Goal: Information Seeking & Learning: Learn about a topic

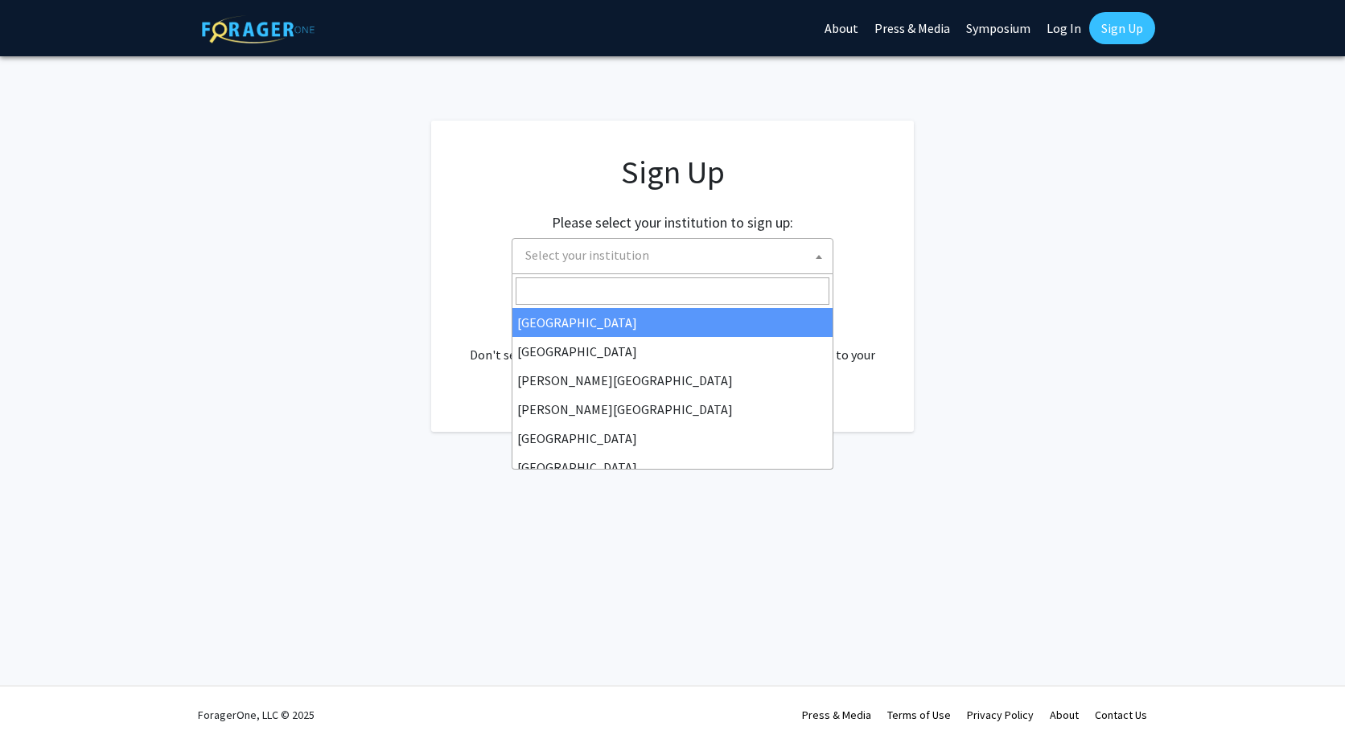
click at [719, 252] on span "Select your institution" at bounding box center [676, 255] width 314 height 33
type input "l"
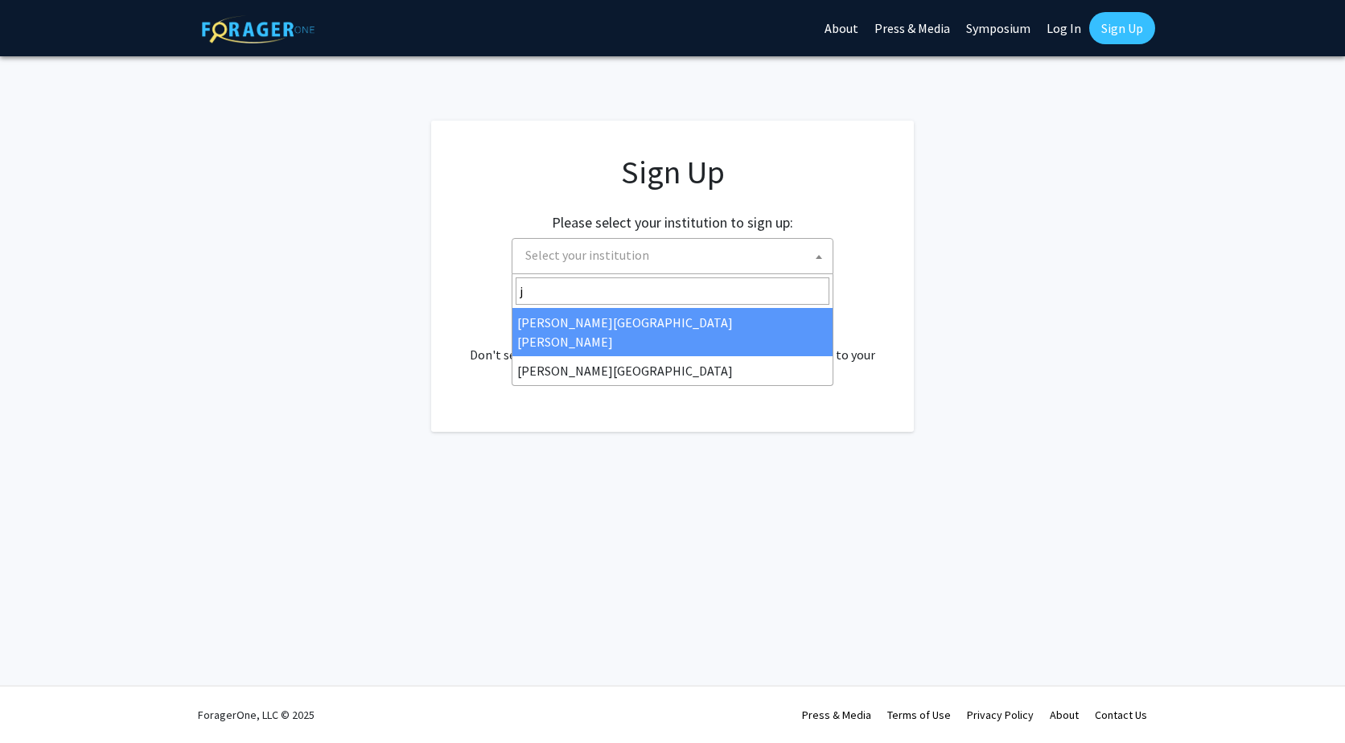
type input "j"
select select "1"
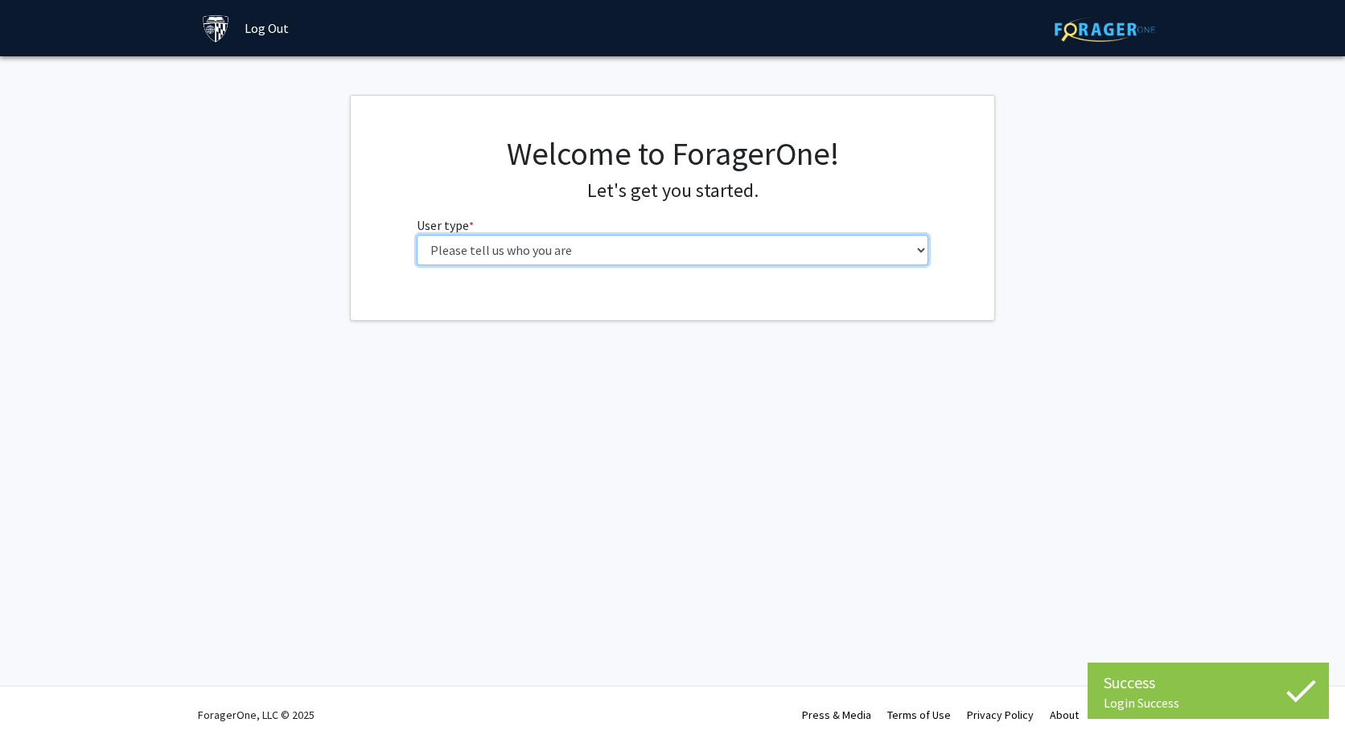
click at [692, 259] on select "Please tell us who you are Undergraduate Student Master's Student Doctoral Cand…" at bounding box center [673, 250] width 513 height 31
select select "2: masters"
click at [417, 235] on select "Please tell us who you are Undergraduate Student Master's Student Doctoral Cand…" at bounding box center [673, 250] width 513 height 31
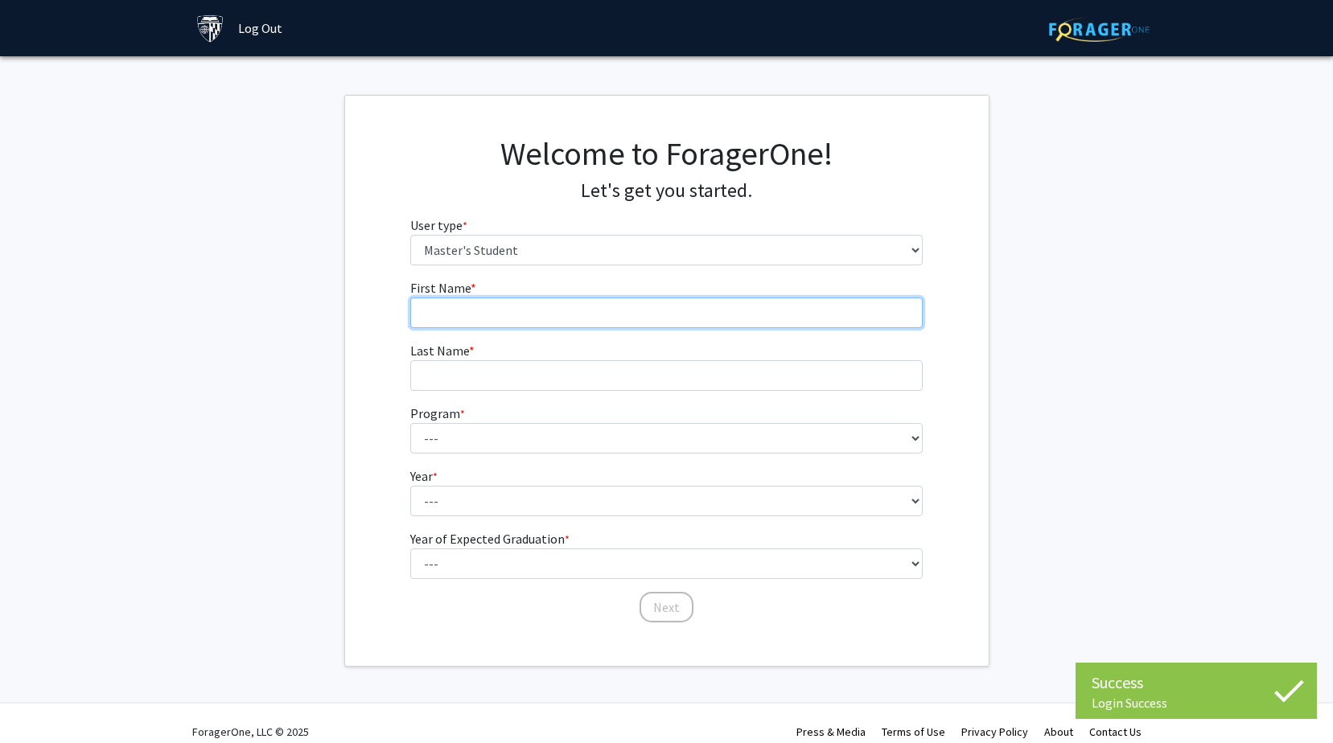
click at [655, 314] on input "First Name * required" at bounding box center [666, 313] width 513 height 31
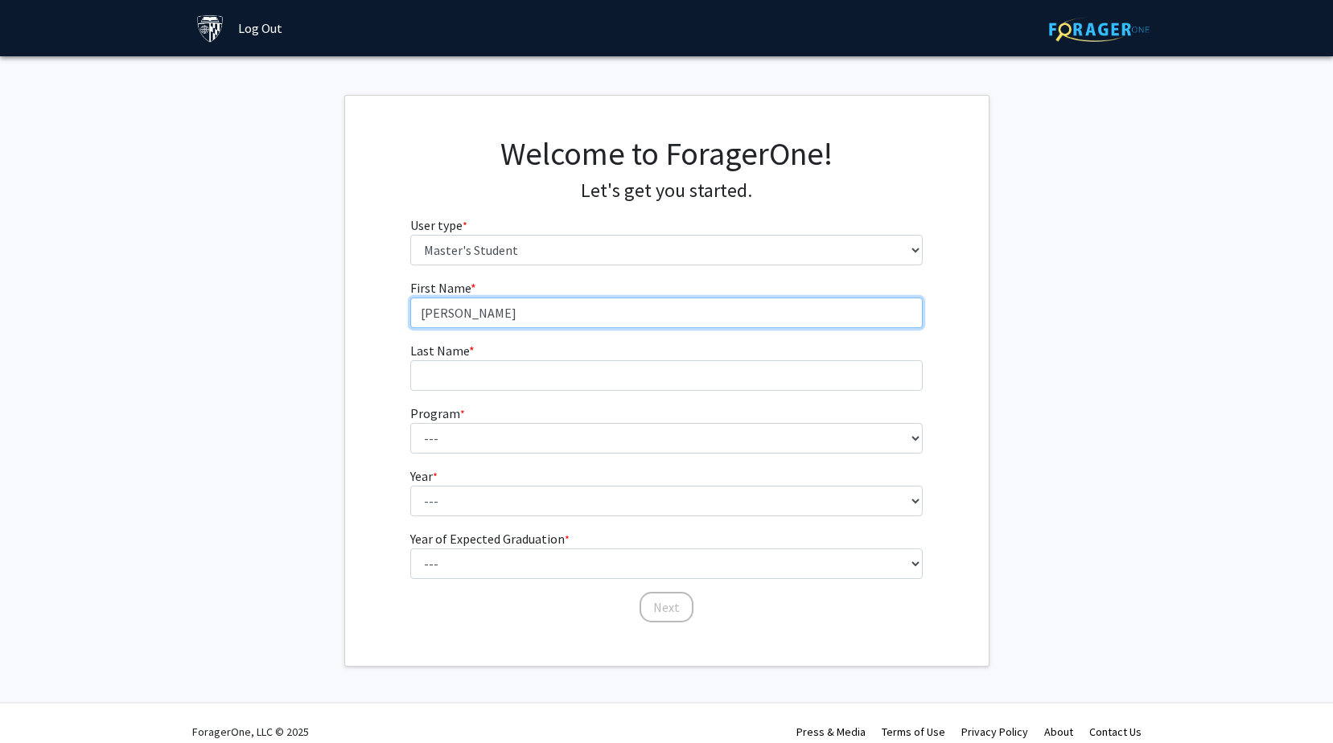
type input "Hudson"
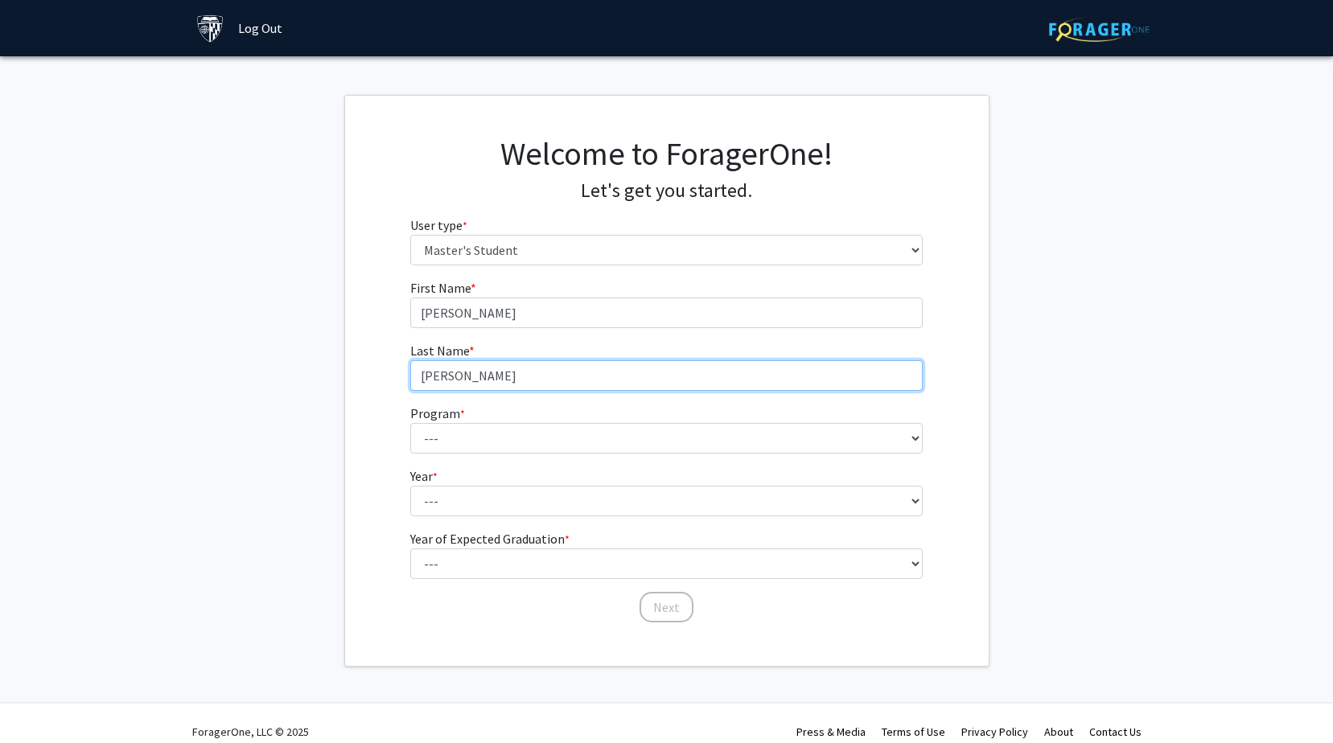
type input "Miller"
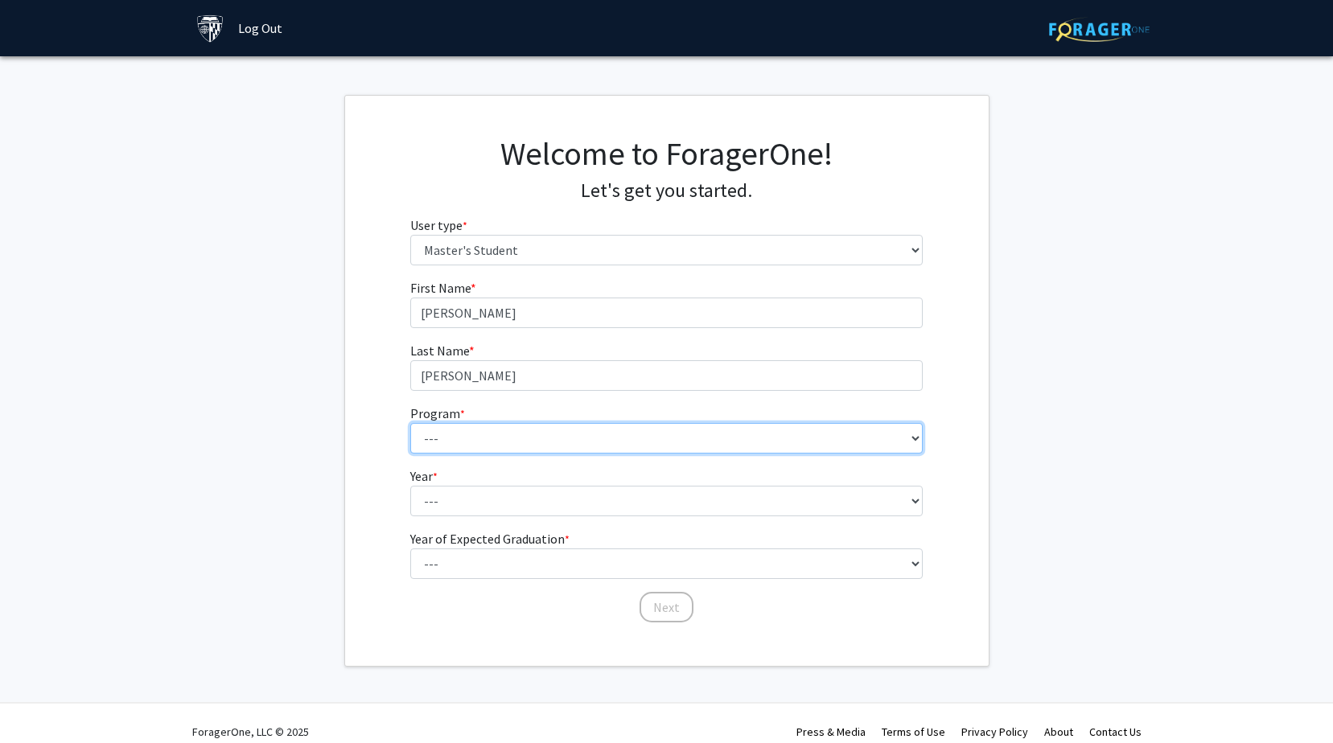
click at [896, 434] on select "--- Anatomy Education Applied and Computational Mathematics Applied Biomedical …" at bounding box center [666, 438] width 513 height 31
select select "8: 7"
click at [410, 423] on select "--- Anatomy Education Applied and Computational Mathematics Applied Biomedical …" at bounding box center [666, 438] width 513 height 31
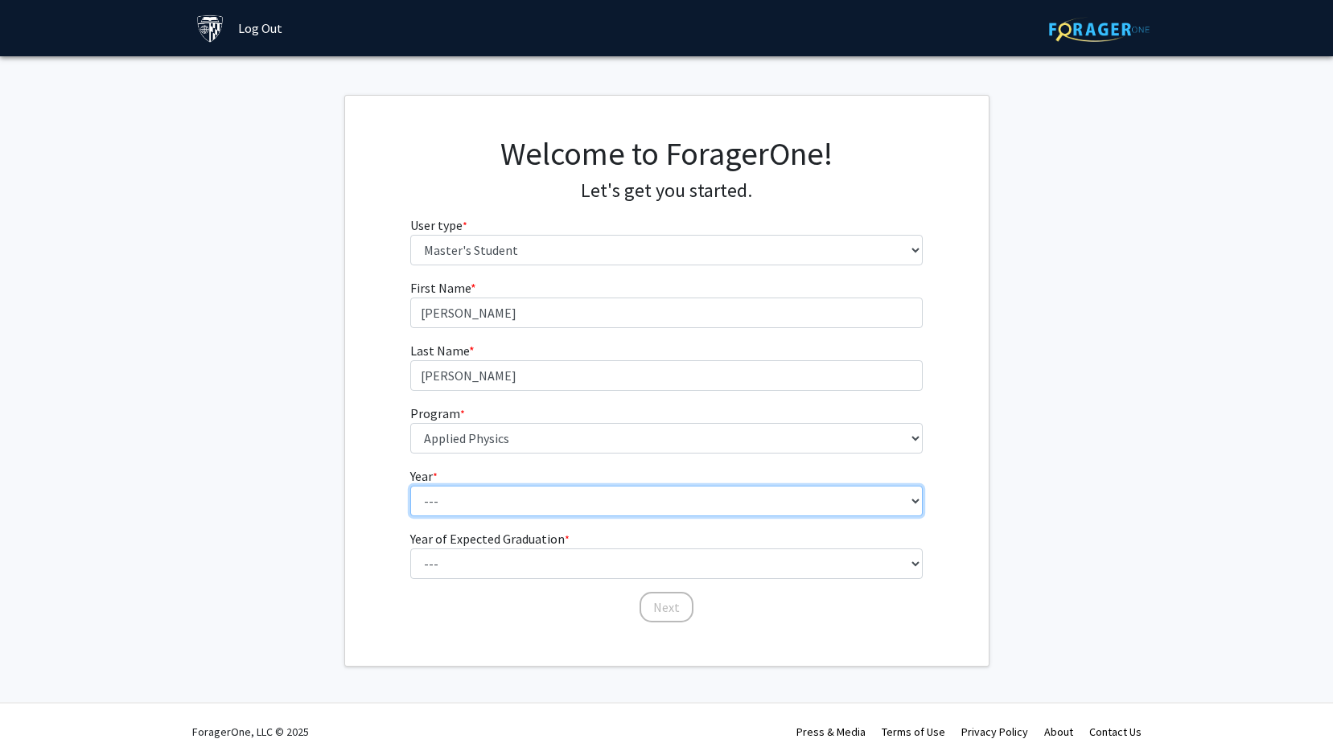
click at [617, 505] on select "--- First Year Second Year" at bounding box center [666, 501] width 513 height 31
select select "1: first_year"
click at [410, 486] on select "--- First Year Second Year" at bounding box center [666, 501] width 513 height 31
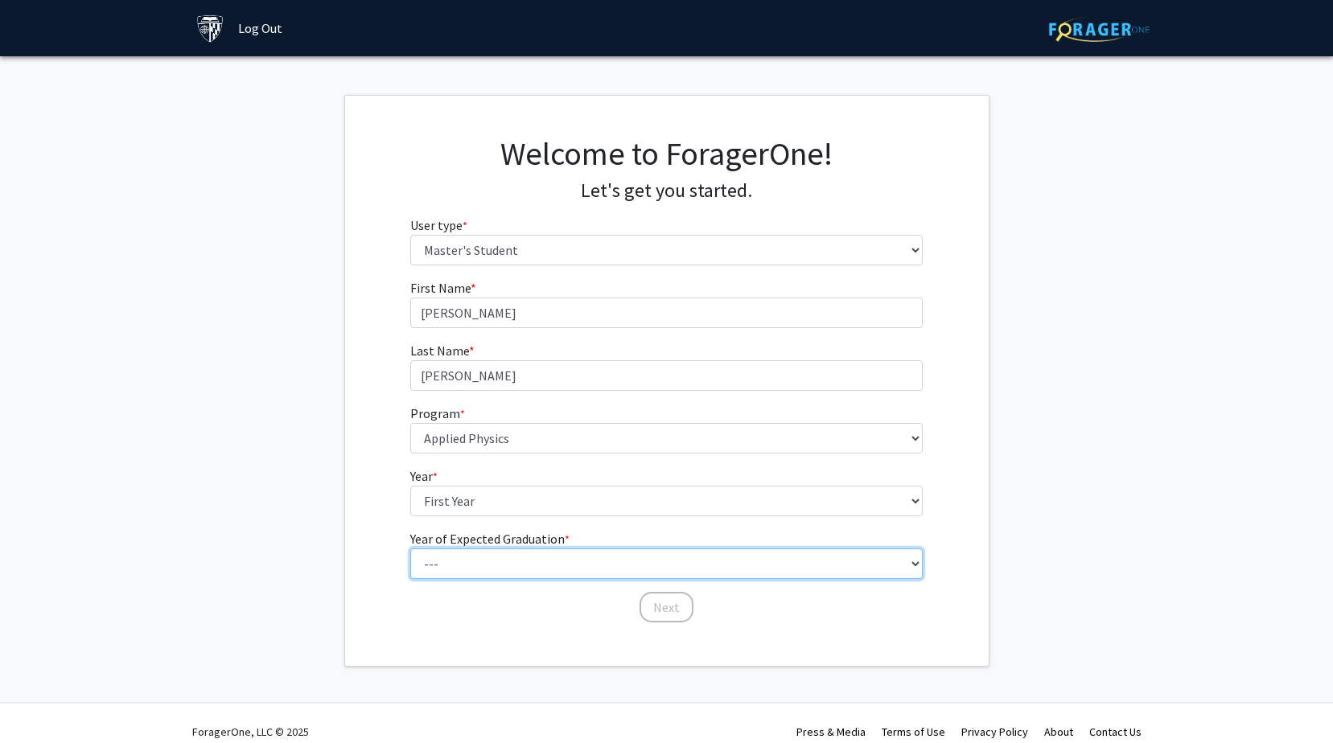
click at [638, 566] on select "--- 2025 2026 2027 2028 2029 2030 2031 2032 2033 2034" at bounding box center [666, 564] width 513 height 31
select select "4: 2028"
click at [410, 549] on select "--- 2025 2026 2027 2028 2029 2030 2031 2032 2033 2034" at bounding box center [666, 564] width 513 height 31
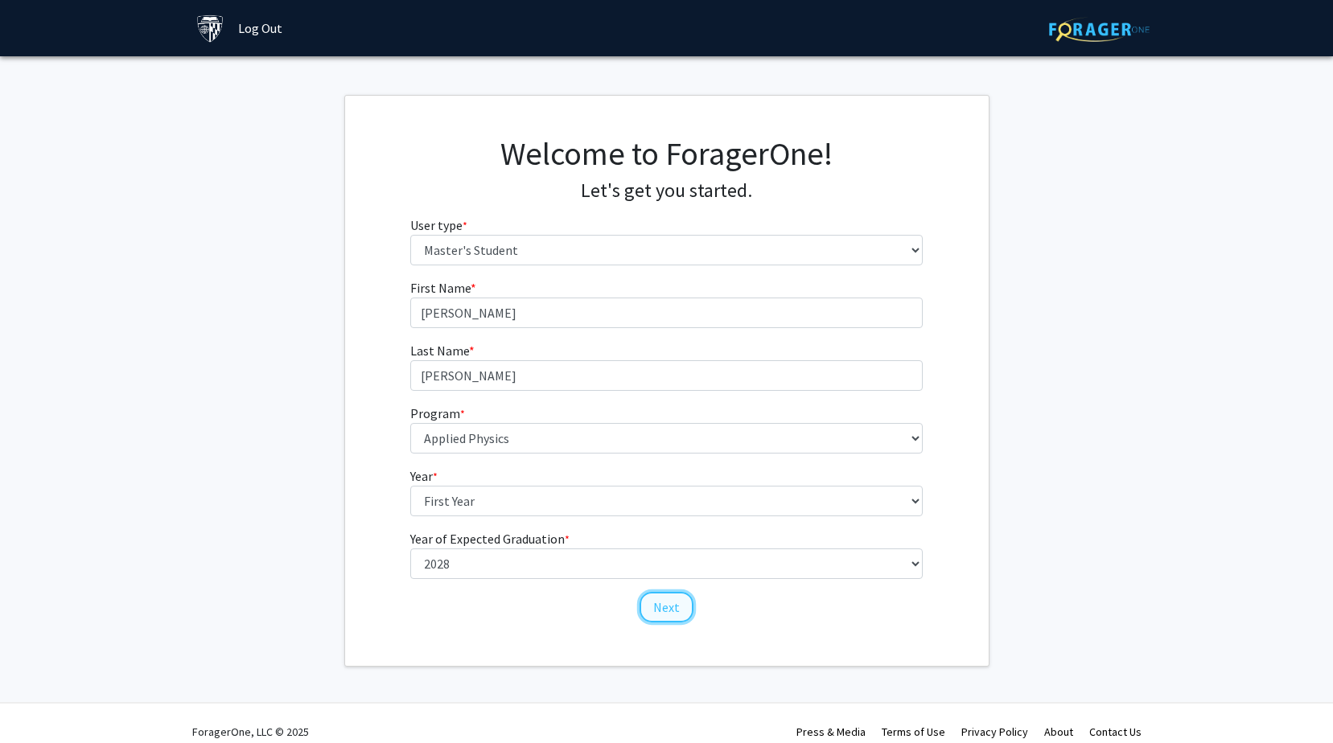
click at [679, 598] on button "Next" at bounding box center [667, 607] width 54 height 31
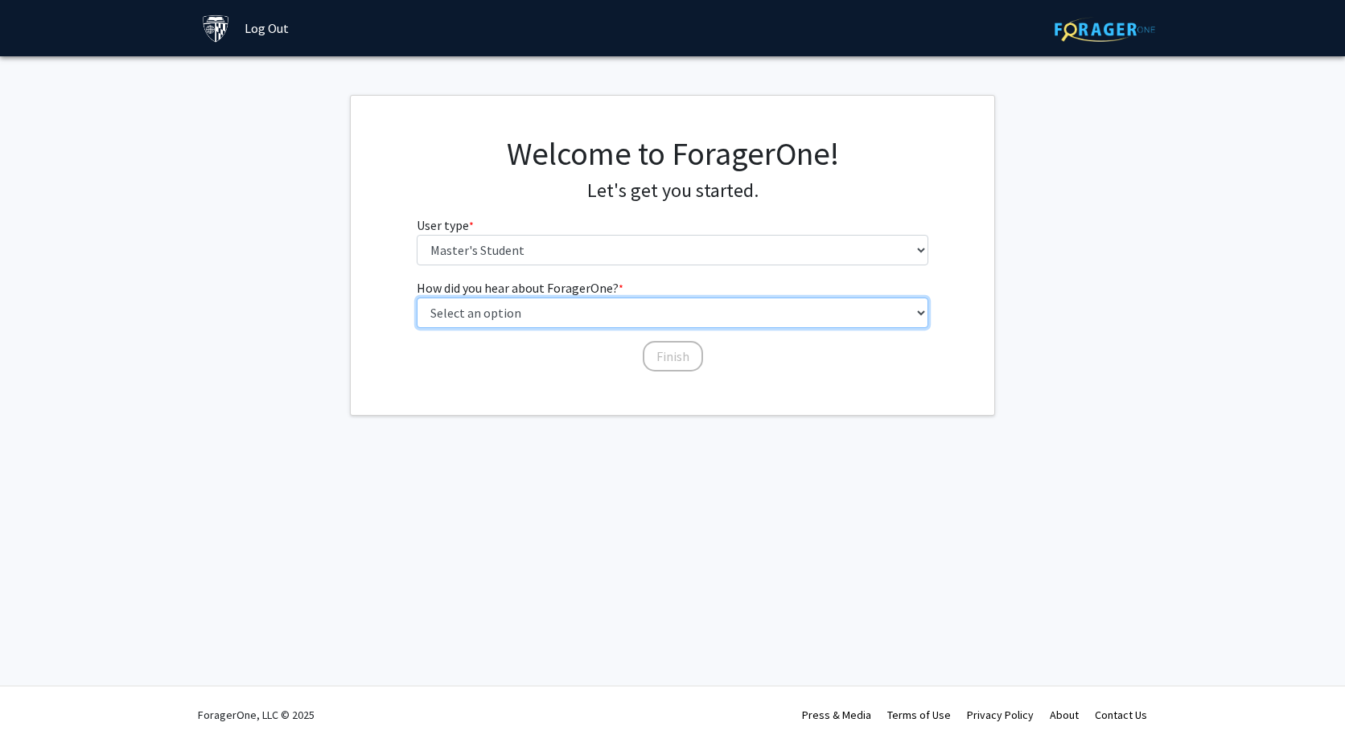
click at [628, 319] on select "Select an option Peer/student recommendation Faculty/staff recommendation Unive…" at bounding box center [673, 313] width 513 height 31
select select "3: university_website"
click at [417, 298] on select "Select an option Peer/student recommendation Faculty/staff recommendation Unive…" at bounding box center [673, 313] width 513 height 31
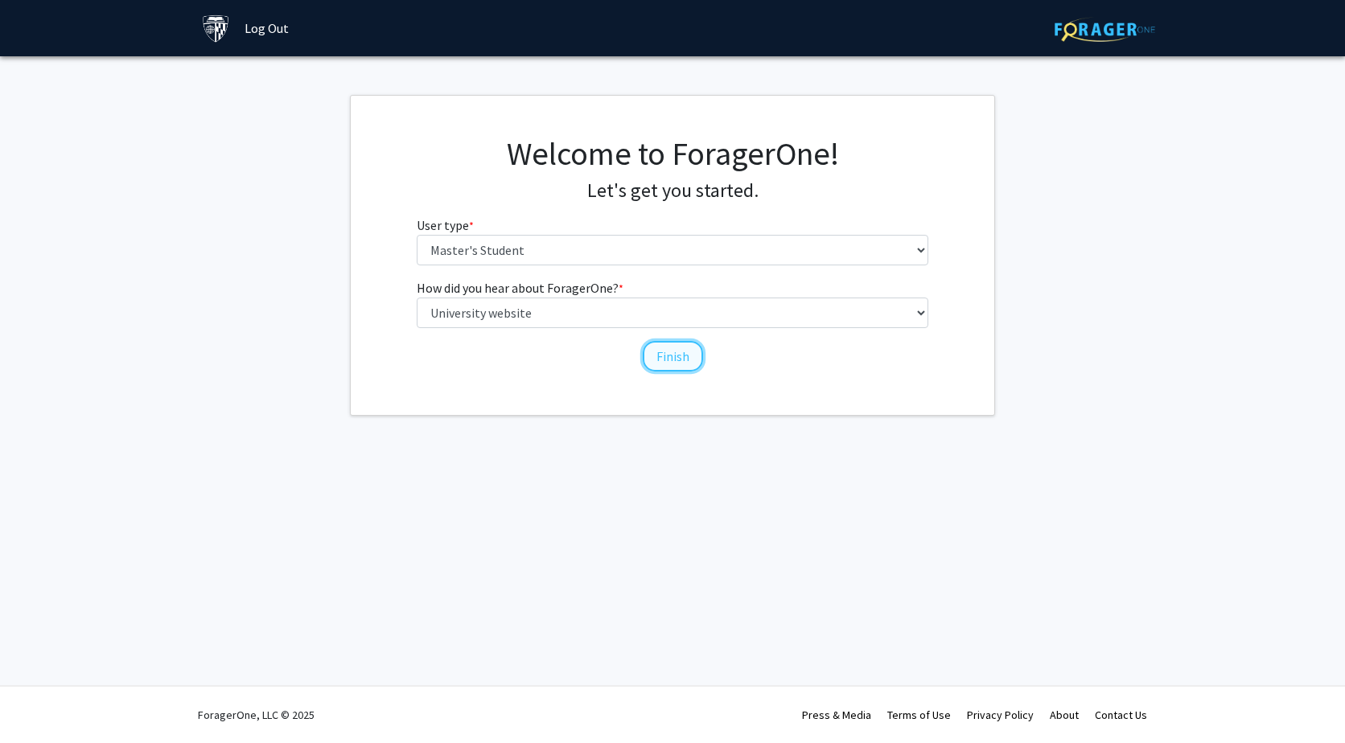
click at [664, 352] on button "Finish" at bounding box center [673, 356] width 60 height 31
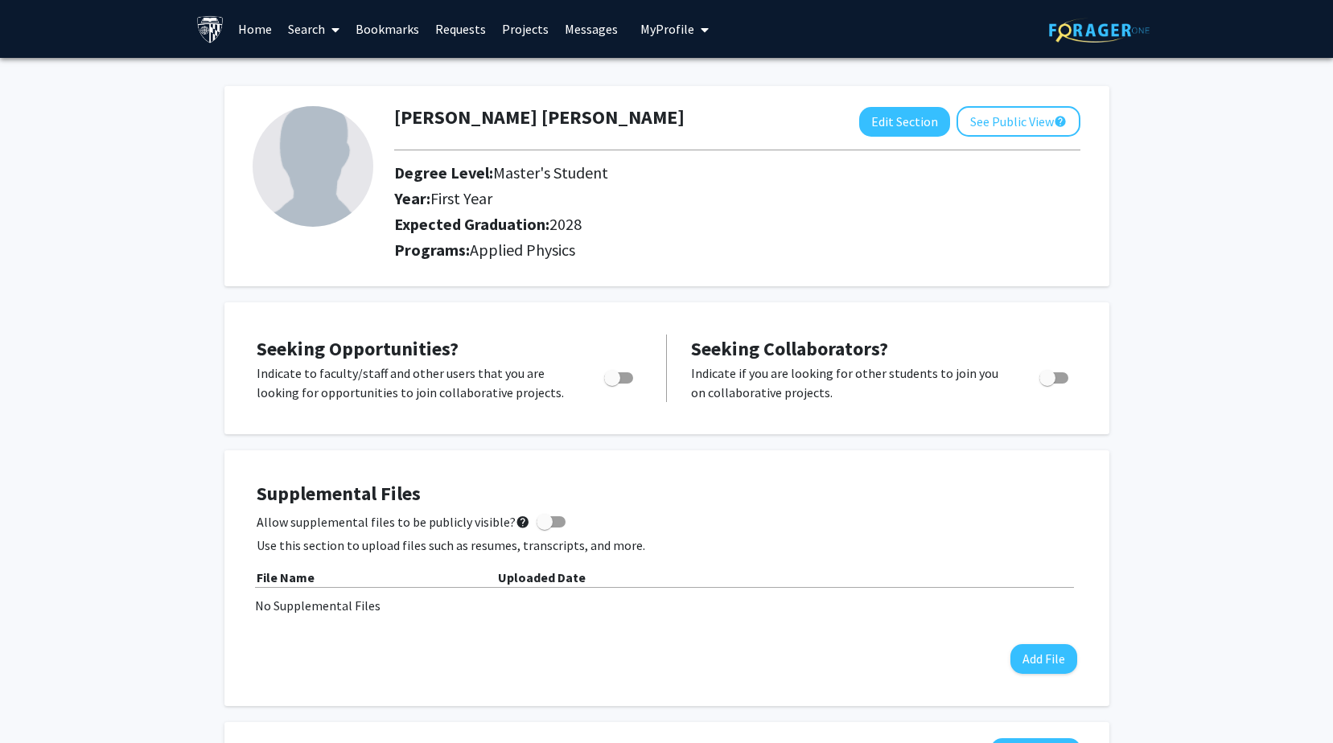
click at [529, 31] on link "Projects" at bounding box center [525, 29] width 63 height 56
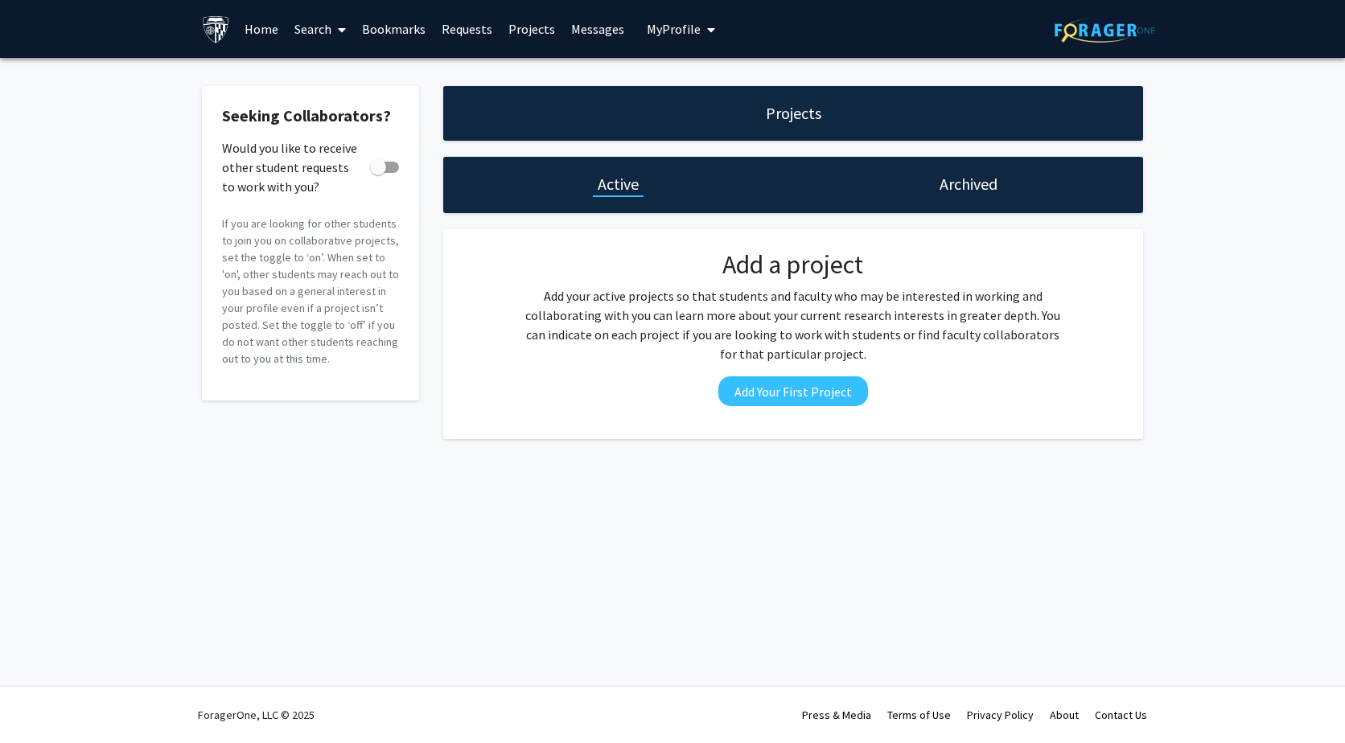
click at [253, 26] on link "Home" at bounding box center [262, 29] width 50 height 56
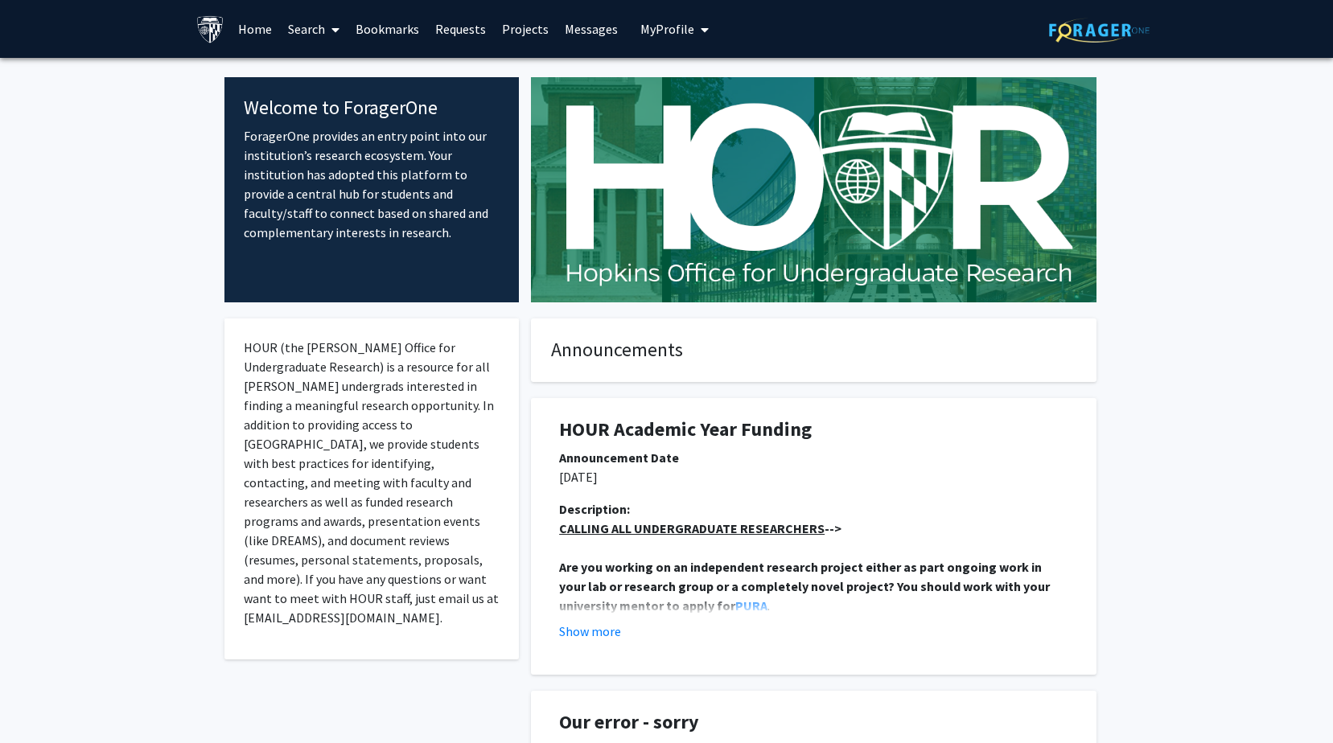
click at [657, 23] on span "My Profile" at bounding box center [667, 29] width 54 height 16
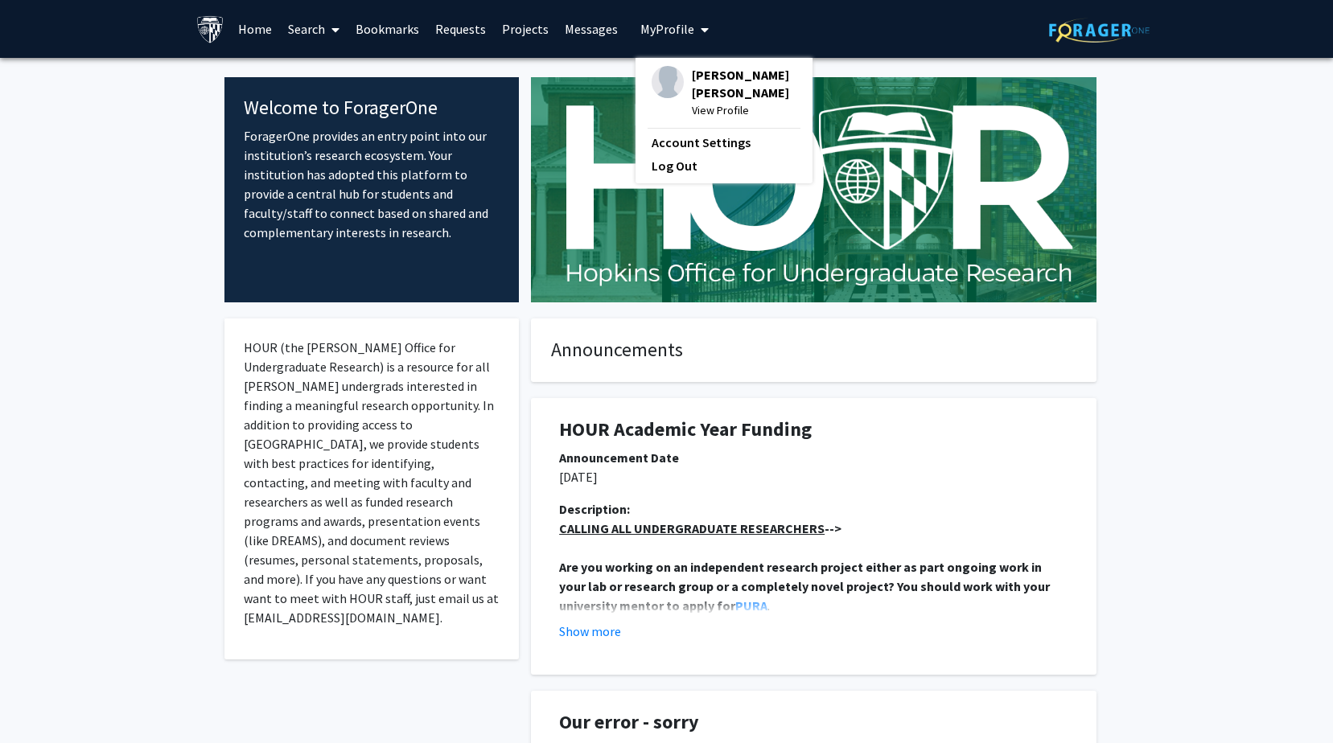
click at [692, 101] on span "View Profile" at bounding box center [744, 110] width 105 height 18
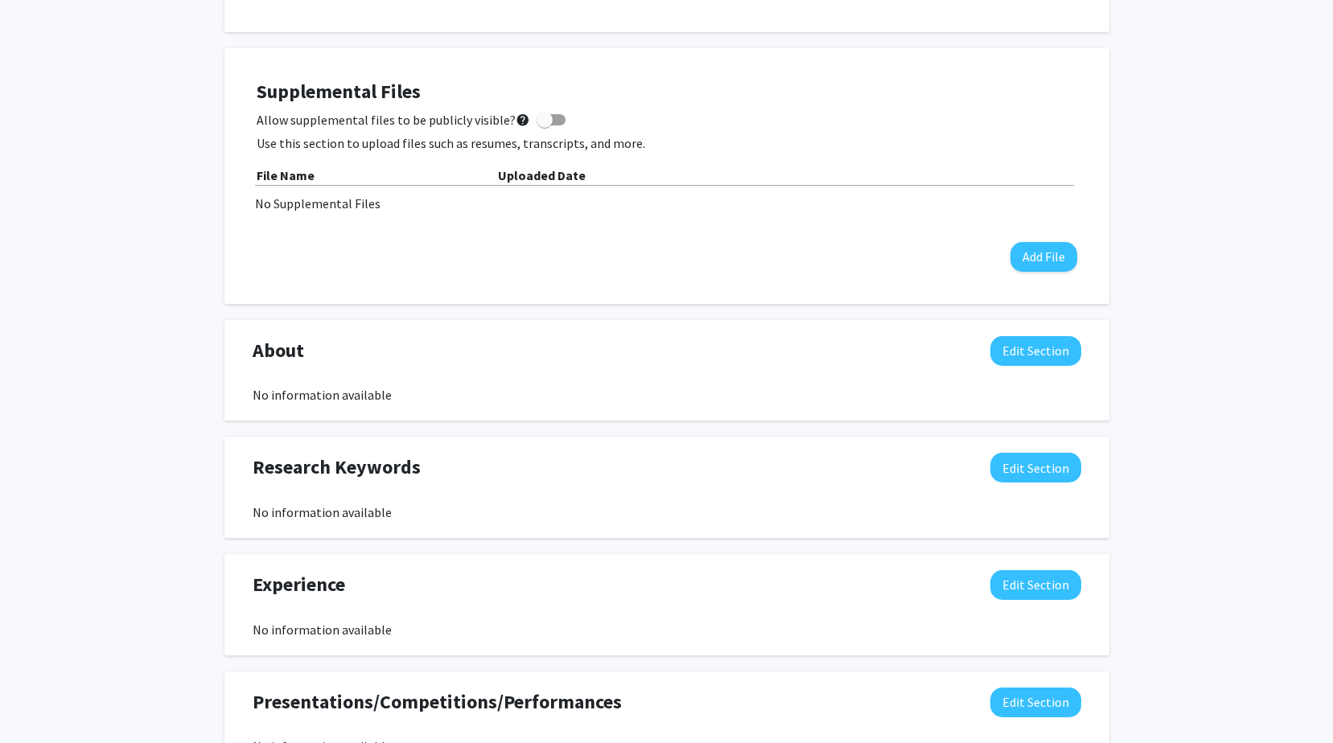
scroll to position [563, 0]
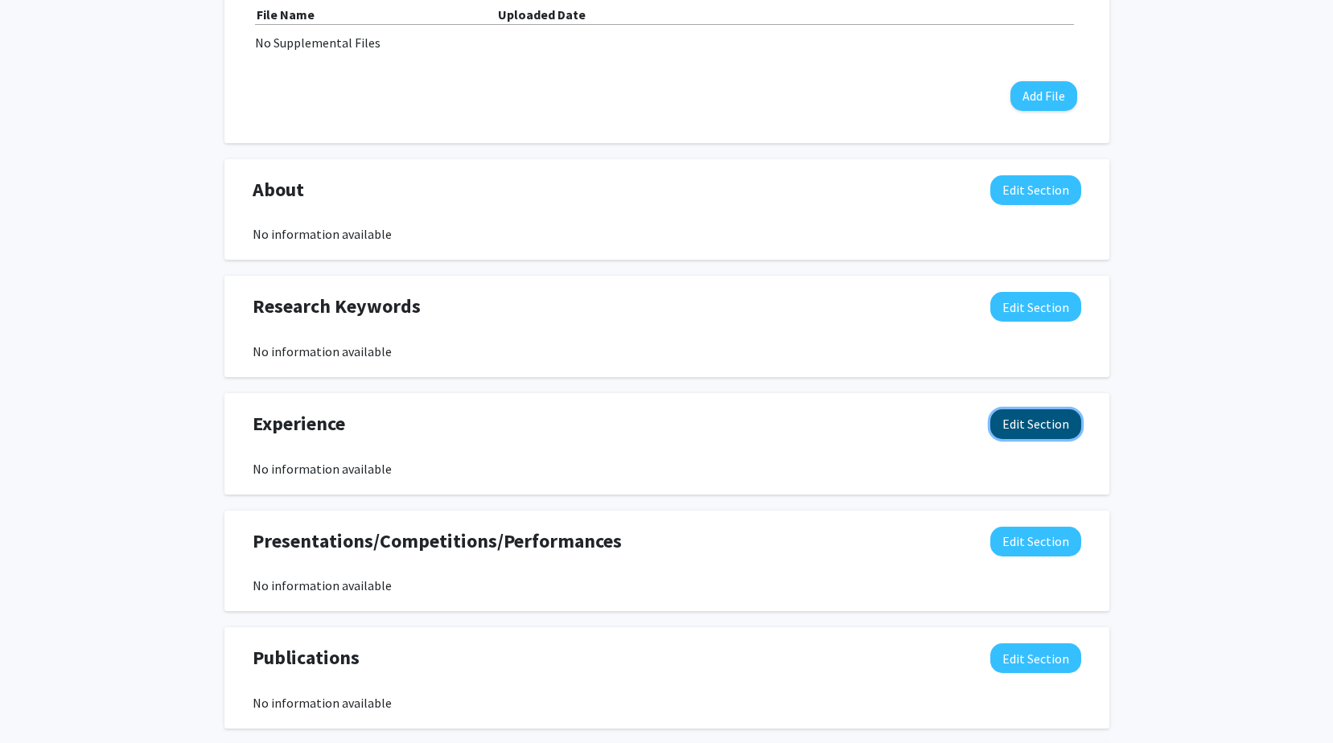
click at [1019, 430] on button "Edit Section" at bounding box center [1035, 425] width 91 height 30
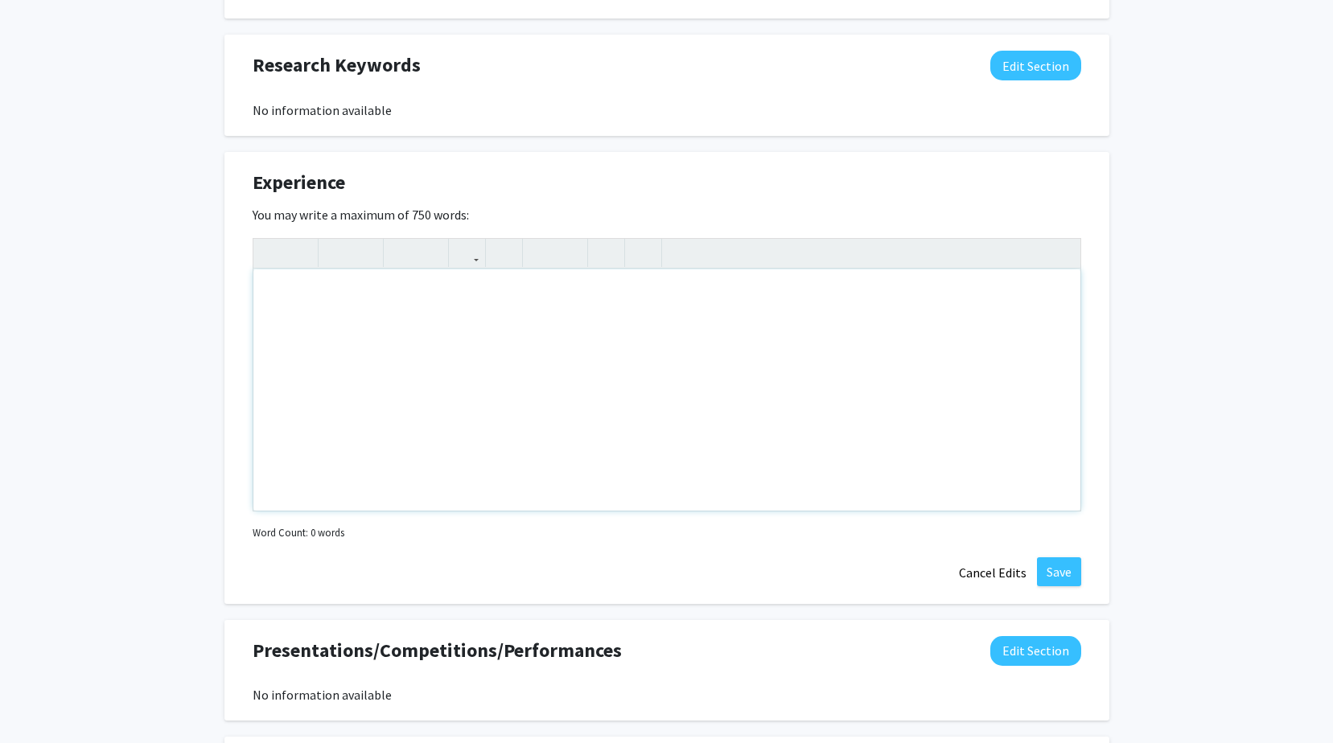
scroll to position [965, 0]
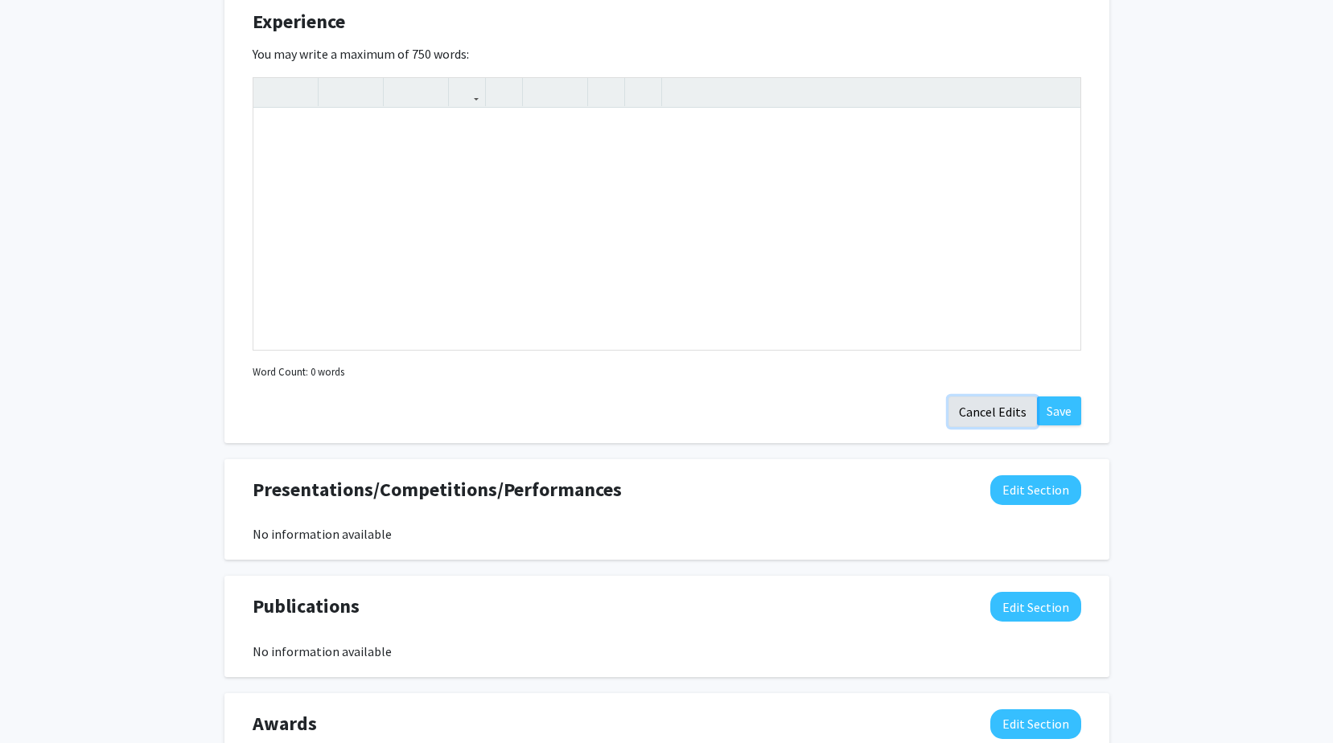
click at [1000, 414] on button "Cancel Edits" at bounding box center [993, 412] width 89 height 31
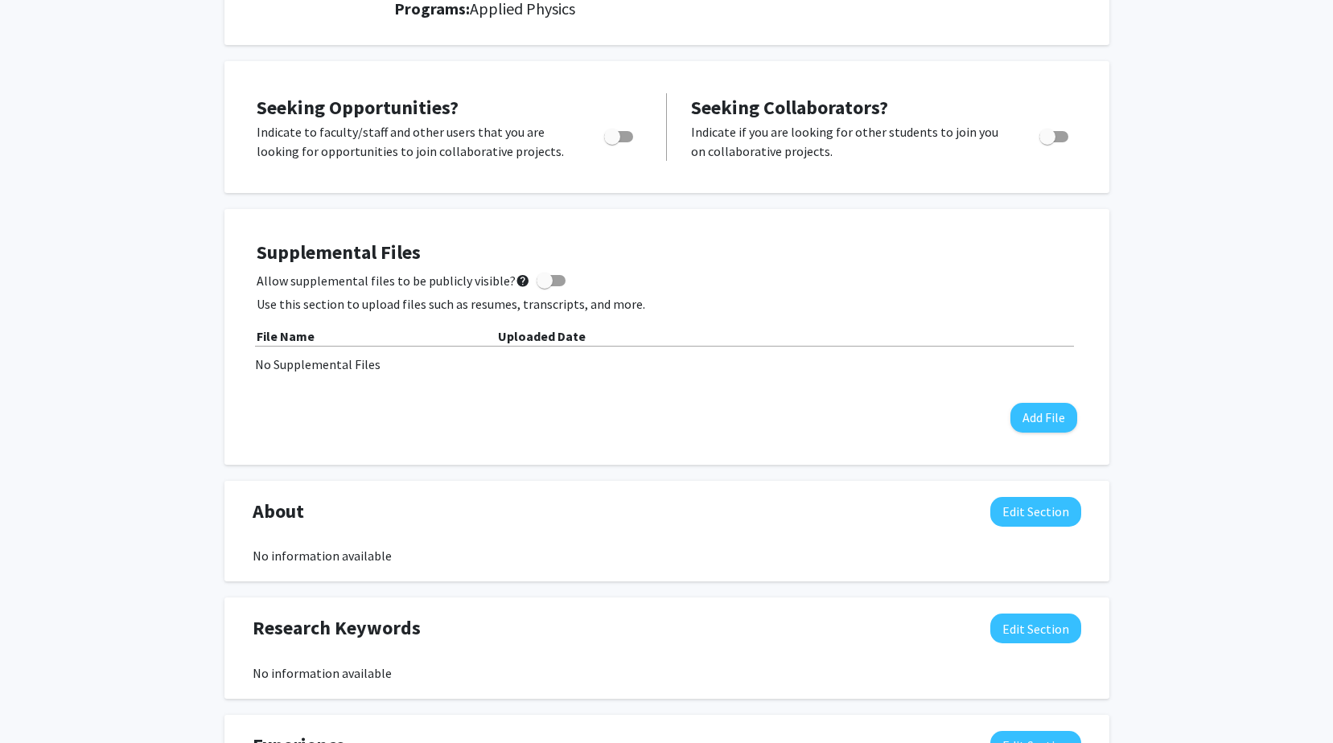
scroll to position [0, 0]
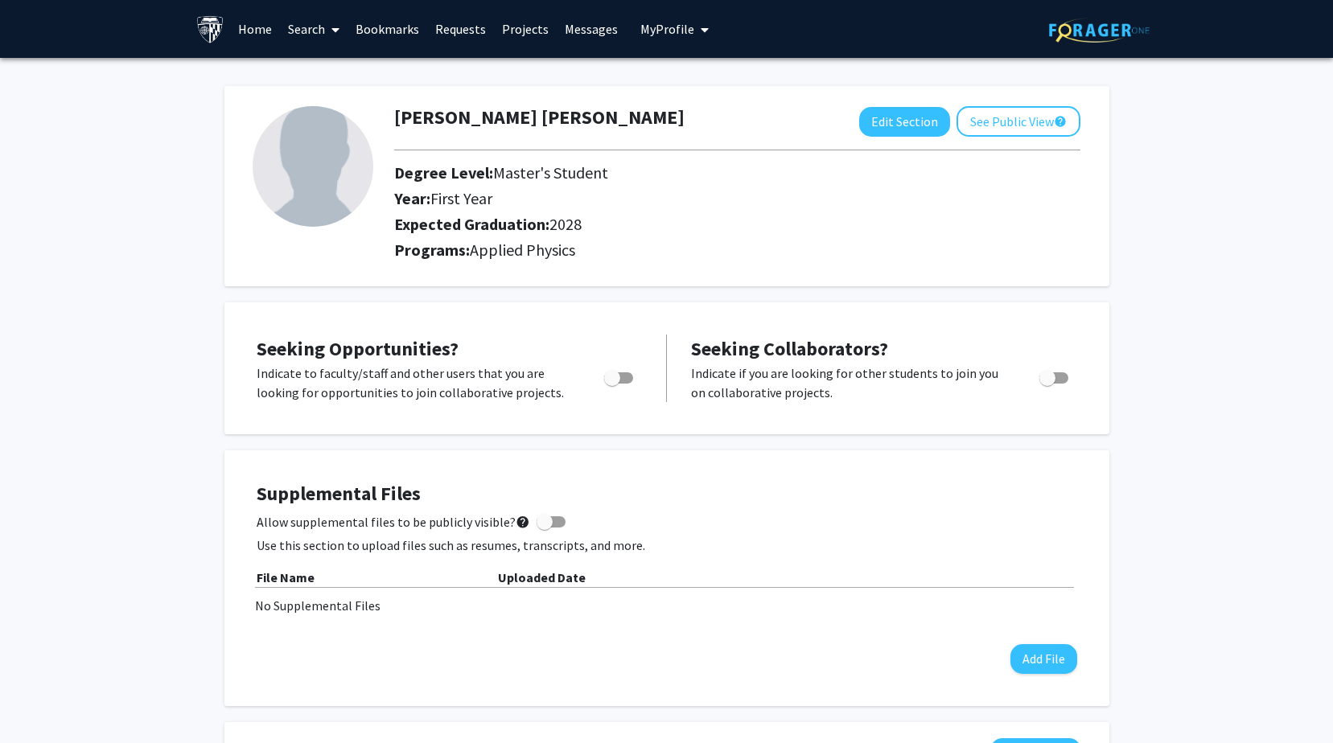
click at [287, 28] on link "Search" at bounding box center [314, 29] width 68 height 56
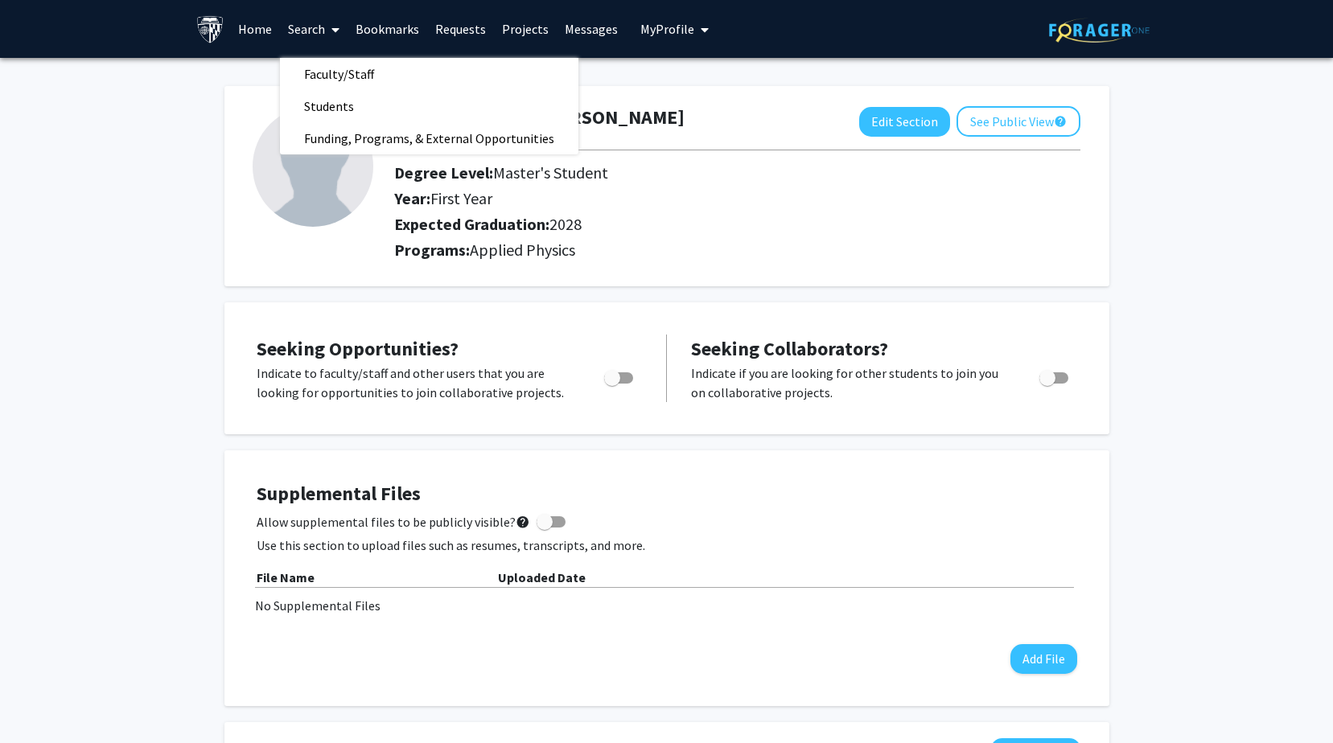
click at [267, 39] on link "Home" at bounding box center [255, 29] width 50 height 56
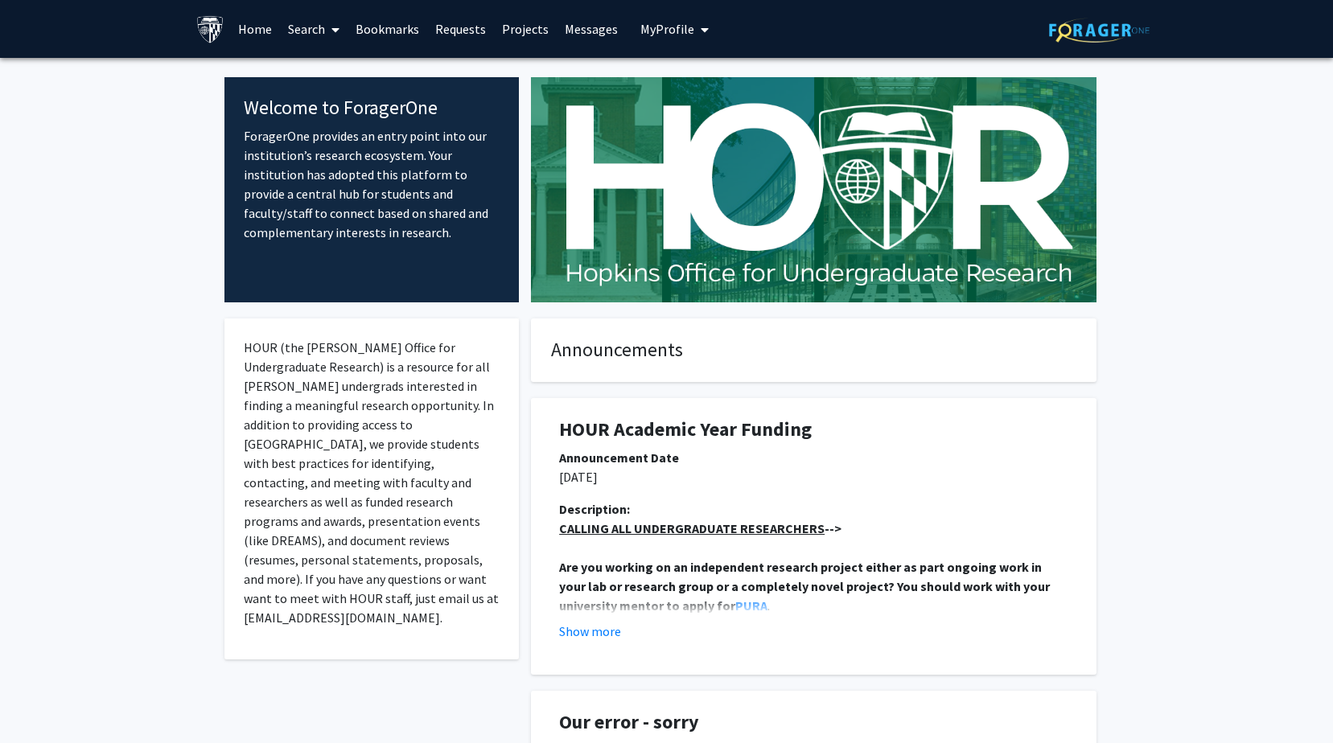
click at [325, 27] on link "Search" at bounding box center [314, 29] width 68 height 56
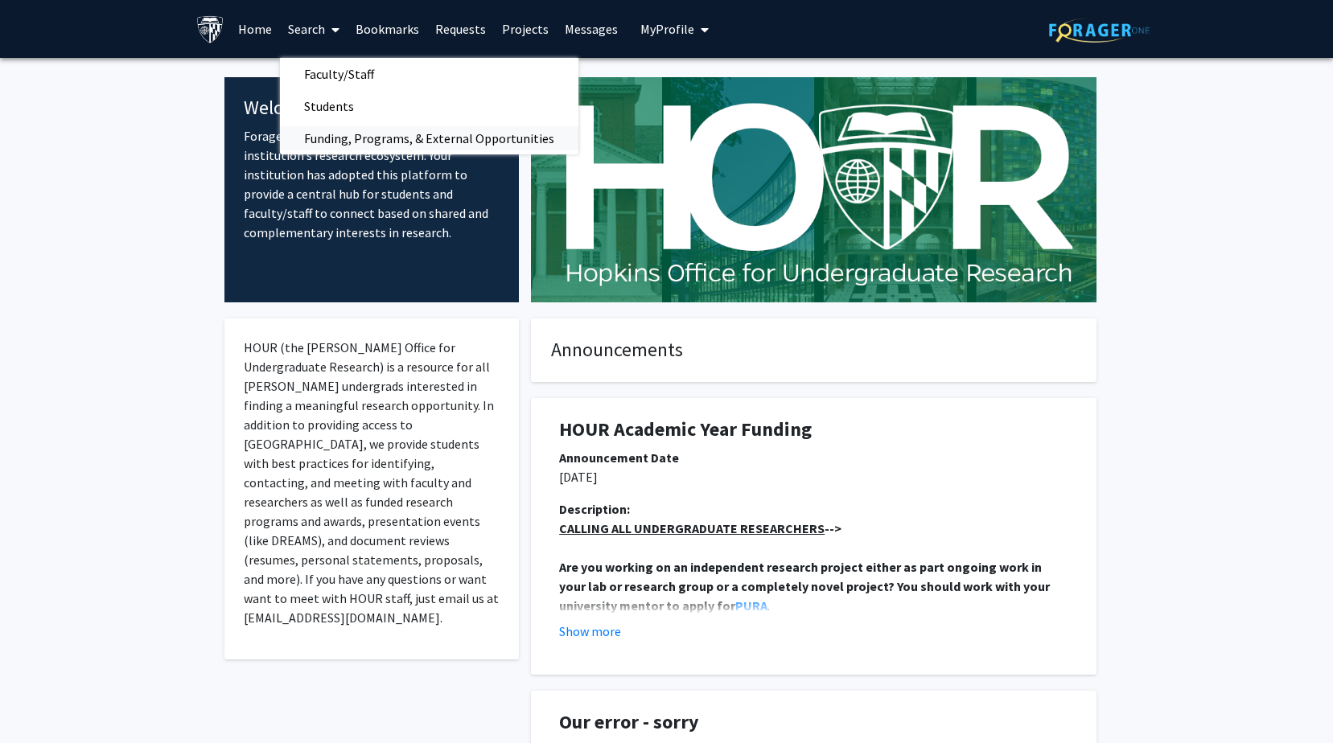
click at [351, 144] on span "Funding, Programs, & External Opportunities" at bounding box center [429, 138] width 298 height 32
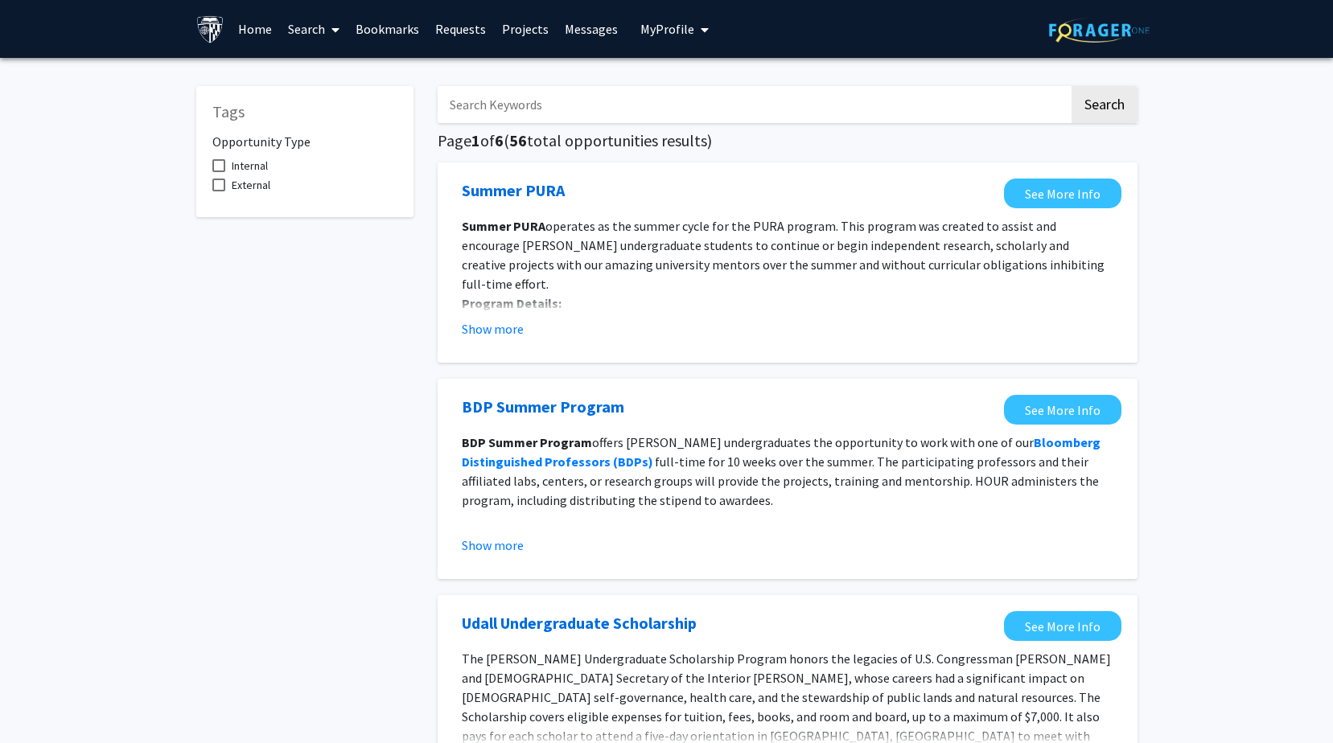
click at [952, 119] on input "Search Keywords" at bounding box center [754, 104] width 632 height 37
click at [1072, 86] on button "Search" at bounding box center [1105, 104] width 66 height 37
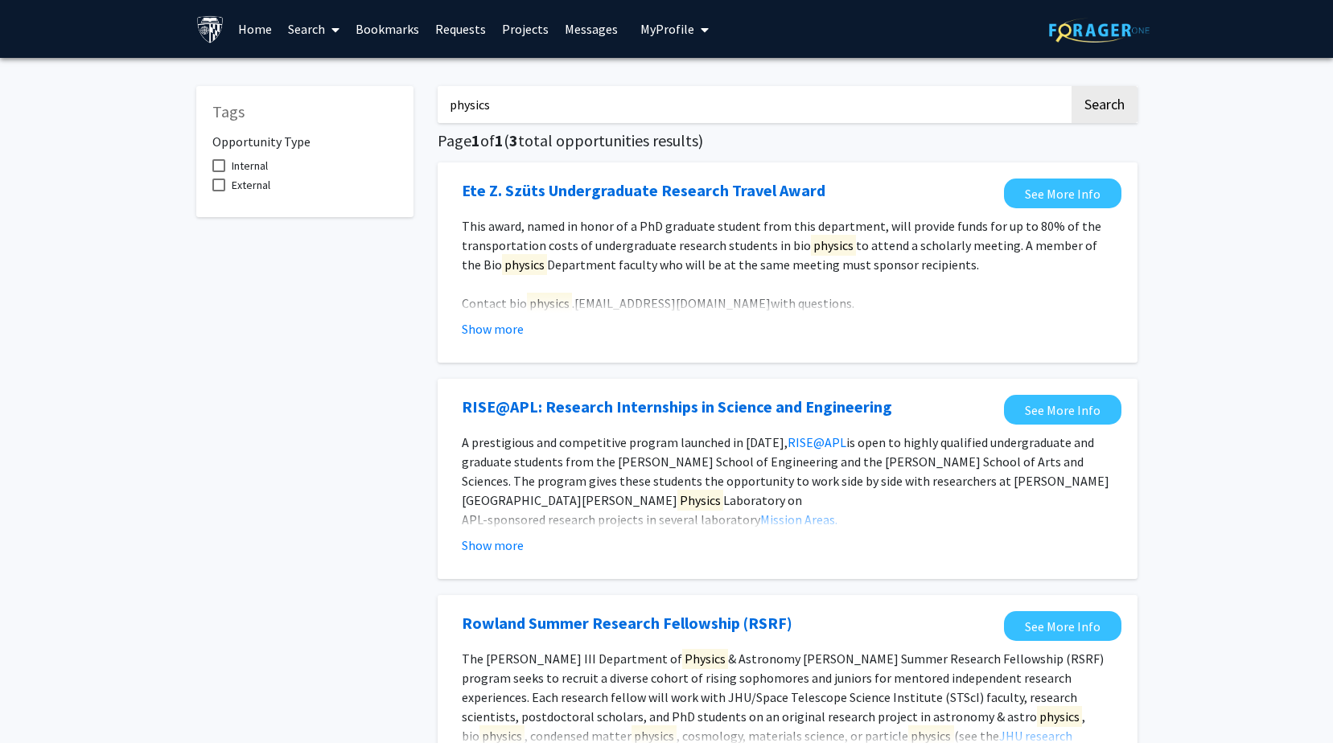
drag, startPoint x: 564, startPoint y: 108, endPoint x: 84, endPoint y: 105, distance: 479.5
click at [84, 105] on div "Tags Opportunity Type Internal External physics Search Page 1 of 1 ( 3 total op…" at bounding box center [666, 477] width 1333 height 839
type input "remote"
click at [1072, 86] on button "Search" at bounding box center [1105, 104] width 66 height 37
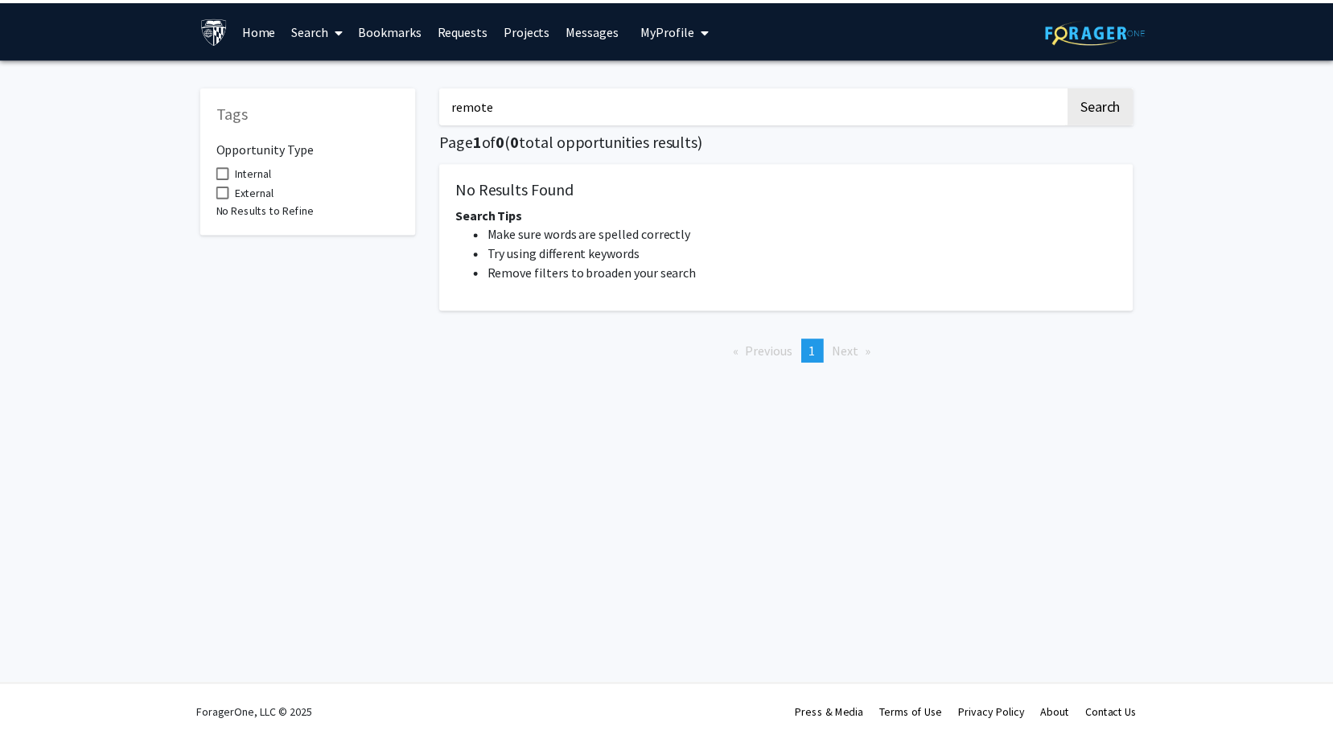
scroll to position [6, 0]
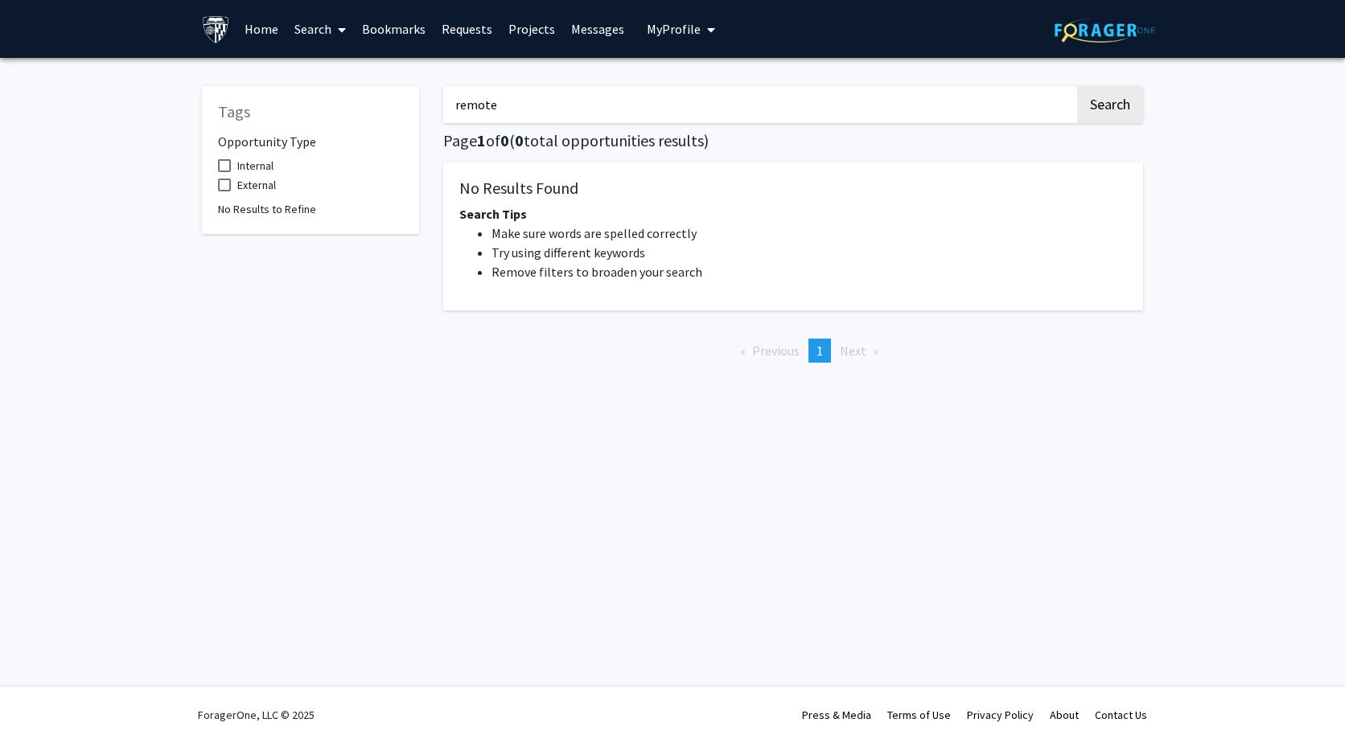
click at [308, 30] on link "Search" at bounding box center [320, 29] width 68 height 56
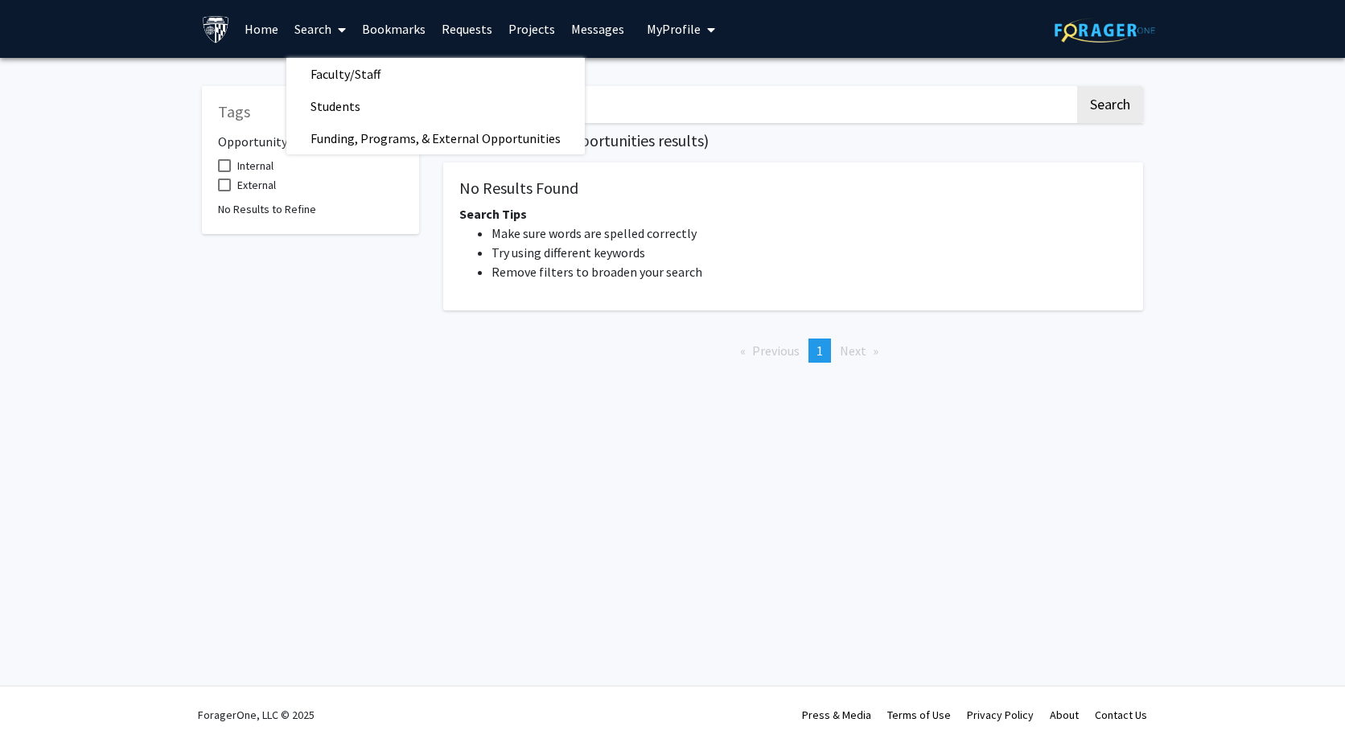
click at [264, 36] on link "Home" at bounding box center [262, 29] width 50 height 56
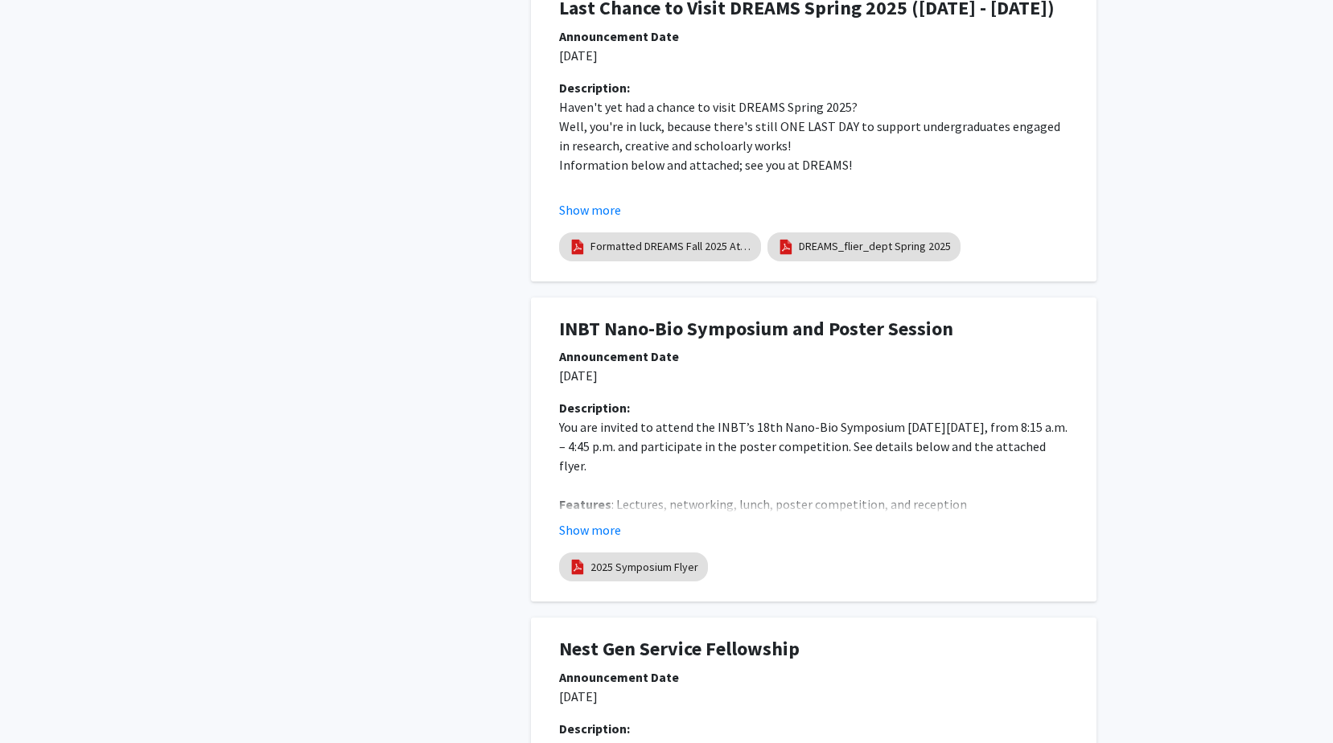
scroll to position [1231, 0]
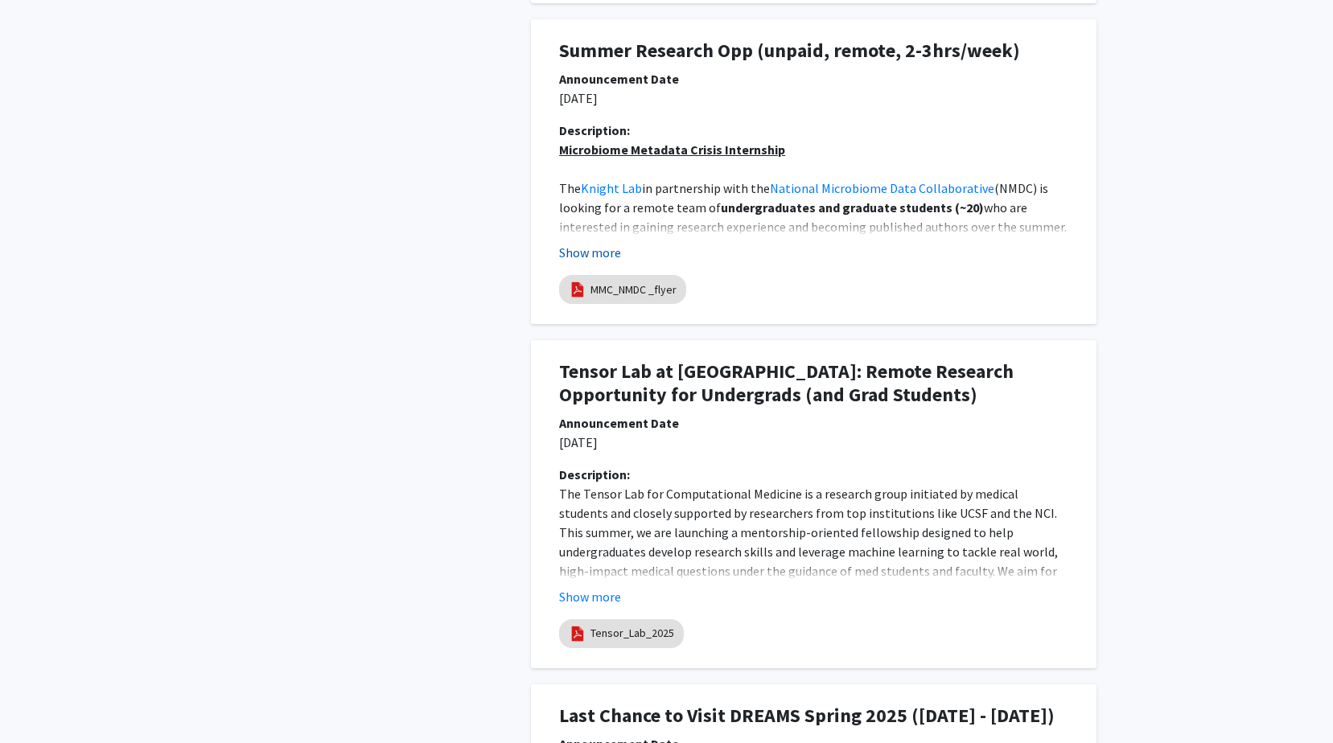
click at [570, 255] on button "Show more" at bounding box center [590, 252] width 62 height 19
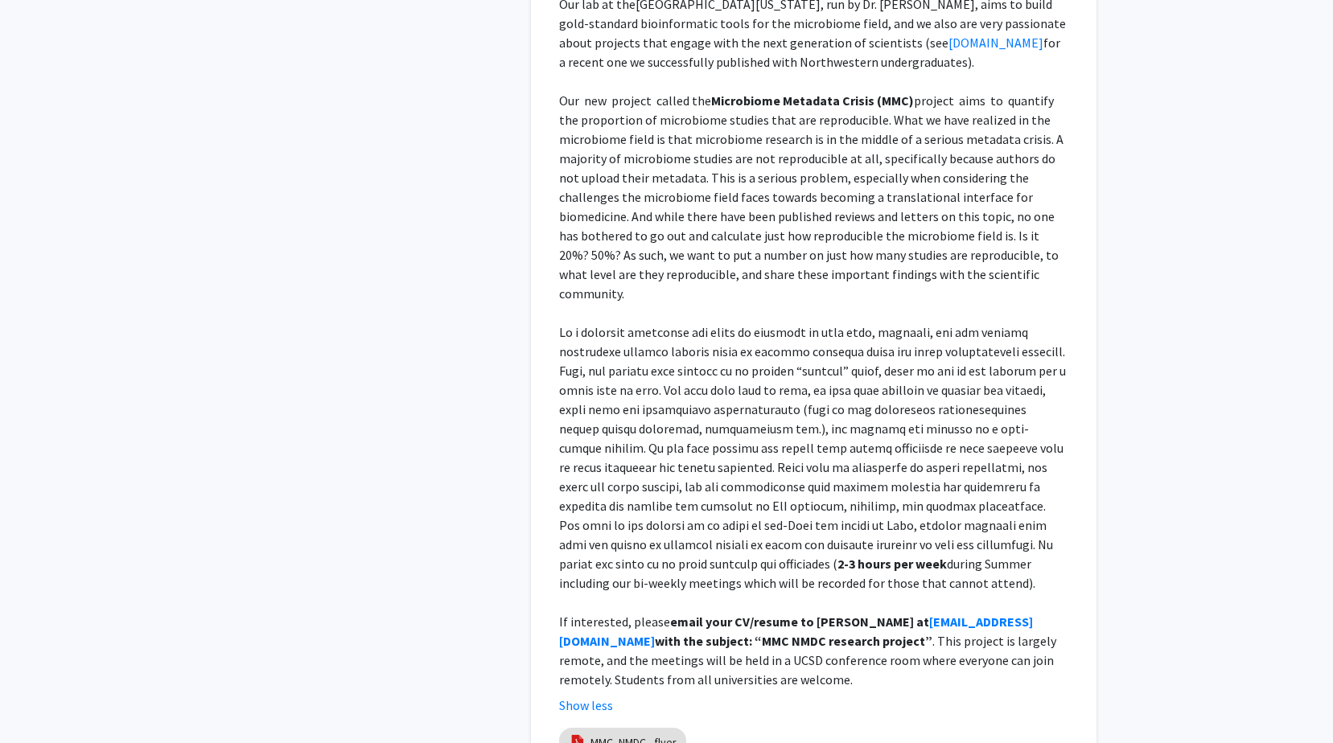
scroll to position [1956, 0]
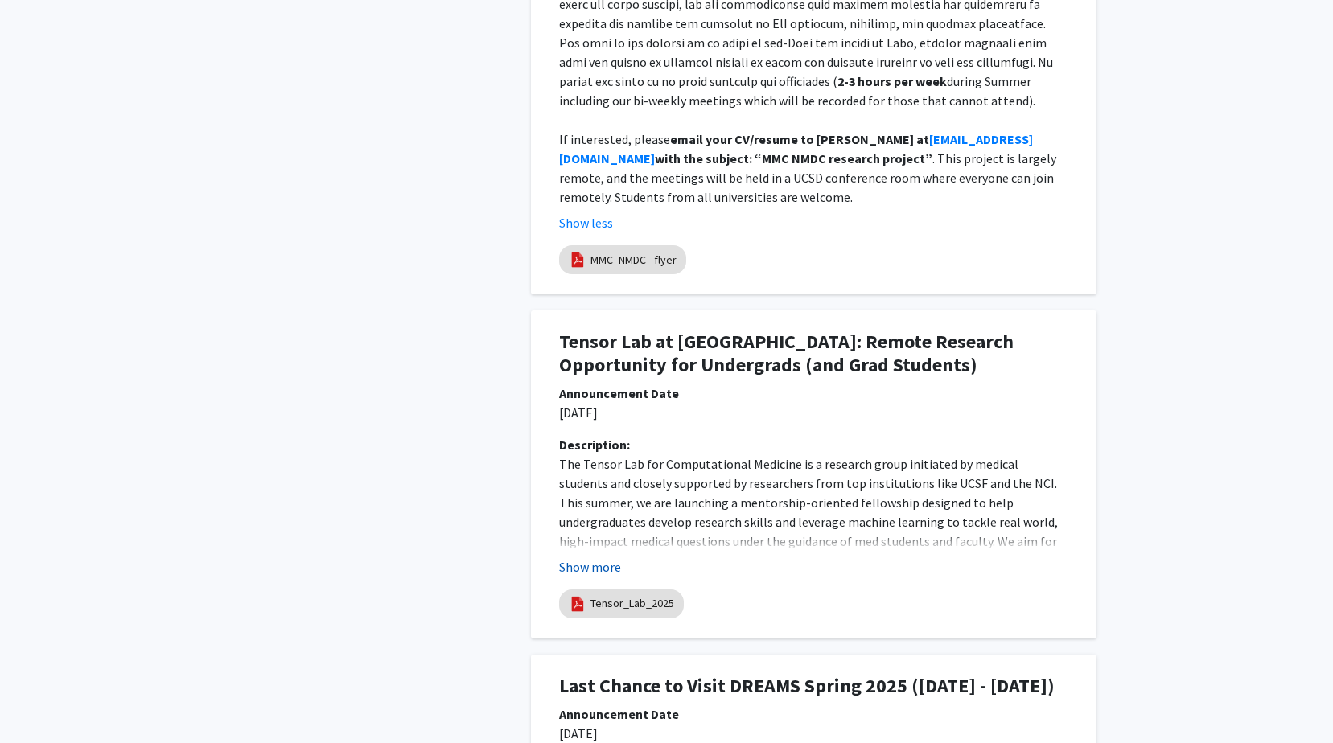
click at [609, 558] on button "Show more" at bounding box center [590, 567] width 62 height 19
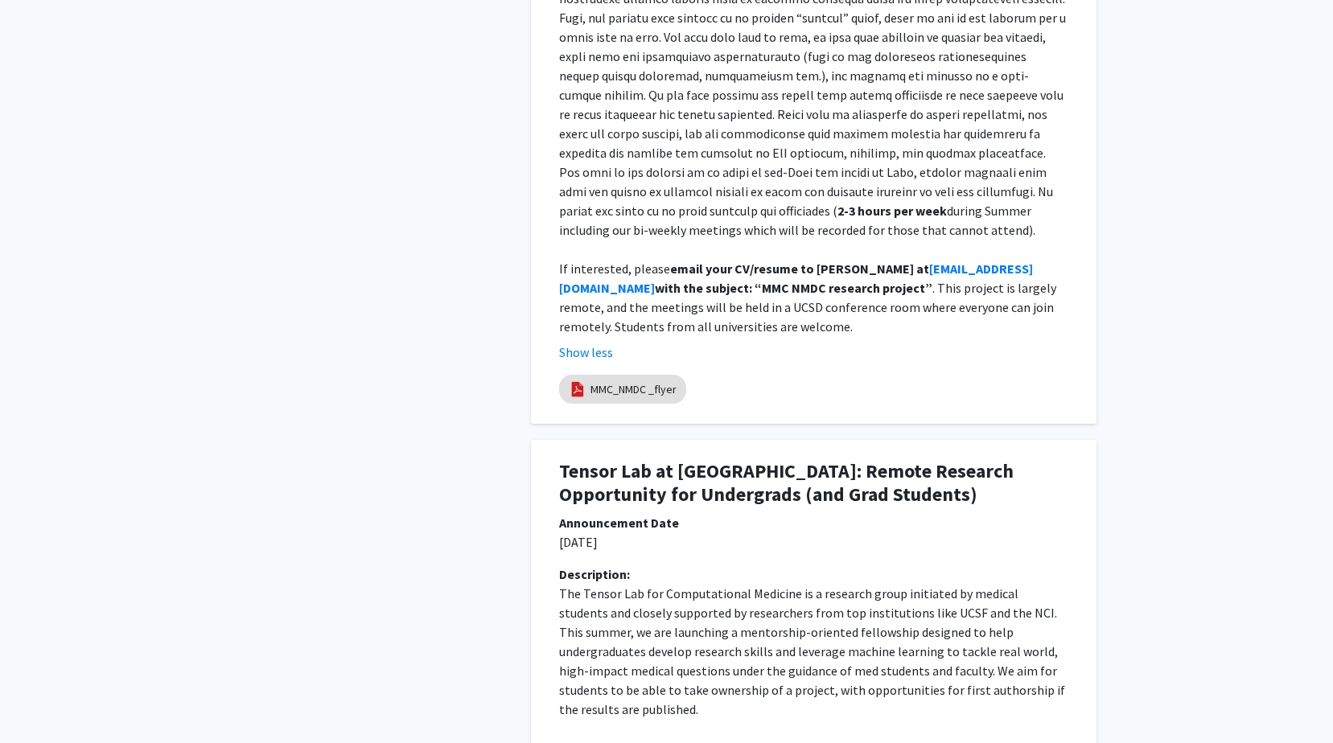
scroll to position [0, 0]
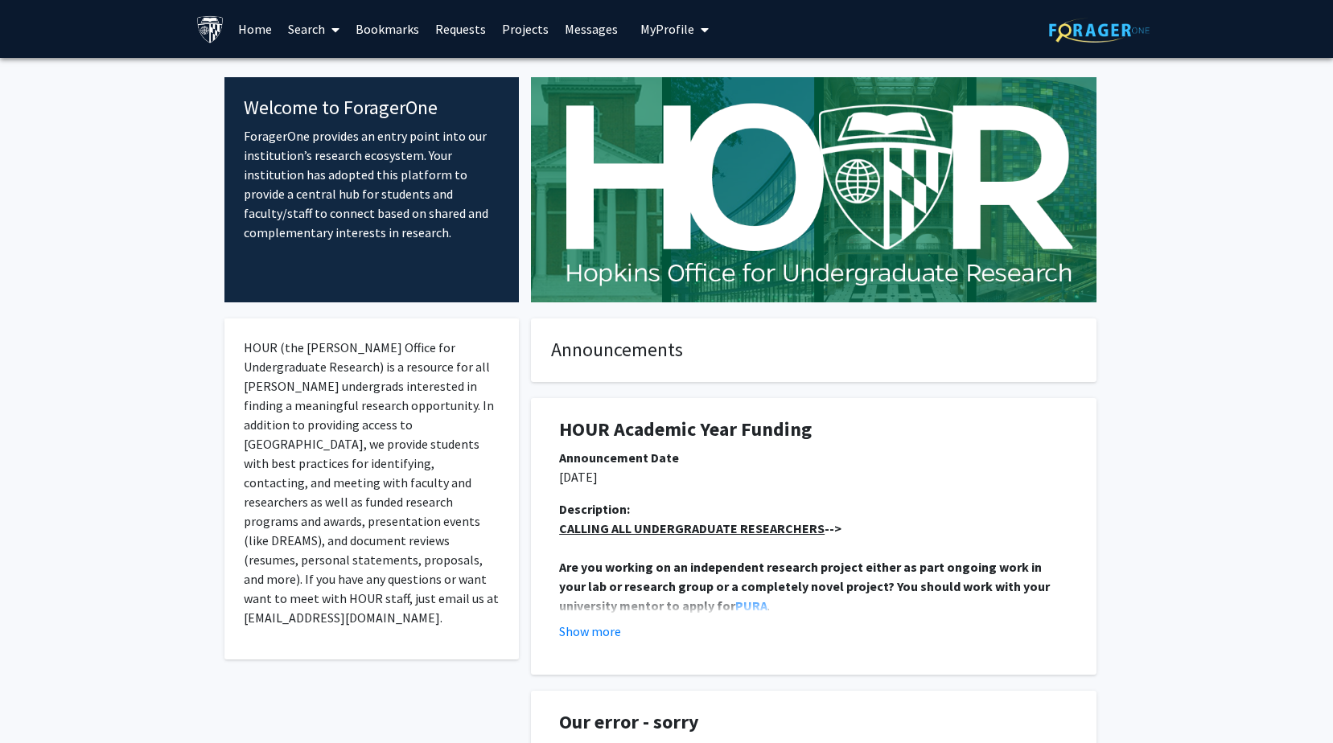
click at [701, 31] on icon "My profile dropdown to access profile and logout" at bounding box center [705, 29] width 8 height 13
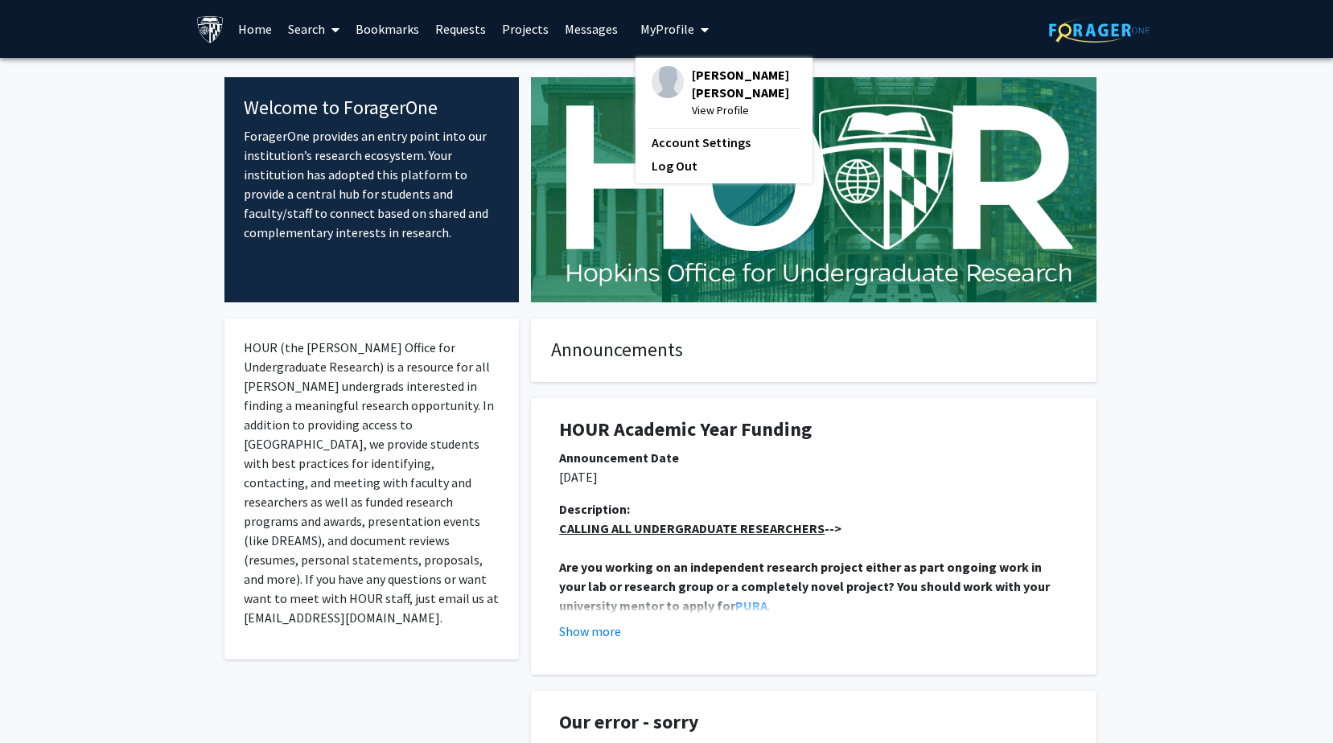
click at [701, 31] on icon "My profile dropdown to access profile and logout" at bounding box center [705, 29] width 8 height 13
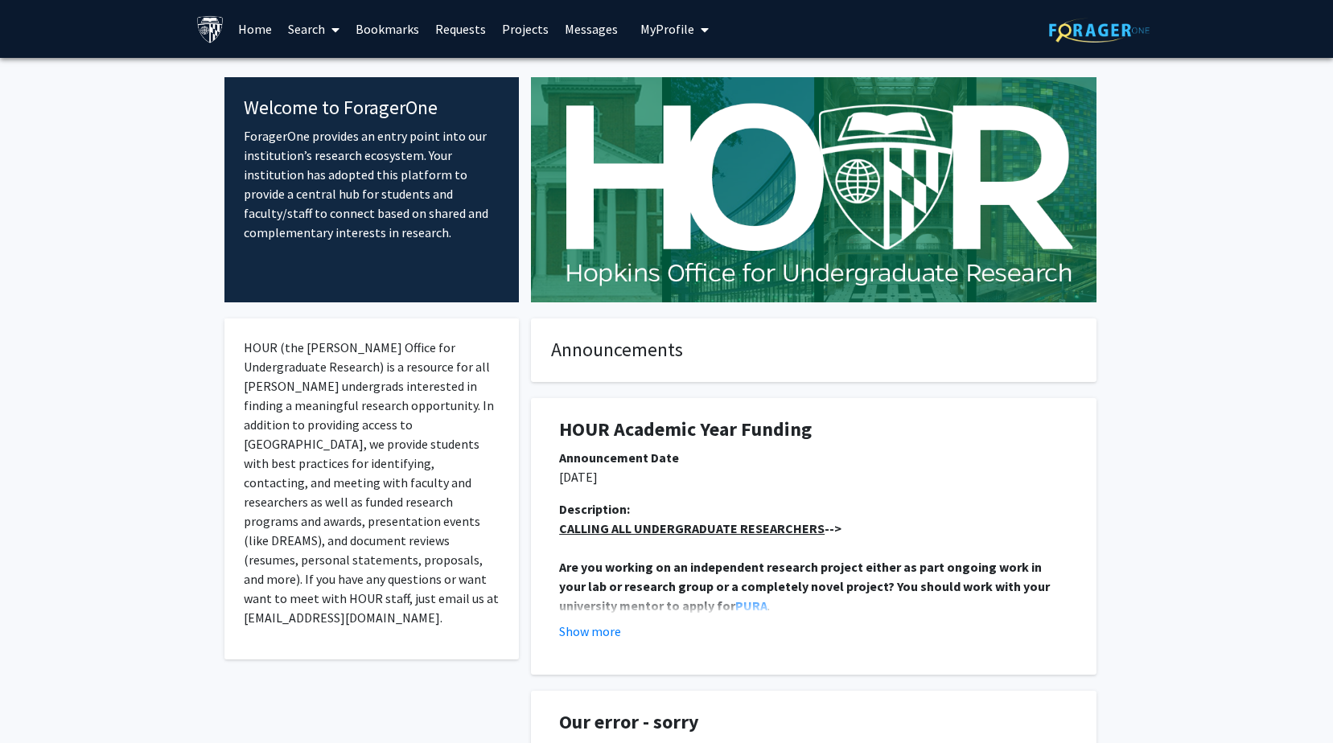
click at [448, 31] on link "Requests" at bounding box center [460, 29] width 67 height 56
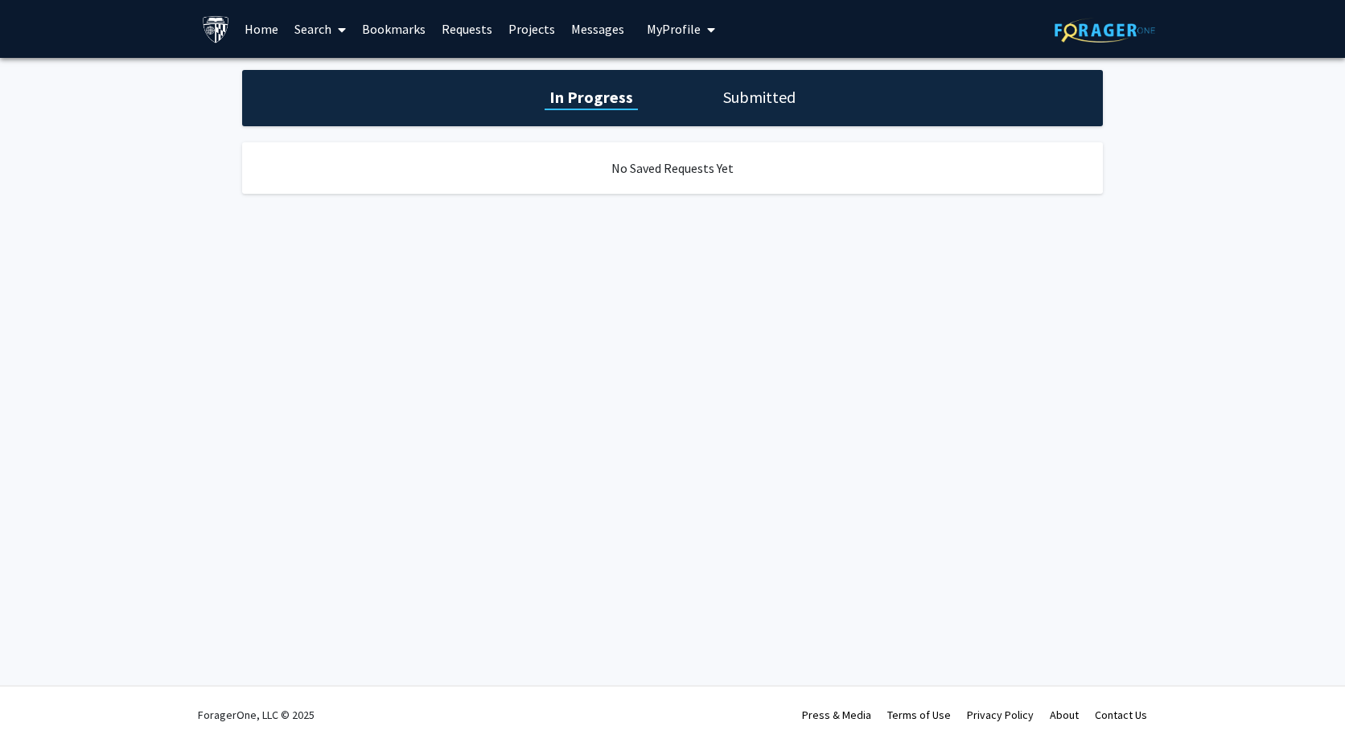
click at [524, 32] on link "Projects" at bounding box center [531, 29] width 63 height 56
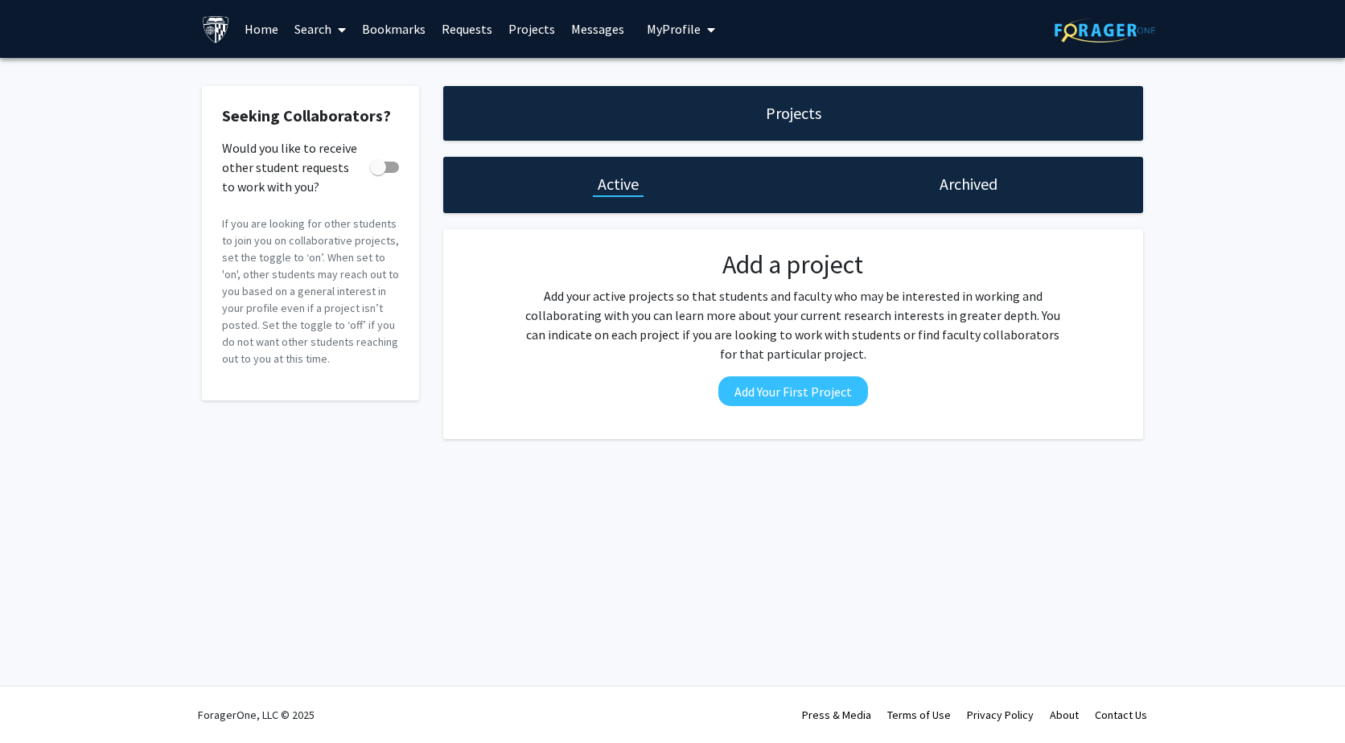
click at [257, 31] on link "Home" at bounding box center [262, 29] width 50 height 56
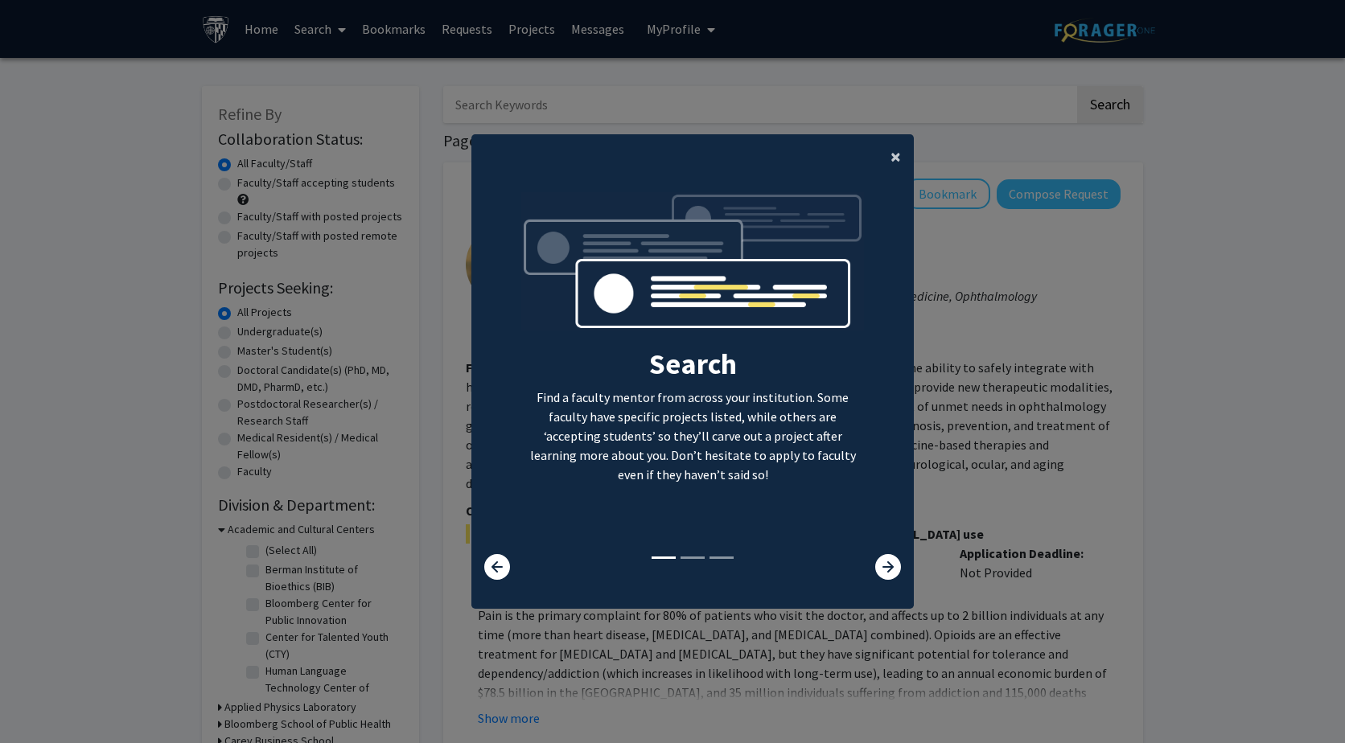
click at [898, 157] on button "×" at bounding box center [896, 156] width 36 height 45
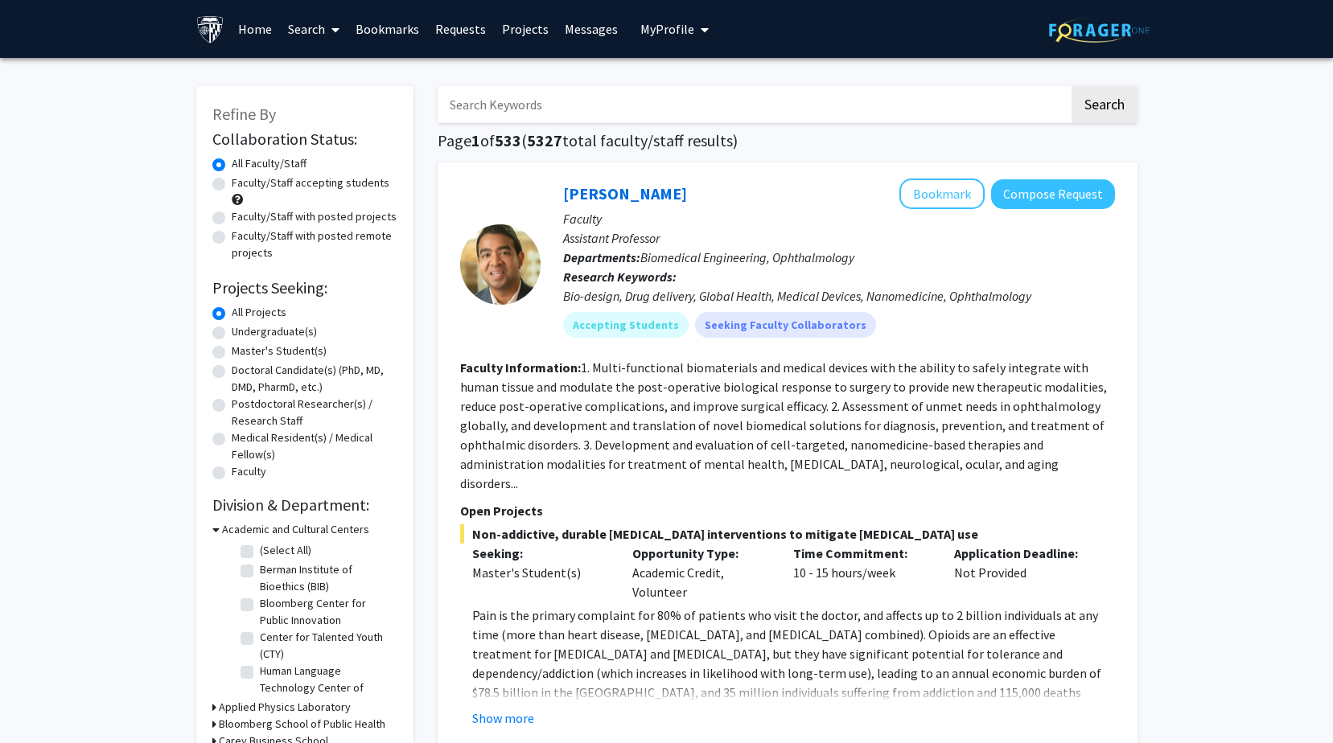
click at [232, 348] on label "Master's Student(s)" at bounding box center [279, 351] width 95 height 17
click at [232, 348] on input "Master's Student(s)" at bounding box center [237, 348] width 10 height 10
radio input "true"
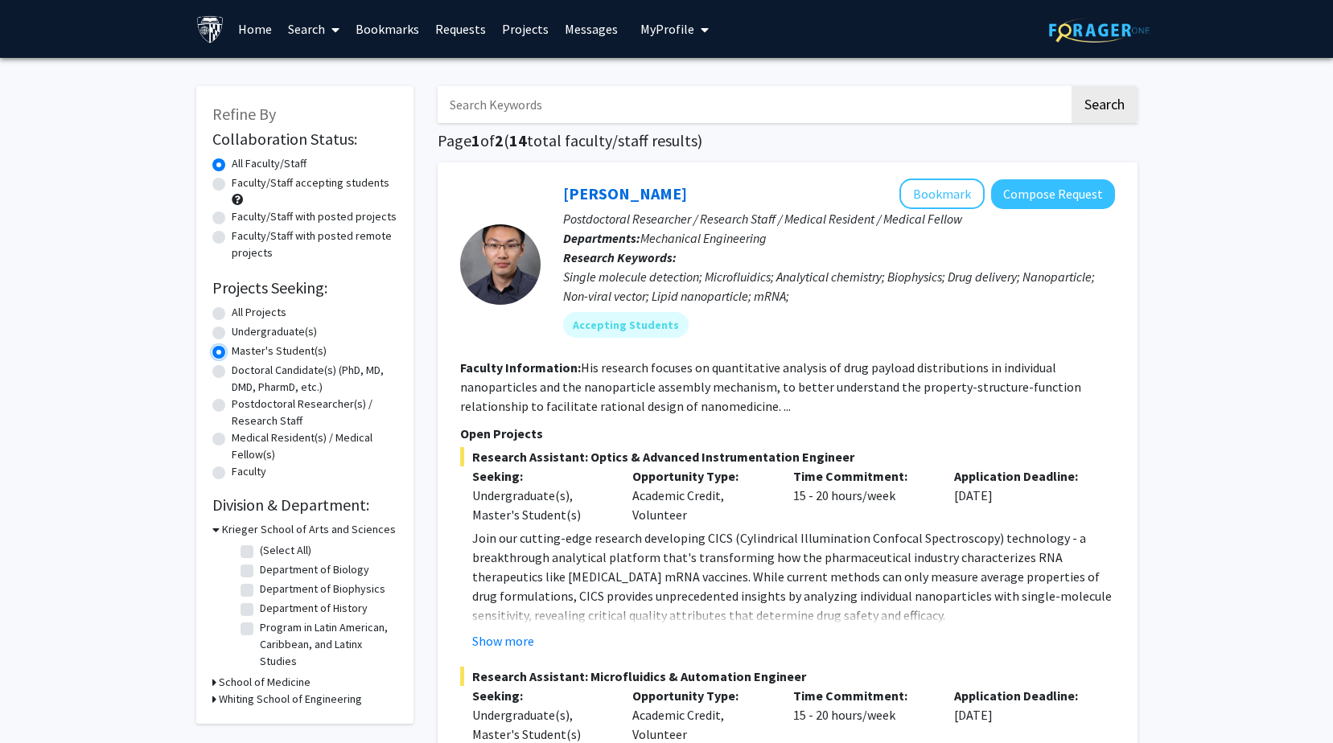
scroll to position [80, 0]
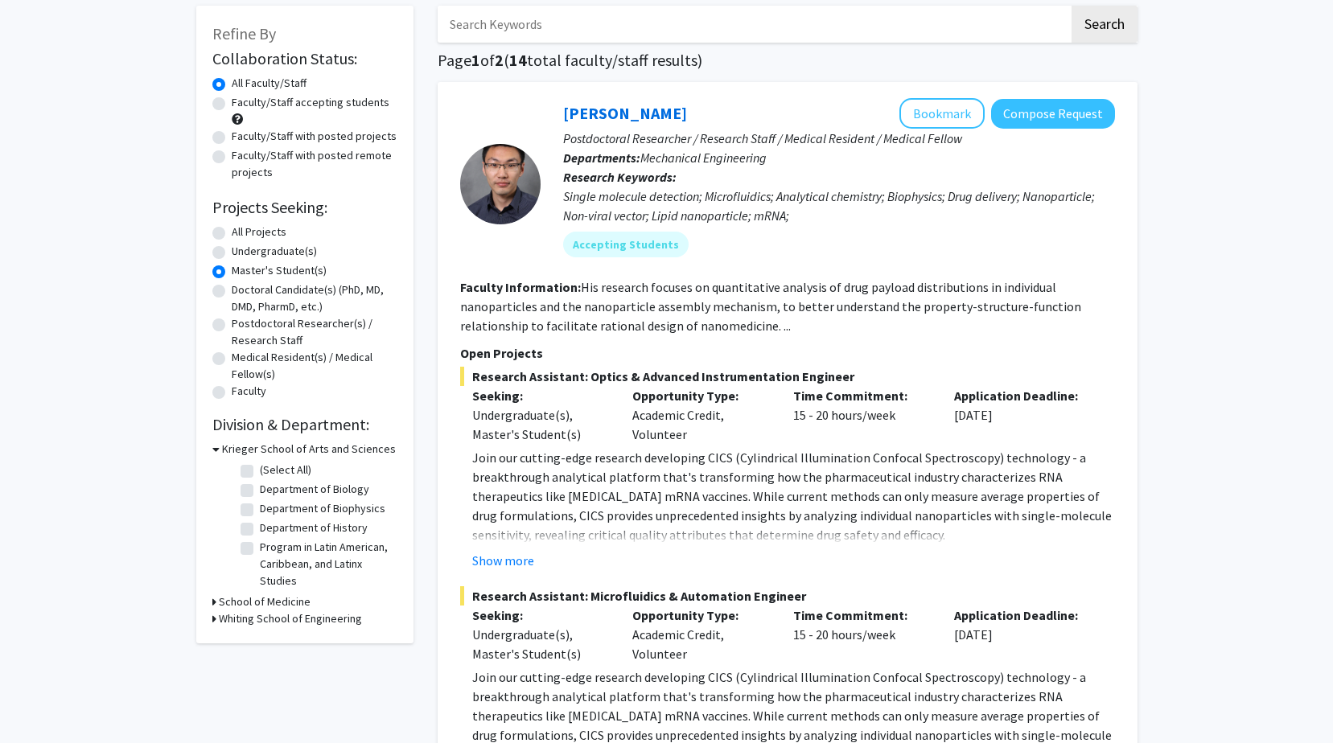
click at [211, 618] on div "Refine By Collaboration Status: Collaboration Status All Faculty/Staff Collabor…" at bounding box center [304, 325] width 217 height 638
click at [216, 620] on div "Whiting School of Engineering" at bounding box center [304, 619] width 185 height 17
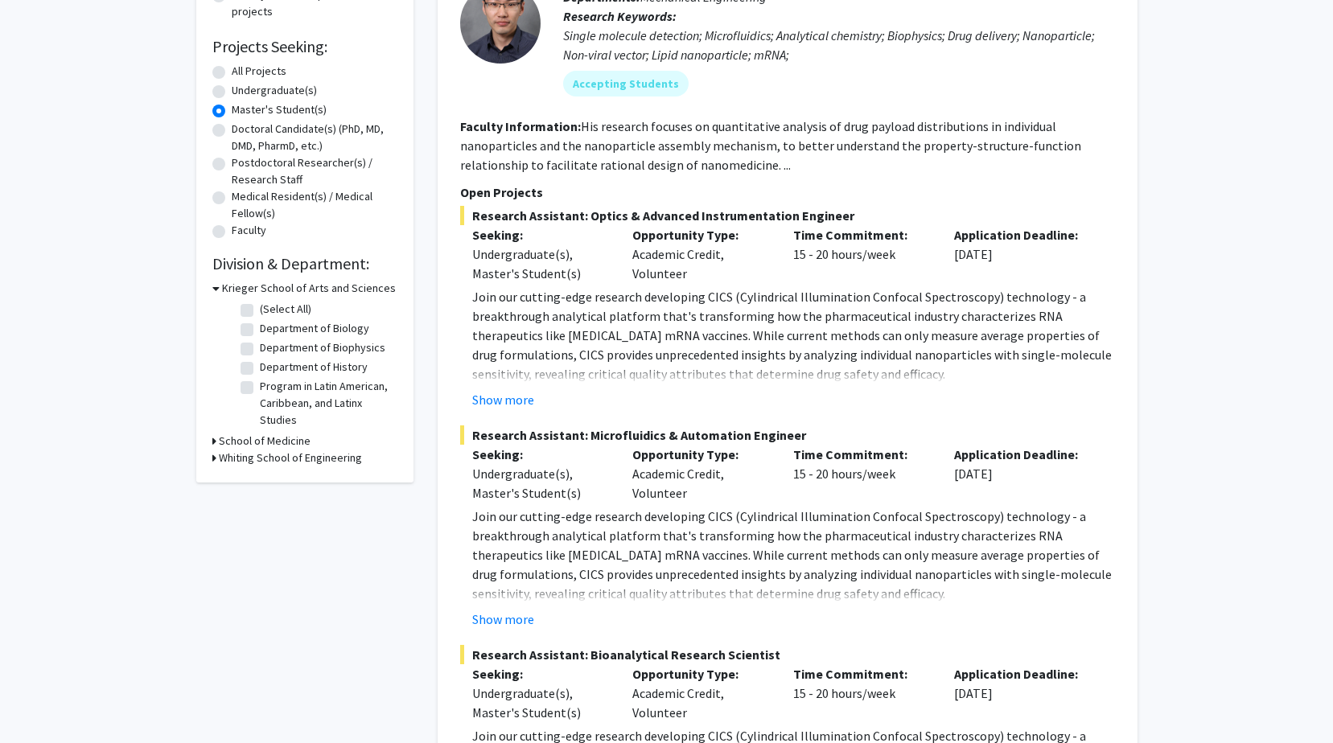
click at [231, 456] on h3 "Whiting School of Engineering" at bounding box center [290, 458] width 143 height 17
click at [260, 480] on label "(Select All)" at bounding box center [285, 479] width 51 height 17
click at [260, 480] on input "(Select All)" at bounding box center [265, 476] width 10 height 10
checkbox input "true"
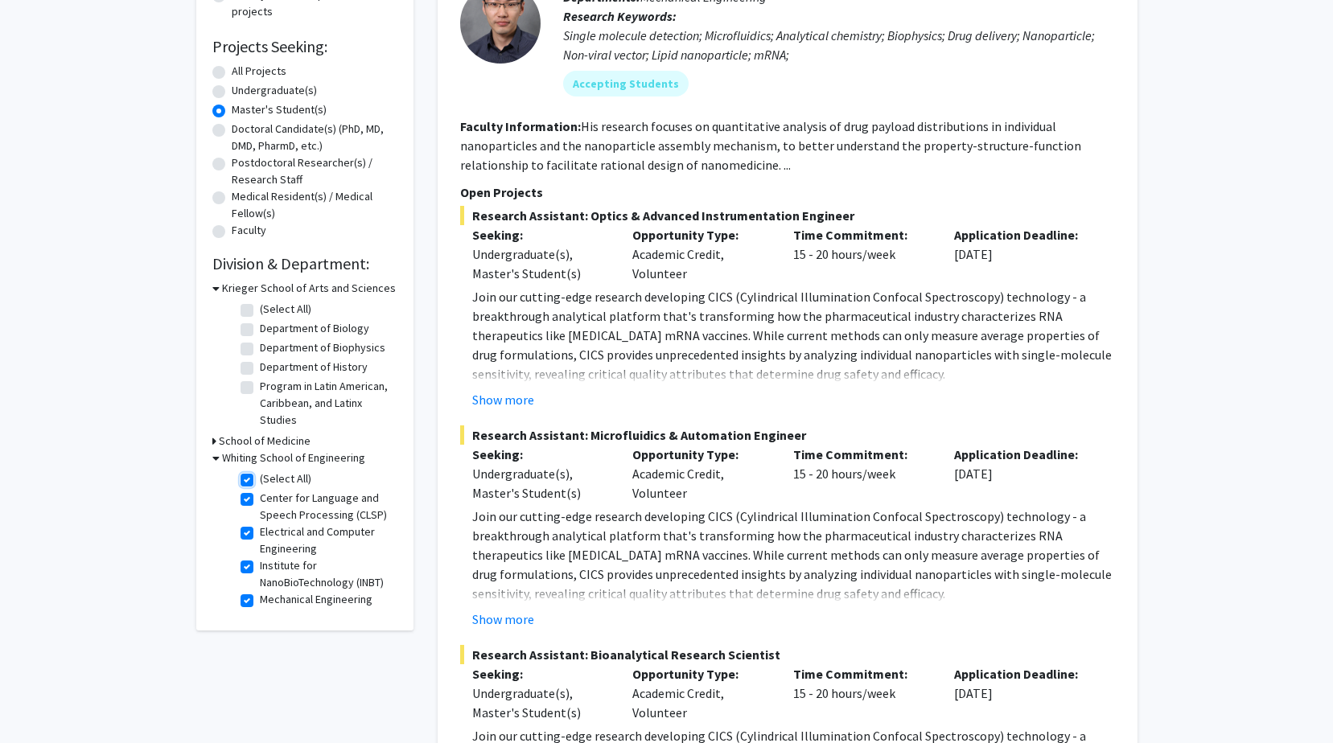
checkbox input "true"
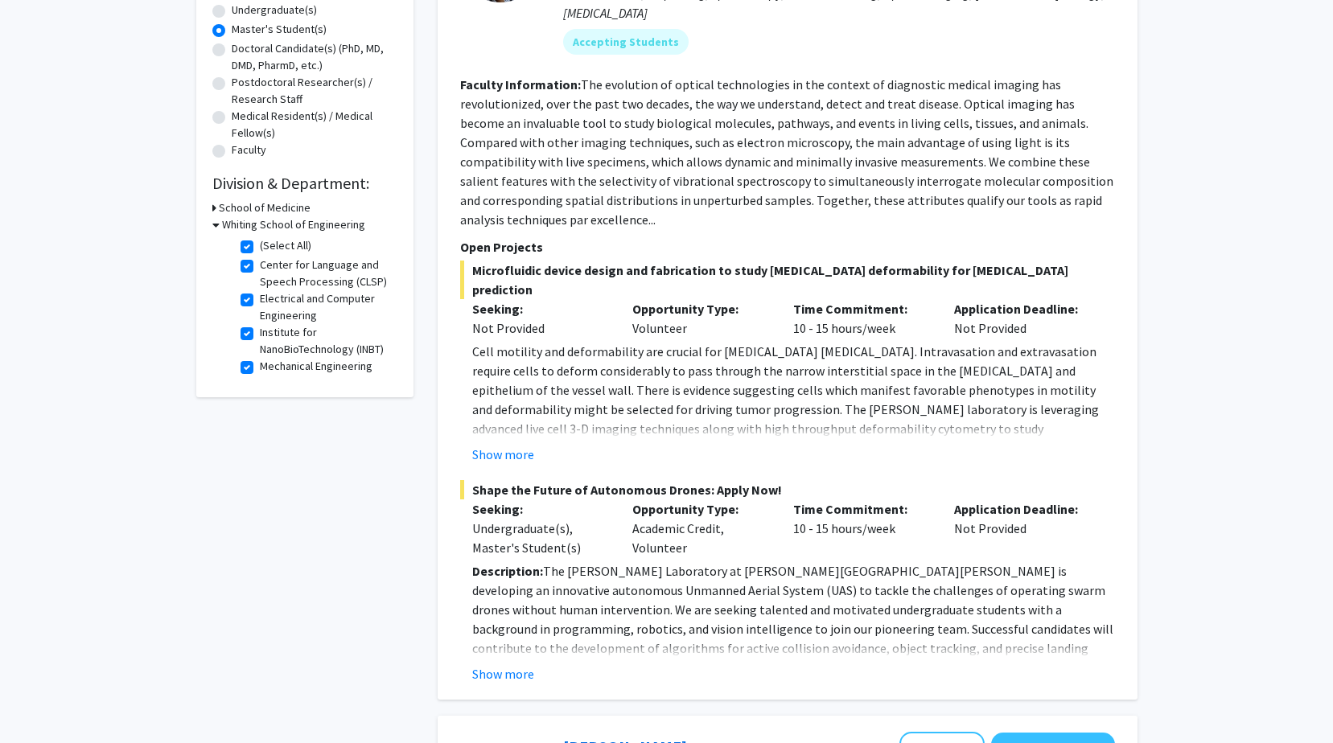
scroll to position [241, 0]
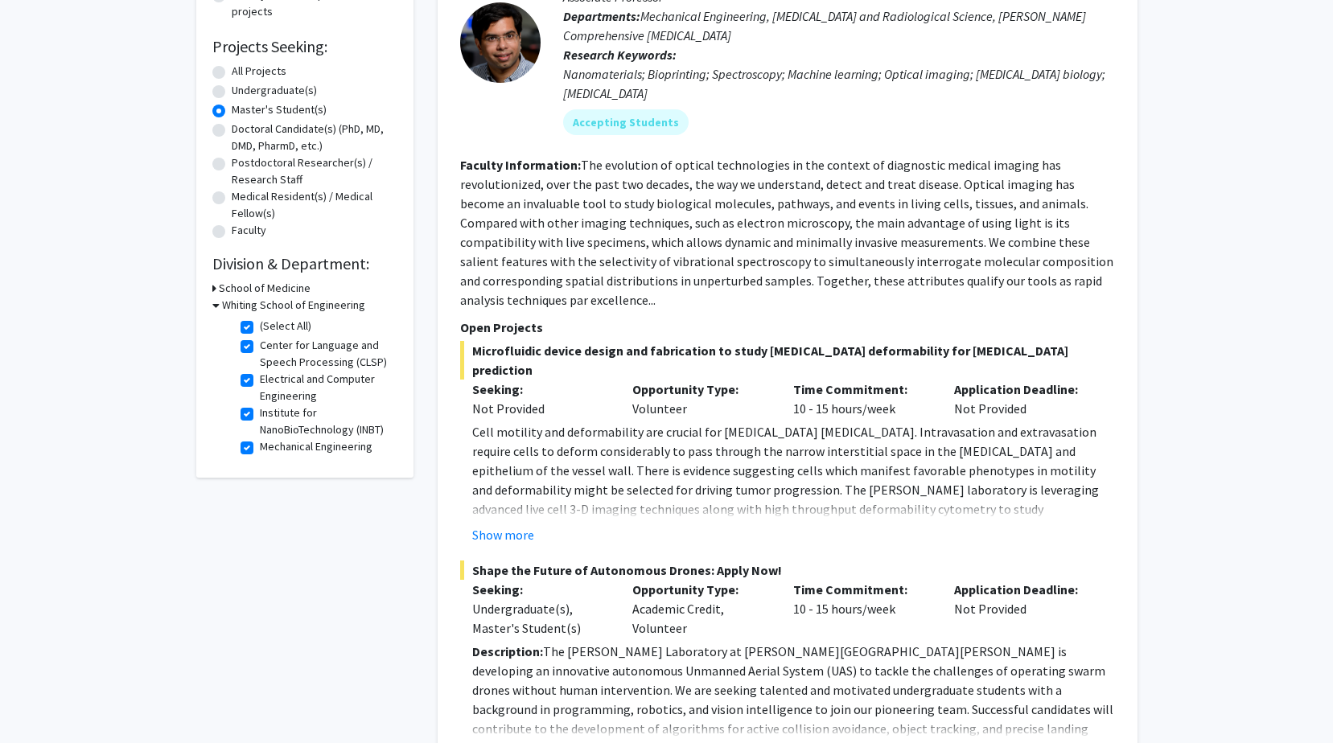
click at [212, 288] on icon at bounding box center [214, 288] width 4 height 17
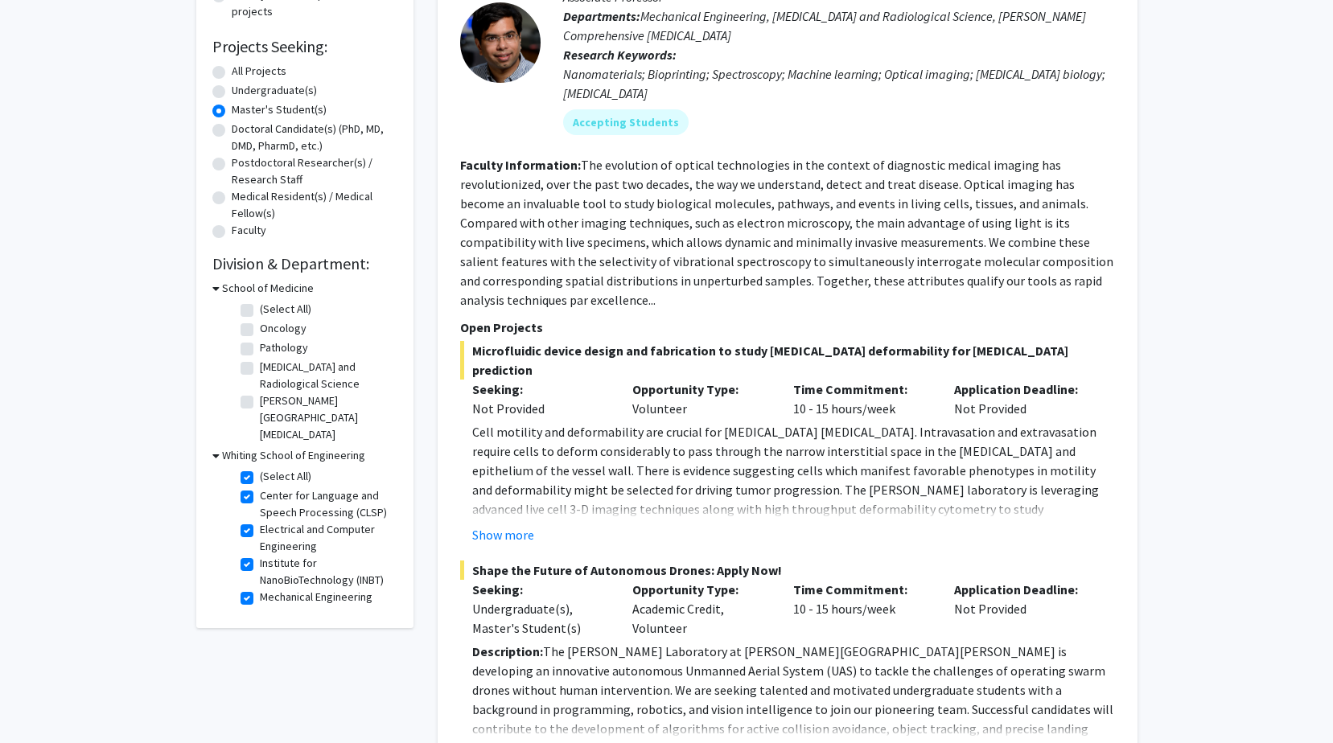
click at [214, 456] on icon at bounding box center [215, 455] width 7 height 17
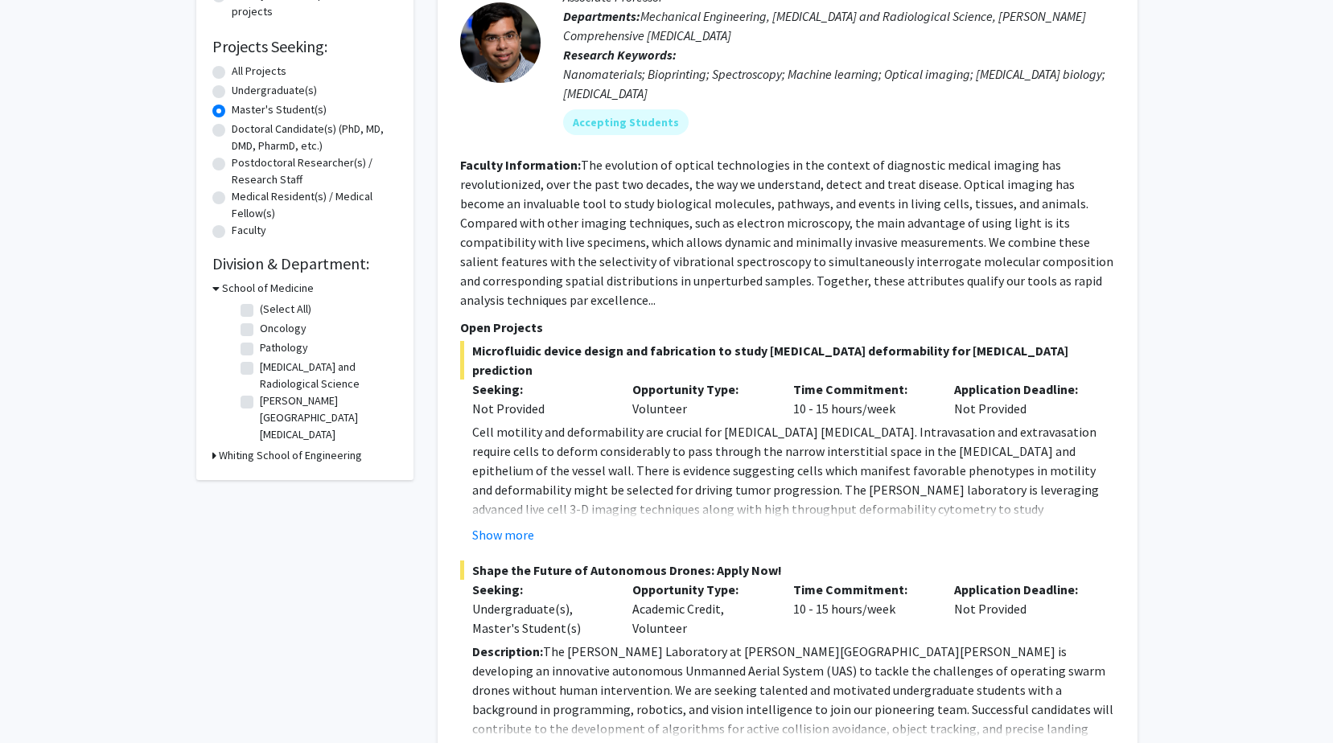
click at [214, 456] on icon at bounding box center [214, 455] width 4 height 17
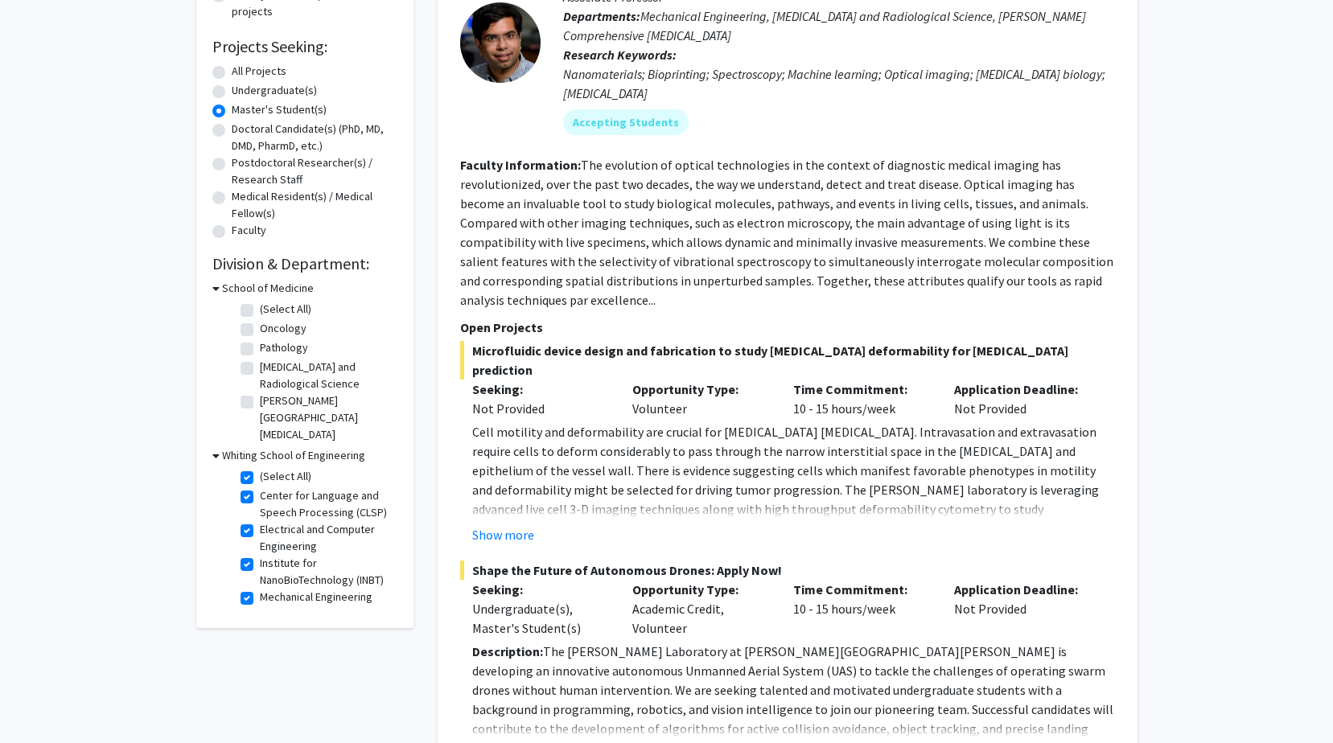
click at [224, 284] on h3 "School of Medicine" at bounding box center [268, 288] width 92 height 17
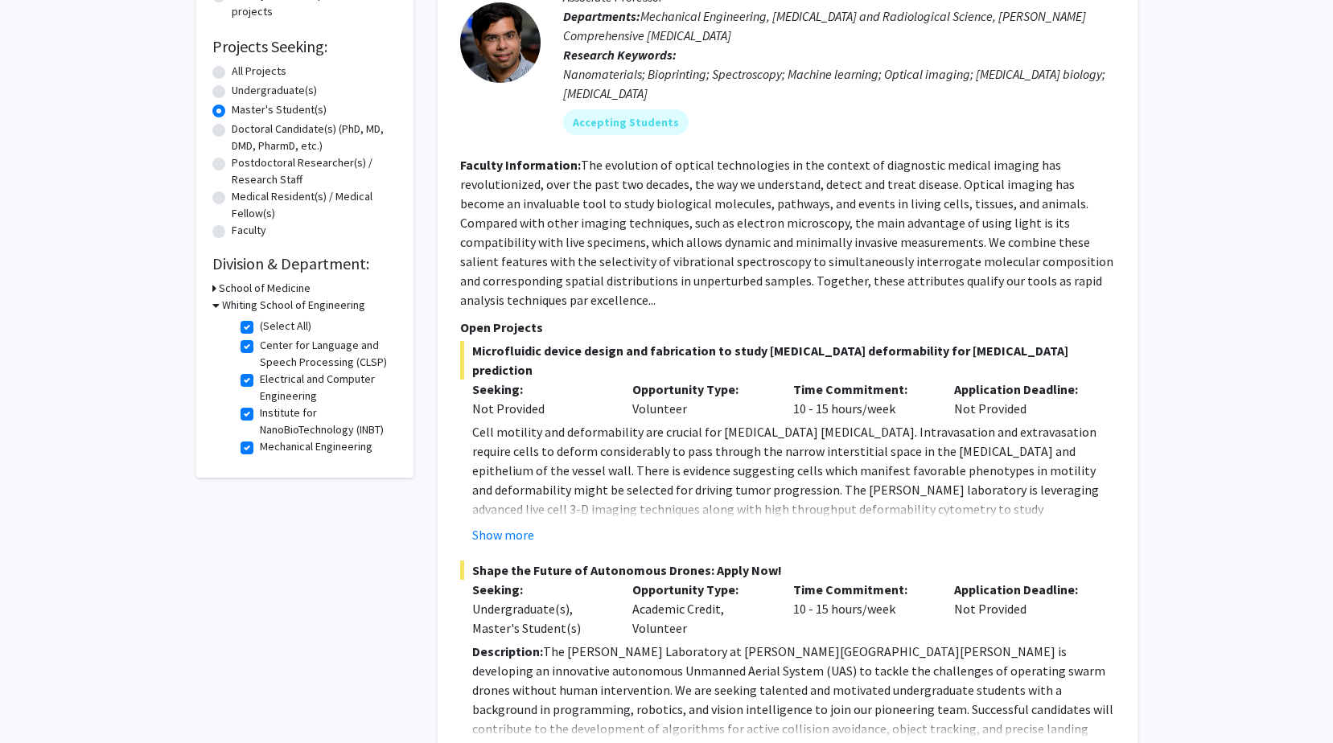
click at [260, 447] on label "Mechanical Engineering" at bounding box center [316, 446] width 113 height 17
click at [260, 447] on input "Mechanical Engineering" at bounding box center [265, 443] width 10 height 10
checkbox input "false"
checkbox input "true"
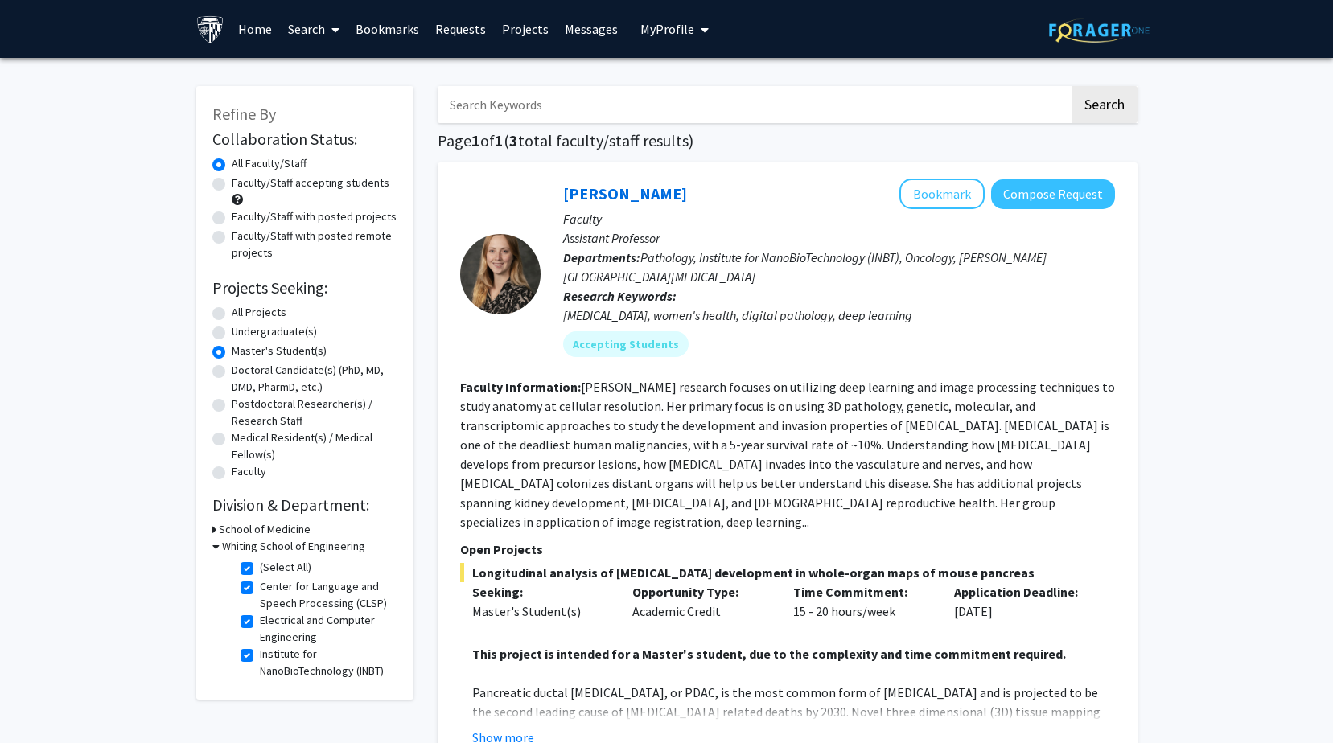
scroll to position [80, 0]
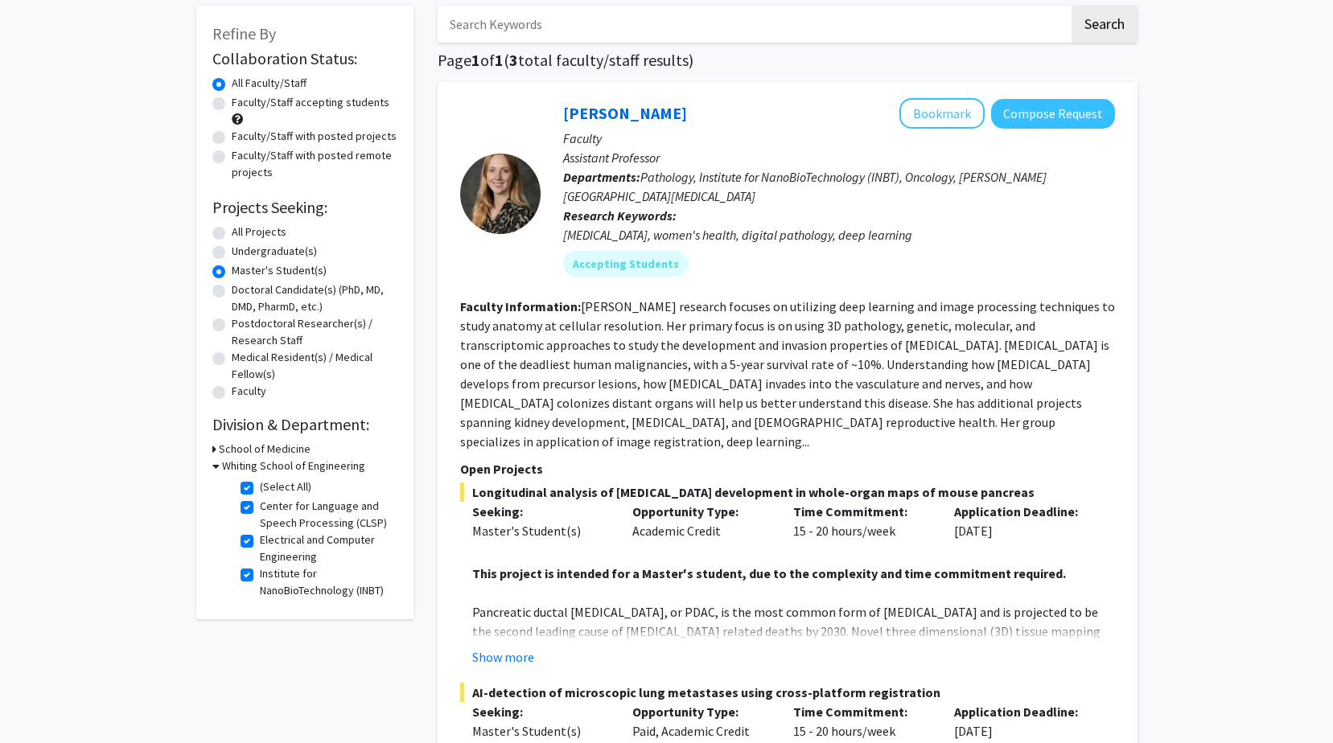
click at [234, 449] on h3 "School of Medicine" at bounding box center [265, 449] width 92 height 17
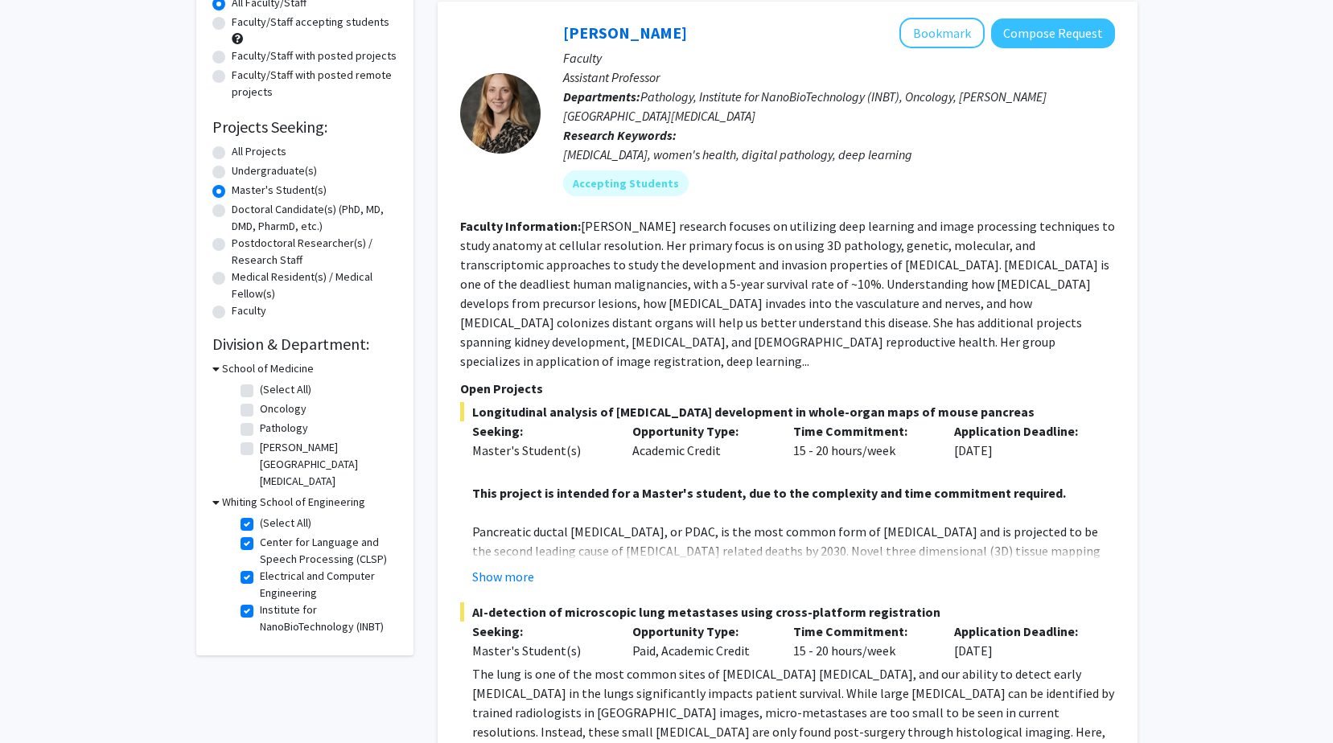
scroll to position [241, 0]
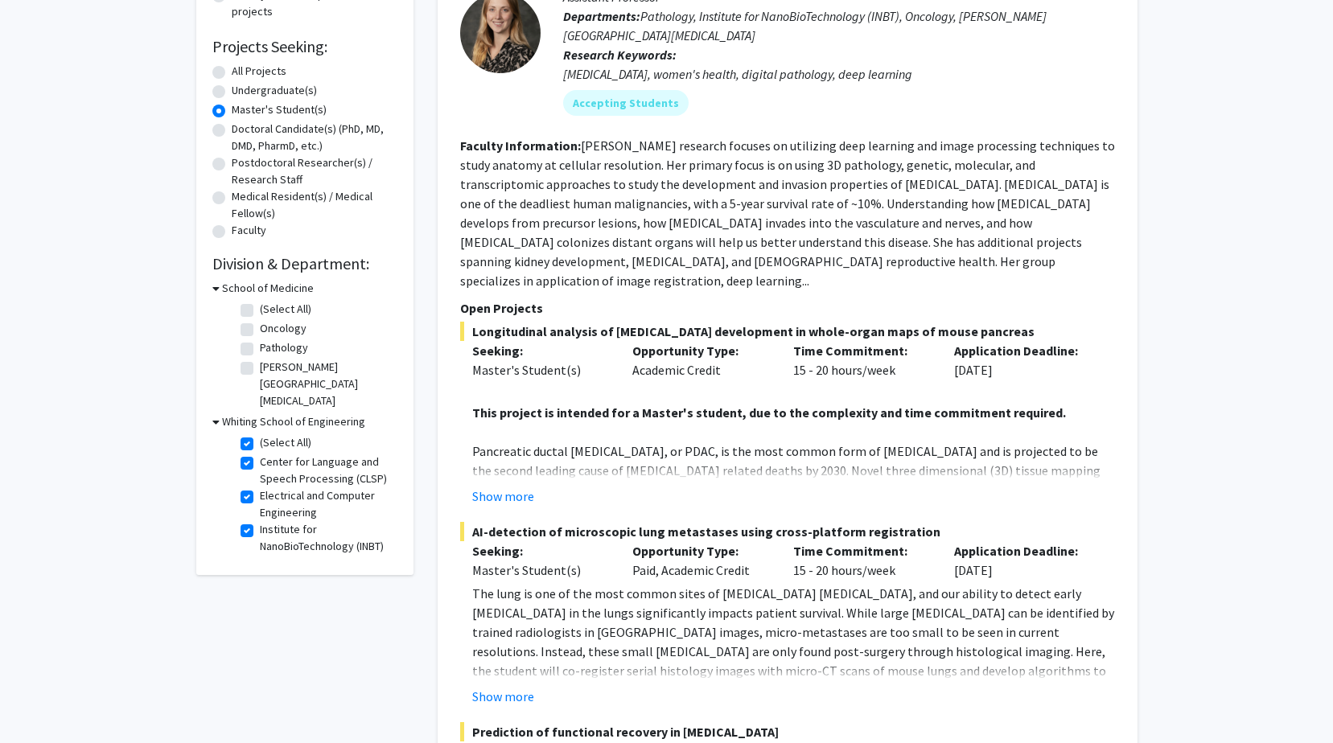
click at [260, 447] on label "(Select All)" at bounding box center [285, 442] width 51 height 17
click at [260, 445] on input "(Select All)" at bounding box center [265, 439] width 10 height 10
checkbox input "false"
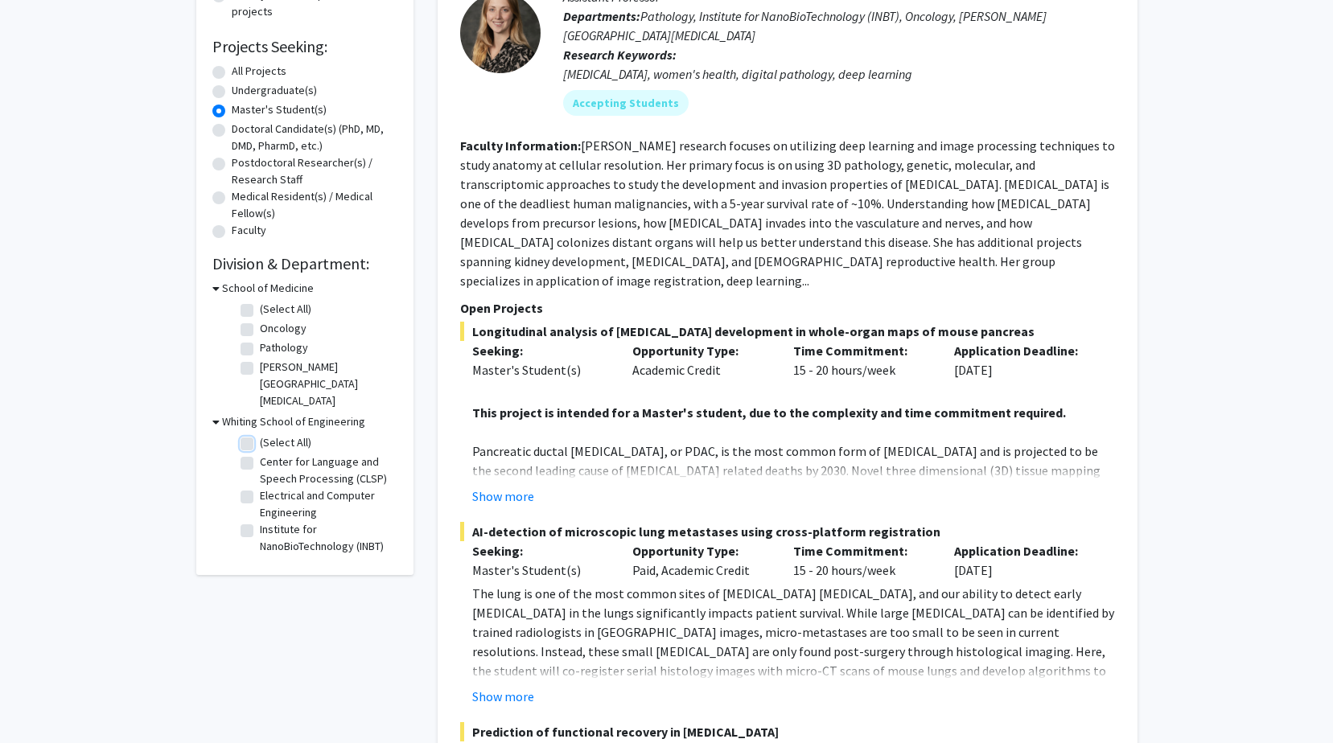
checkbox input "false"
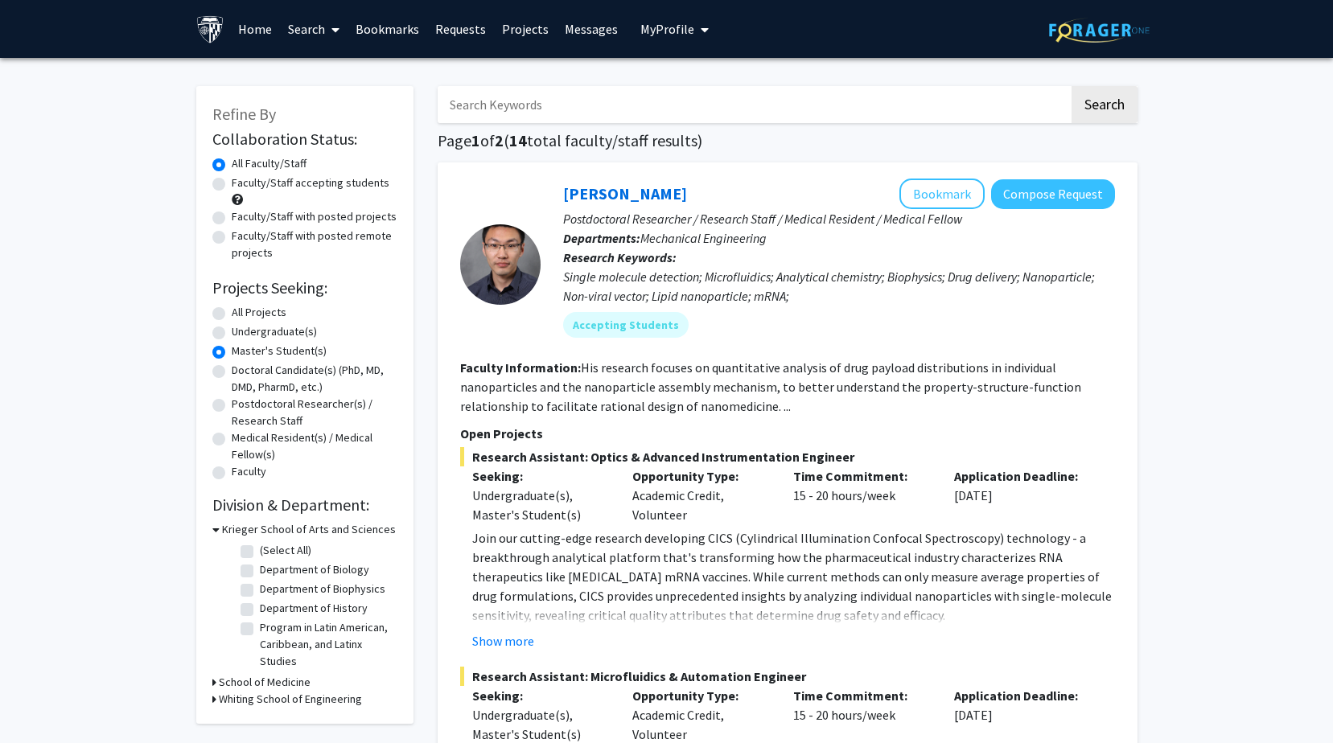
scroll to position [241, 0]
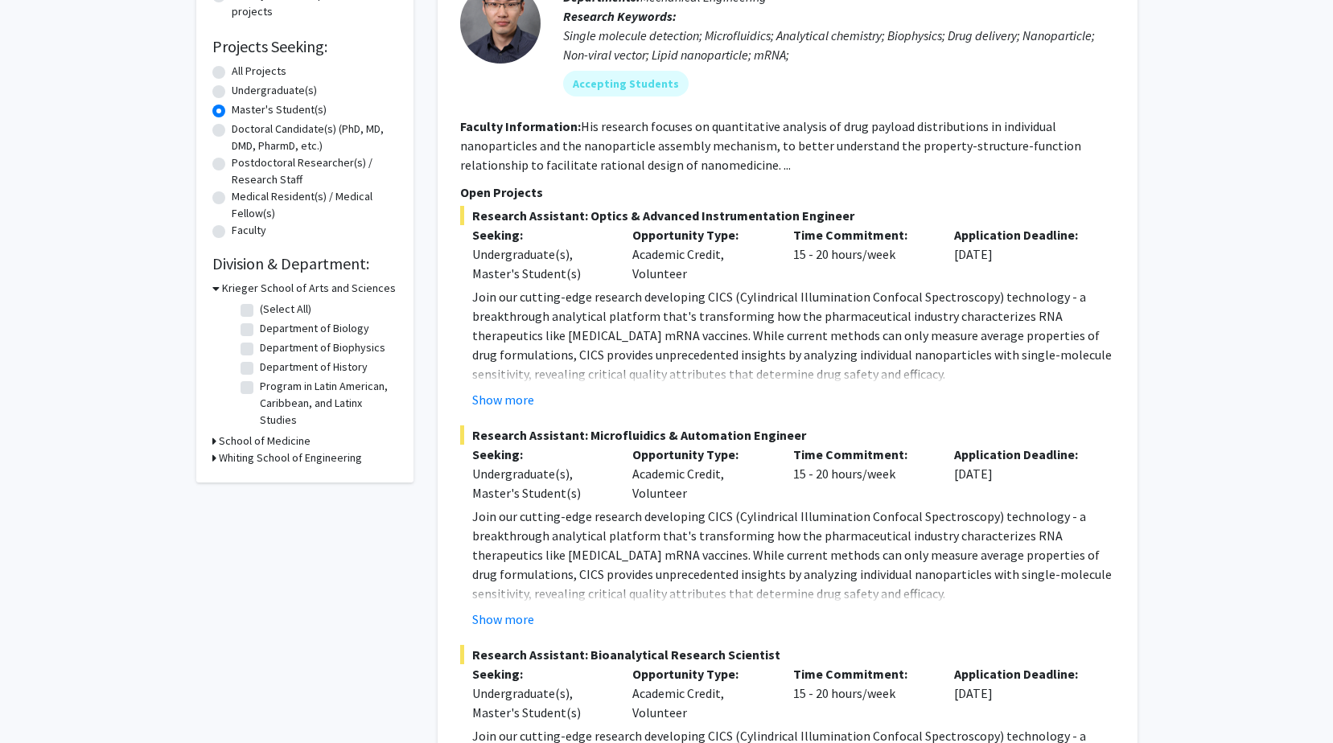
click at [232, 453] on h3 "Whiting School of Engineering" at bounding box center [290, 458] width 143 height 17
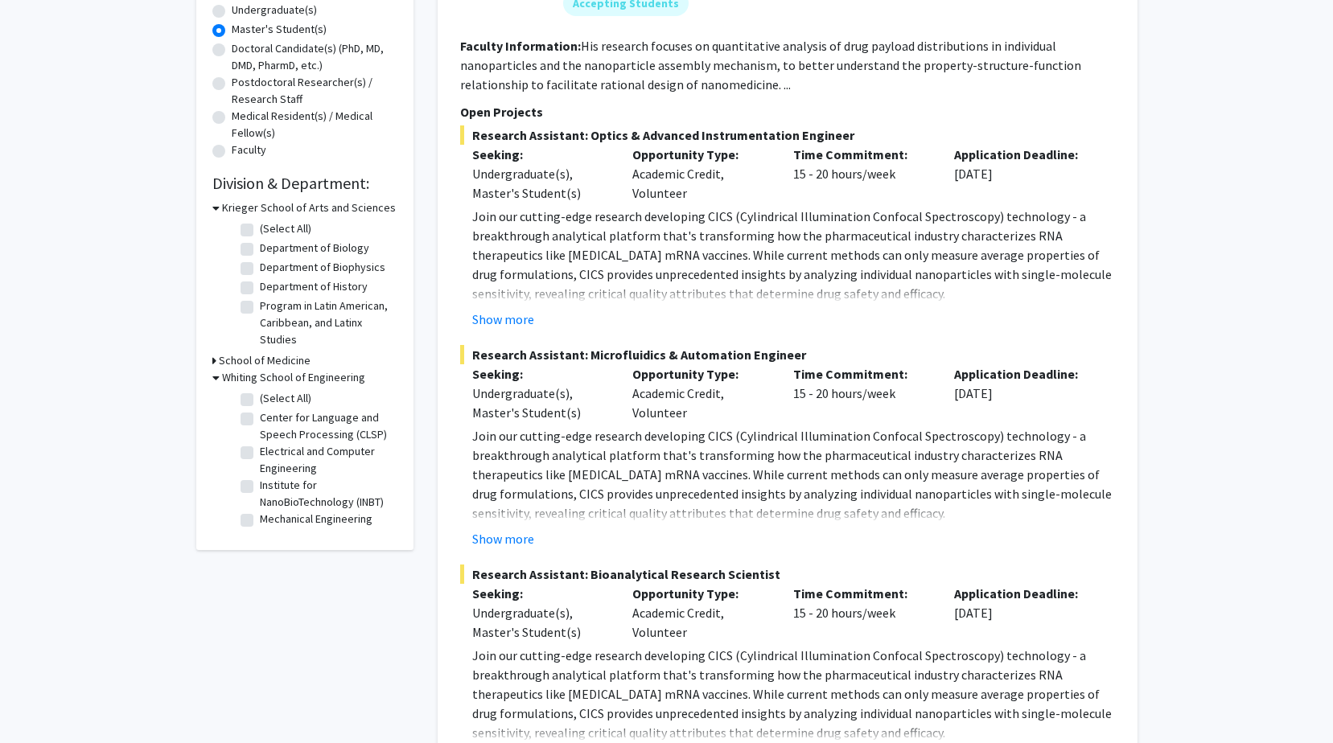
click at [260, 451] on label "Electrical and Computer Engineering" at bounding box center [327, 460] width 134 height 34
click at [260, 451] on input "Electrical and Computer Engineering" at bounding box center [265, 448] width 10 height 10
checkbox input "true"
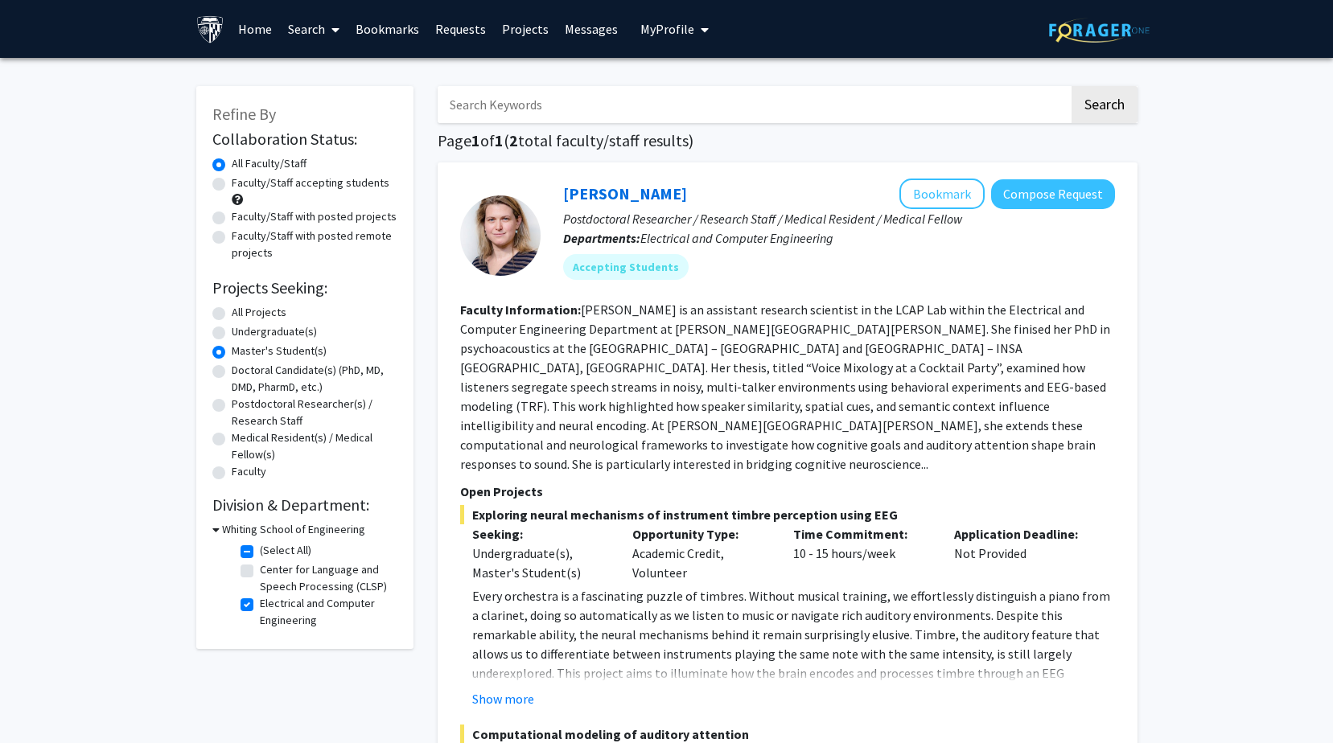
scroll to position [241, 0]
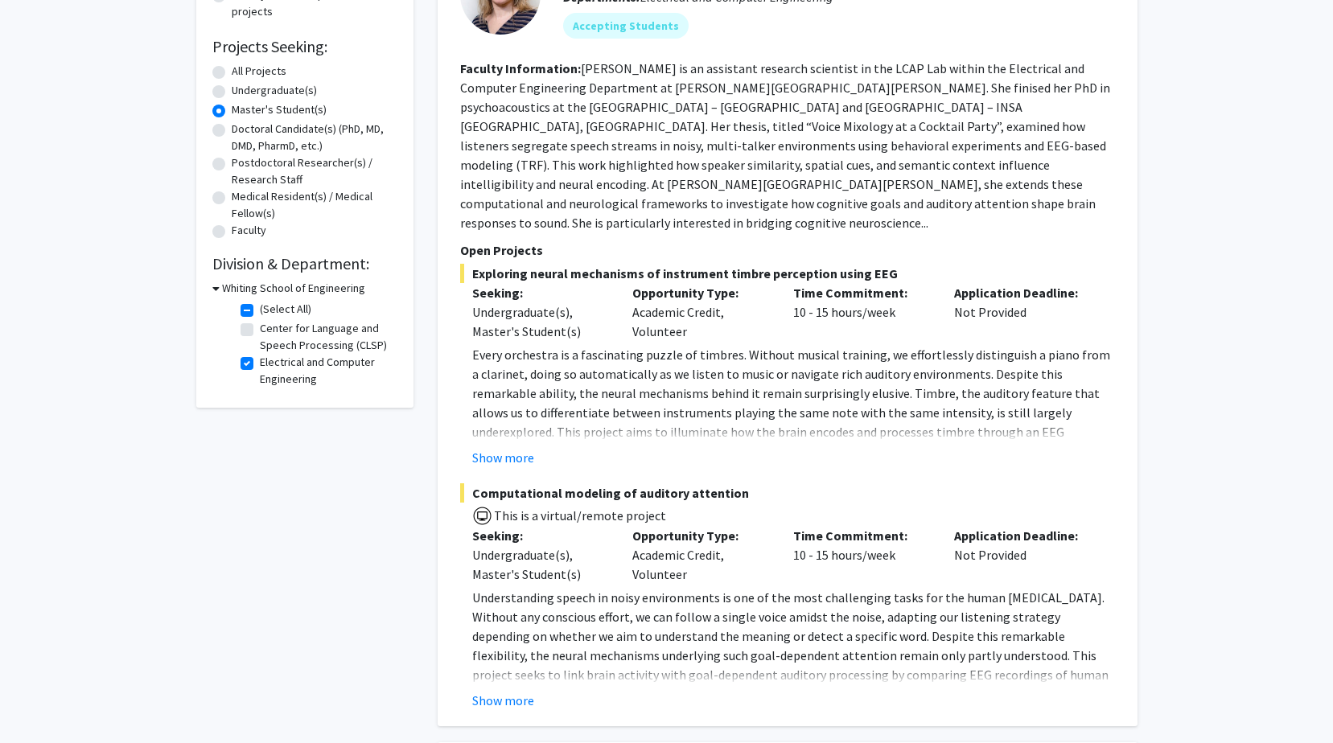
click at [249, 286] on h3 "Whiting School of Engineering" at bounding box center [293, 288] width 143 height 17
click at [249, 286] on h3 "Whiting School of Engineering" at bounding box center [290, 288] width 143 height 17
click at [199, 521] on div "Refine By Collaboration Status: Collaboration Status All Faculty/Staff Collabor…" at bounding box center [304, 642] width 241 height 1627
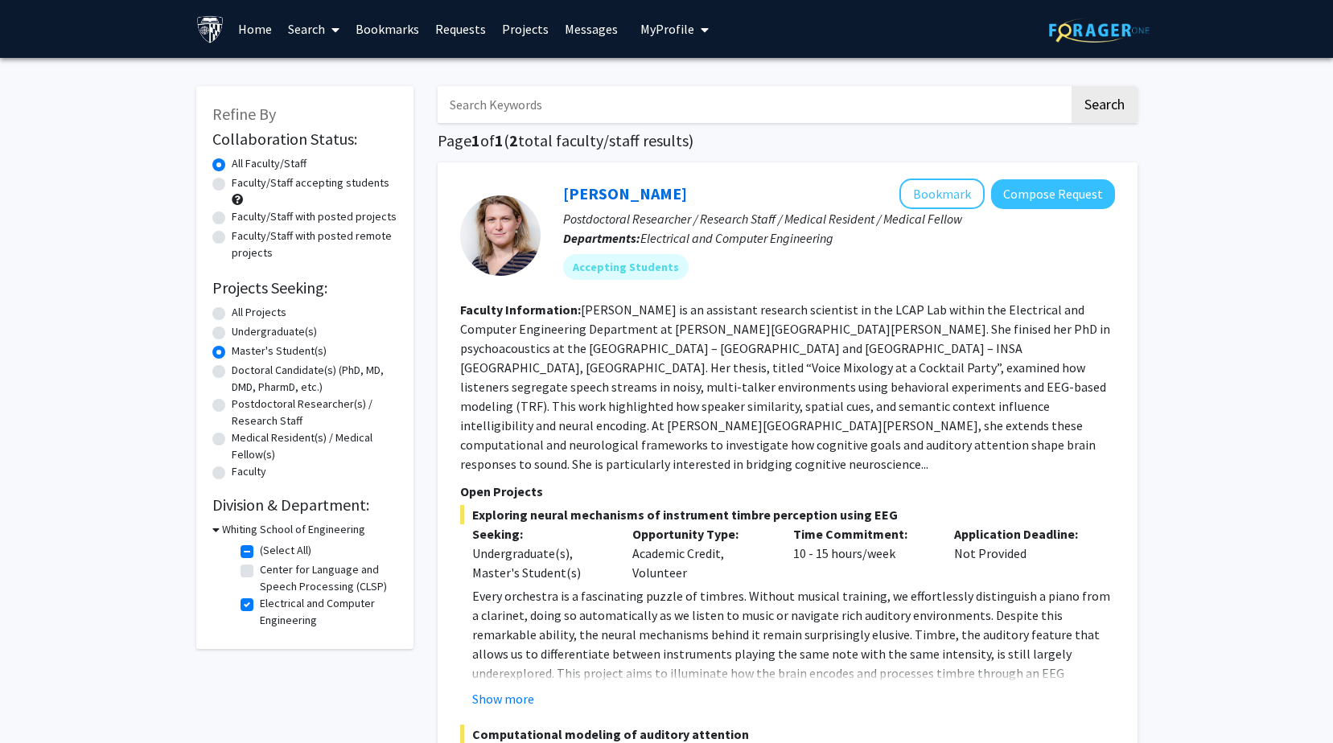
scroll to position [161, 0]
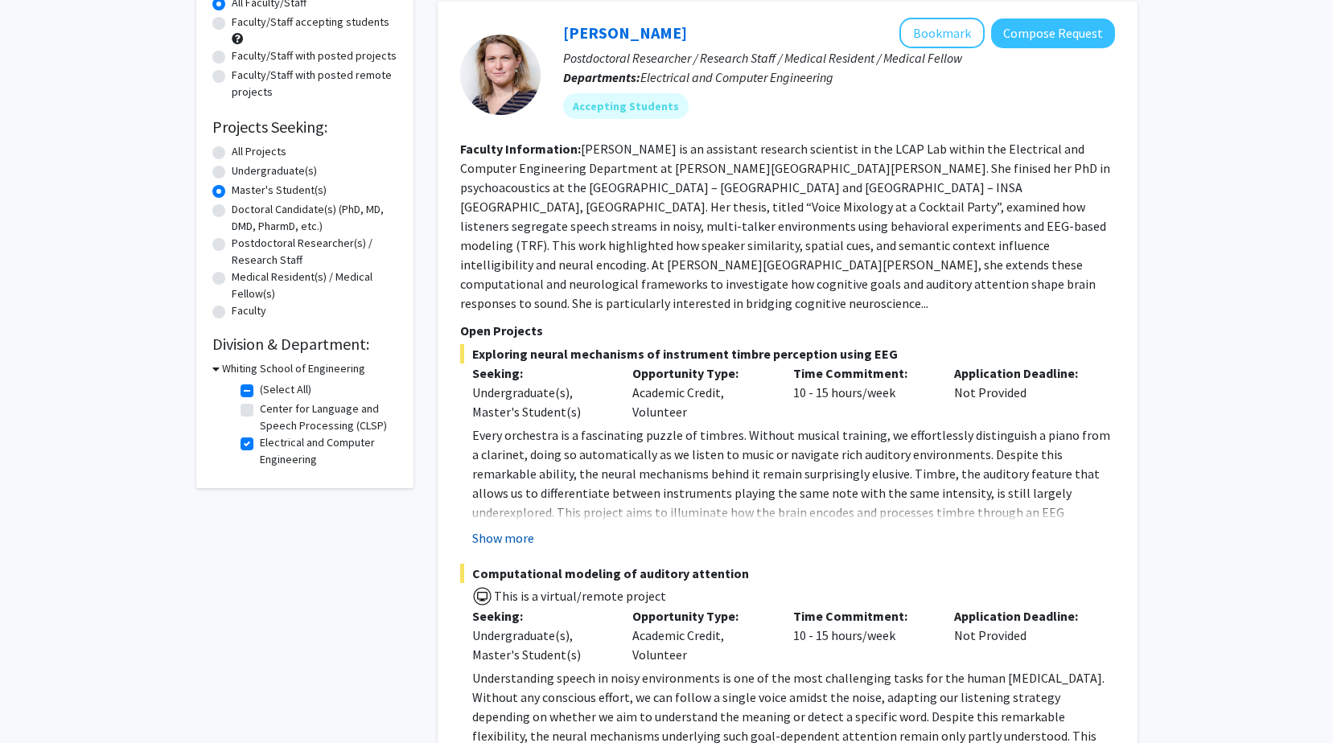
click at [513, 529] on button "Show more" at bounding box center [503, 538] width 62 height 19
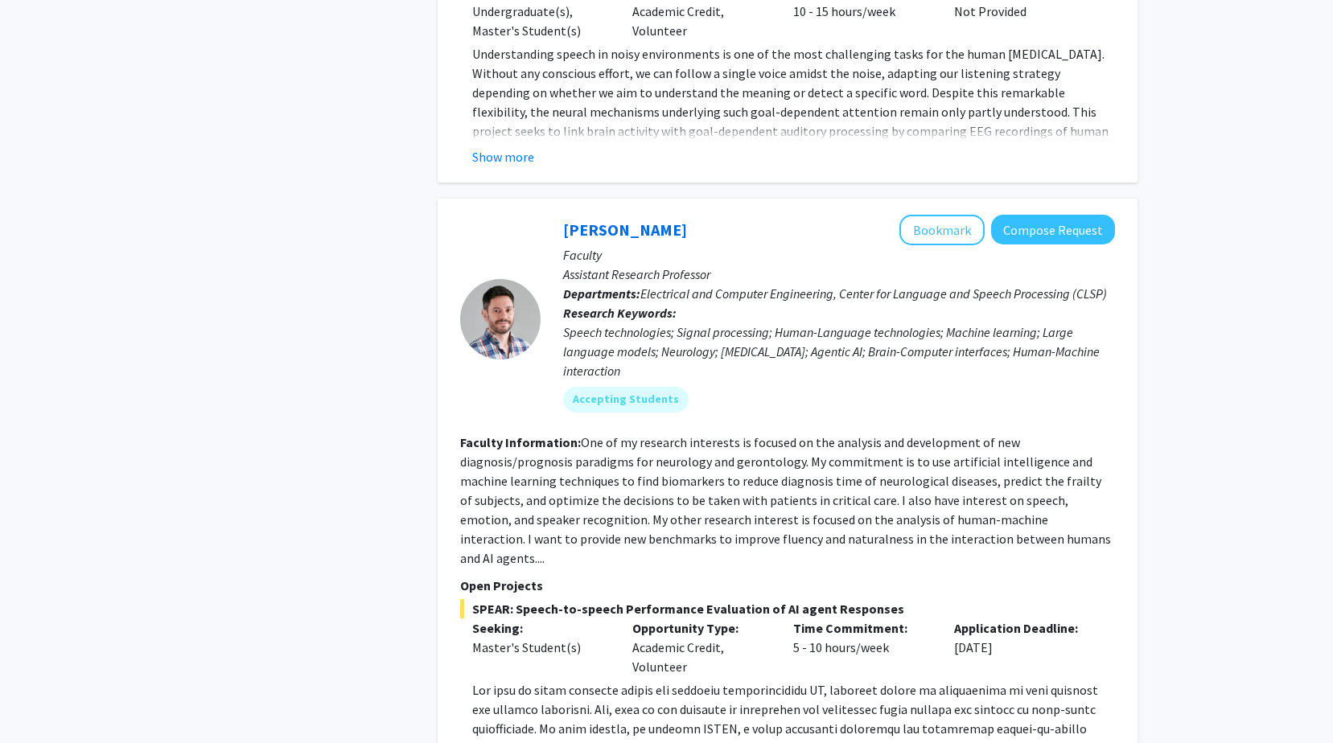
scroll to position [1368, 0]
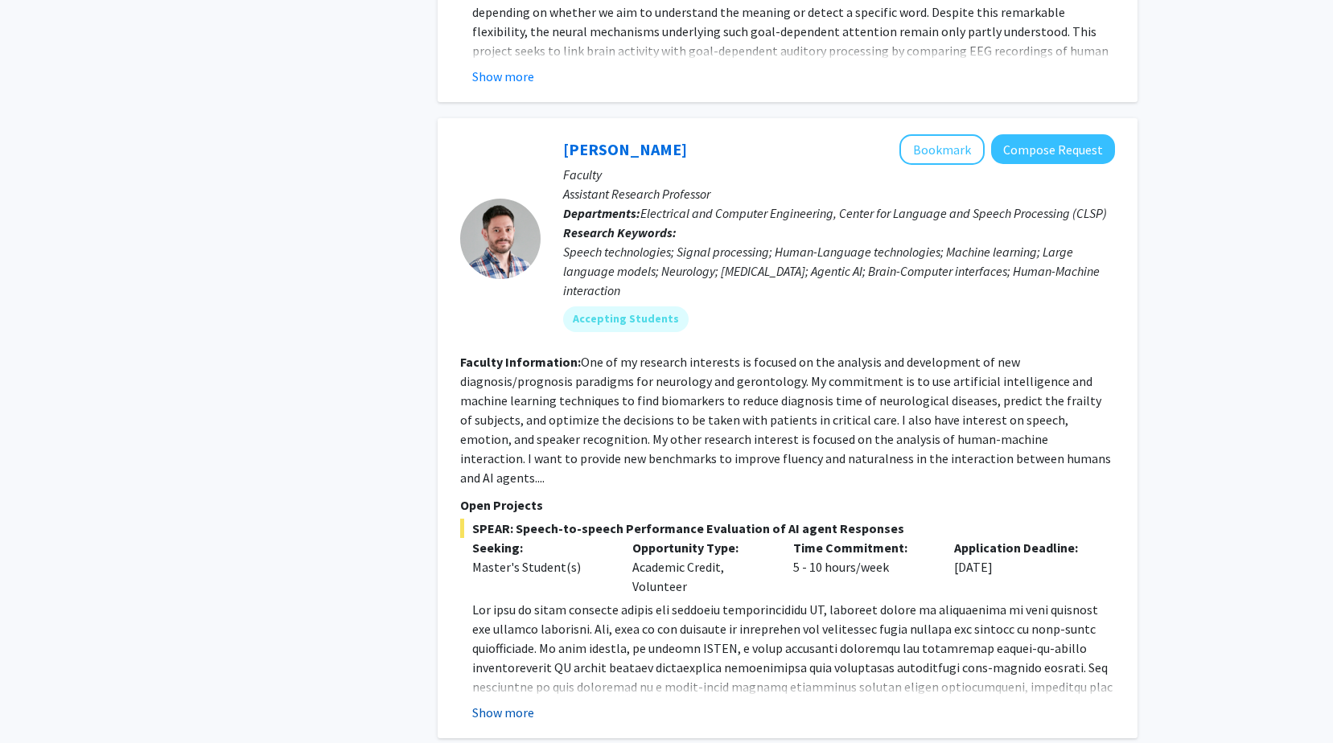
click at [505, 703] on button "Show more" at bounding box center [503, 712] width 62 height 19
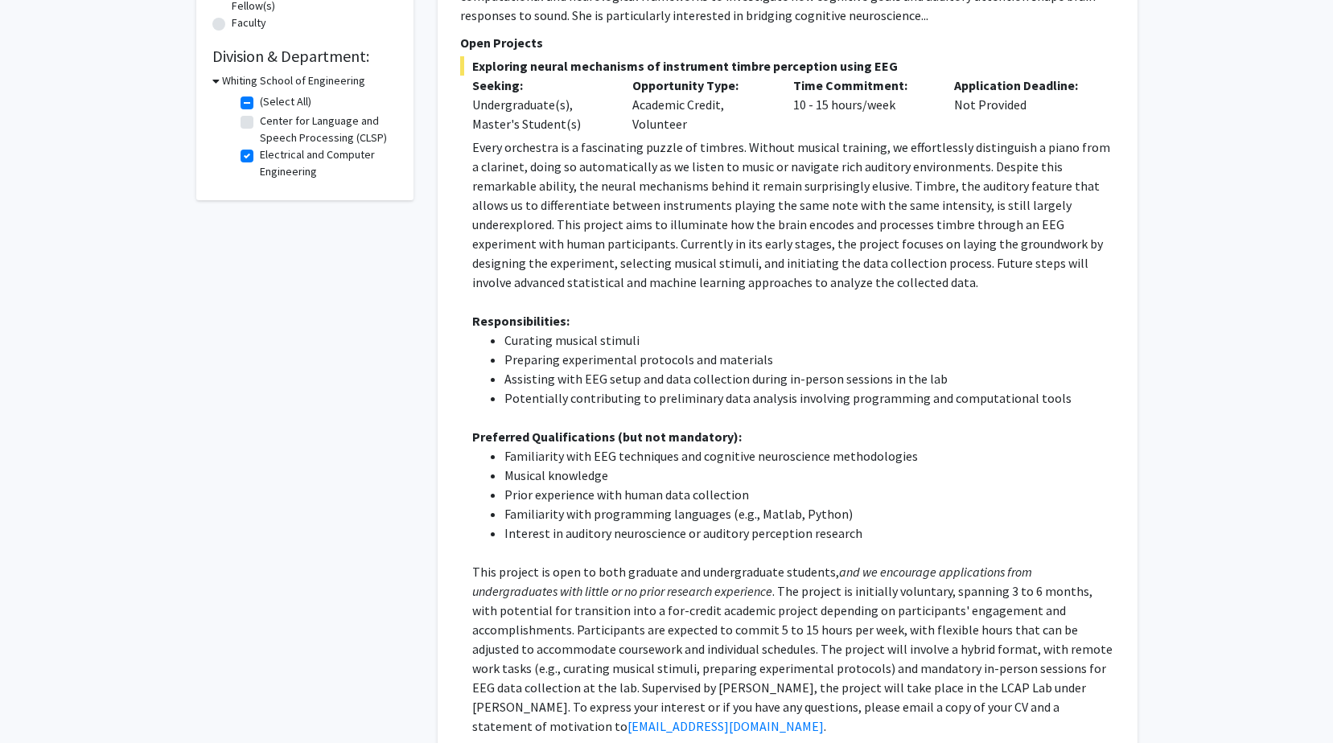
scroll to position [47, 0]
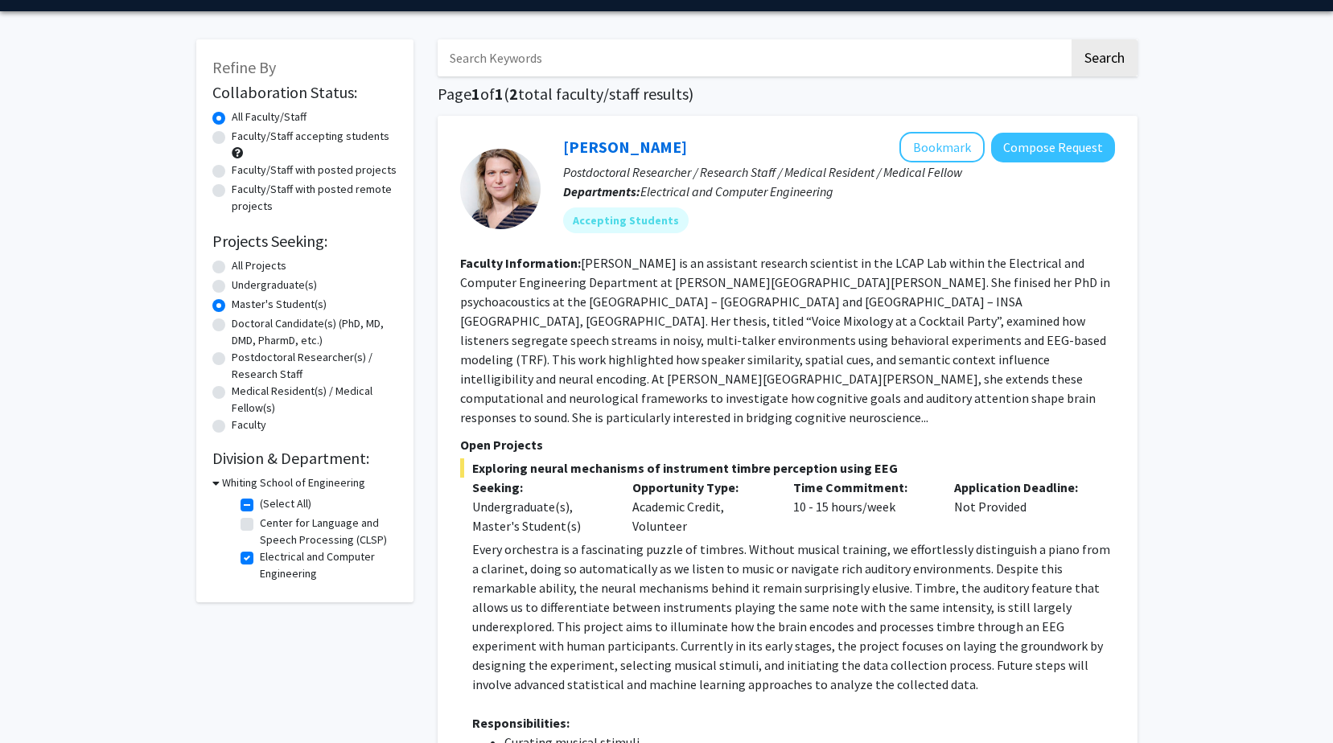
click at [260, 501] on label "(Select All)" at bounding box center [285, 504] width 51 height 17
click at [260, 501] on input "(Select All)" at bounding box center [265, 501] width 10 height 10
checkbox input "false"
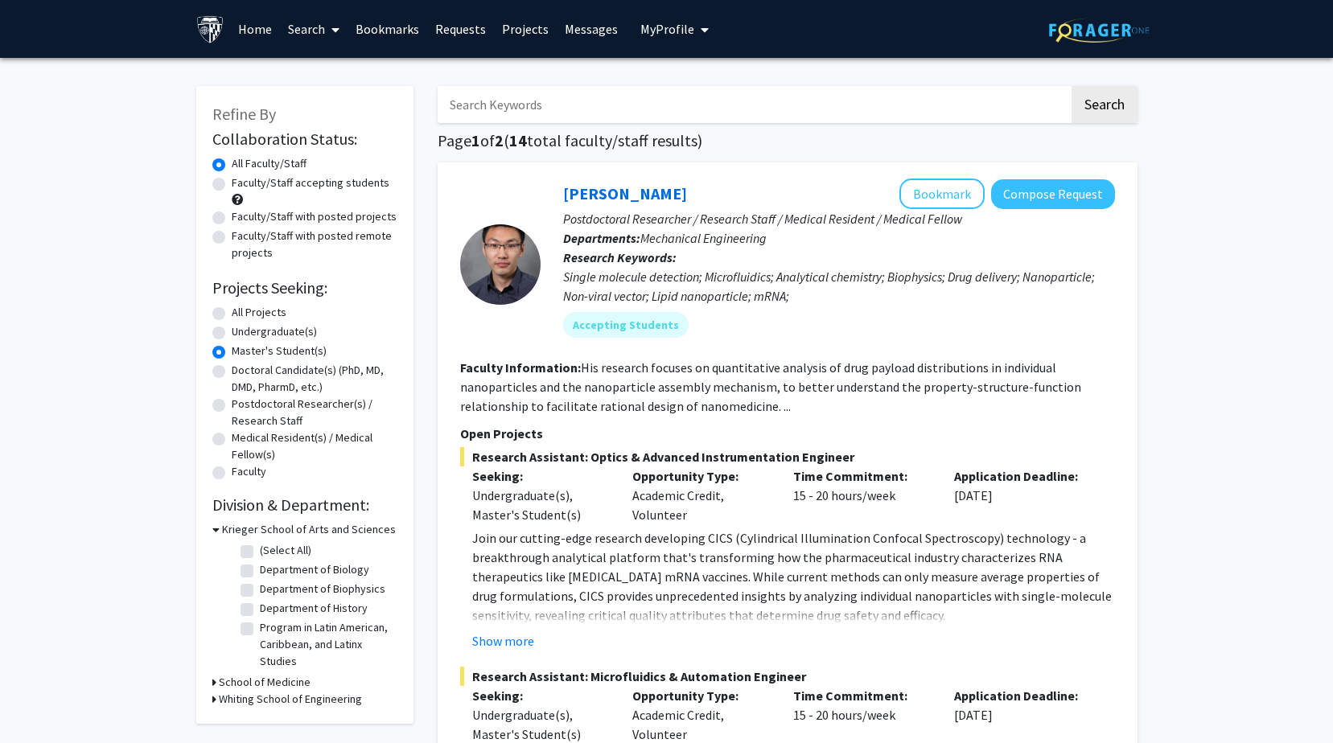
scroll to position [161, 0]
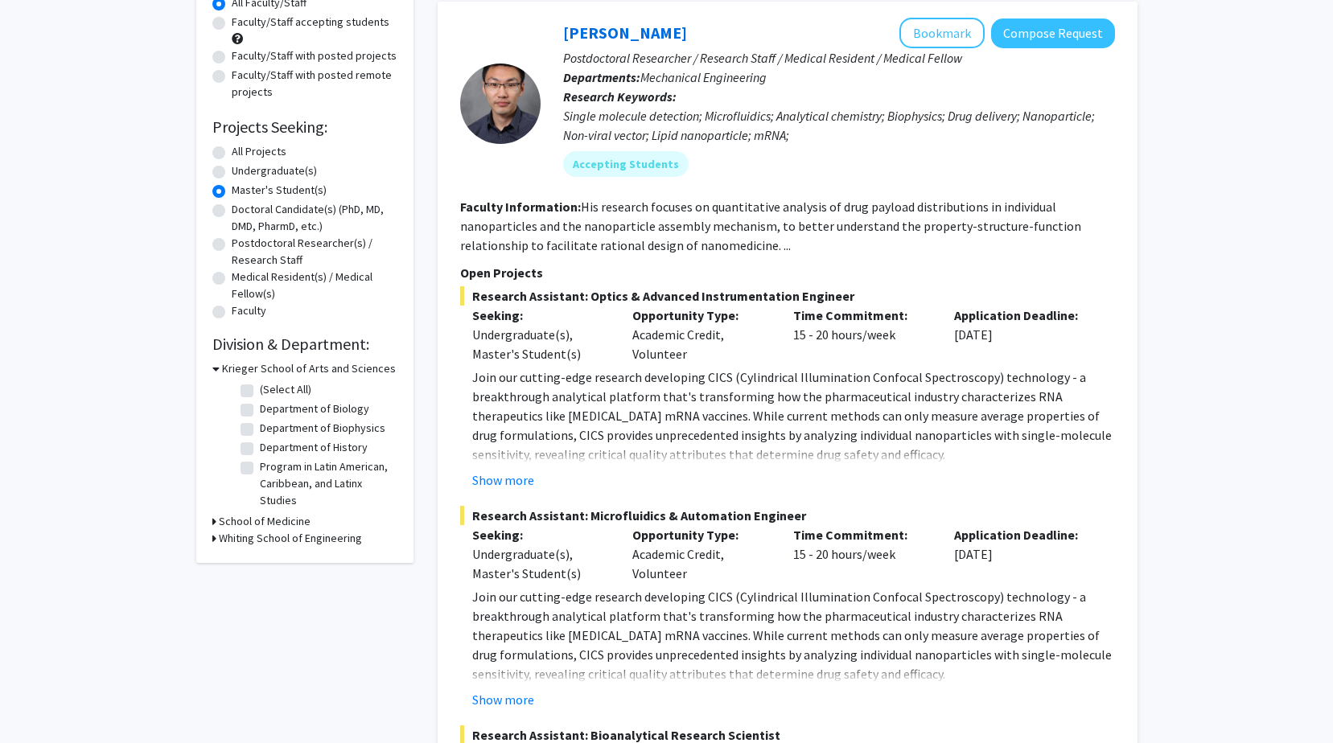
click at [215, 521] on icon at bounding box center [214, 521] width 4 height 17
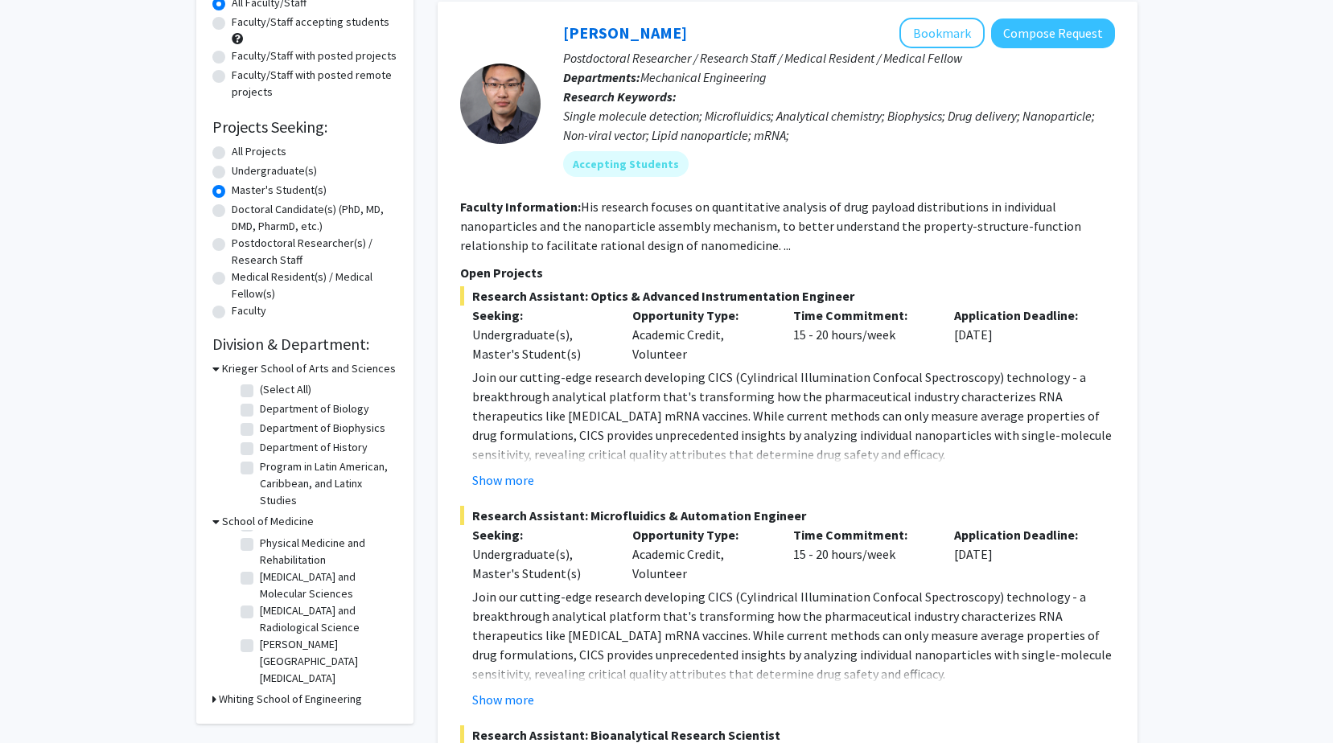
scroll to position [322, 0]
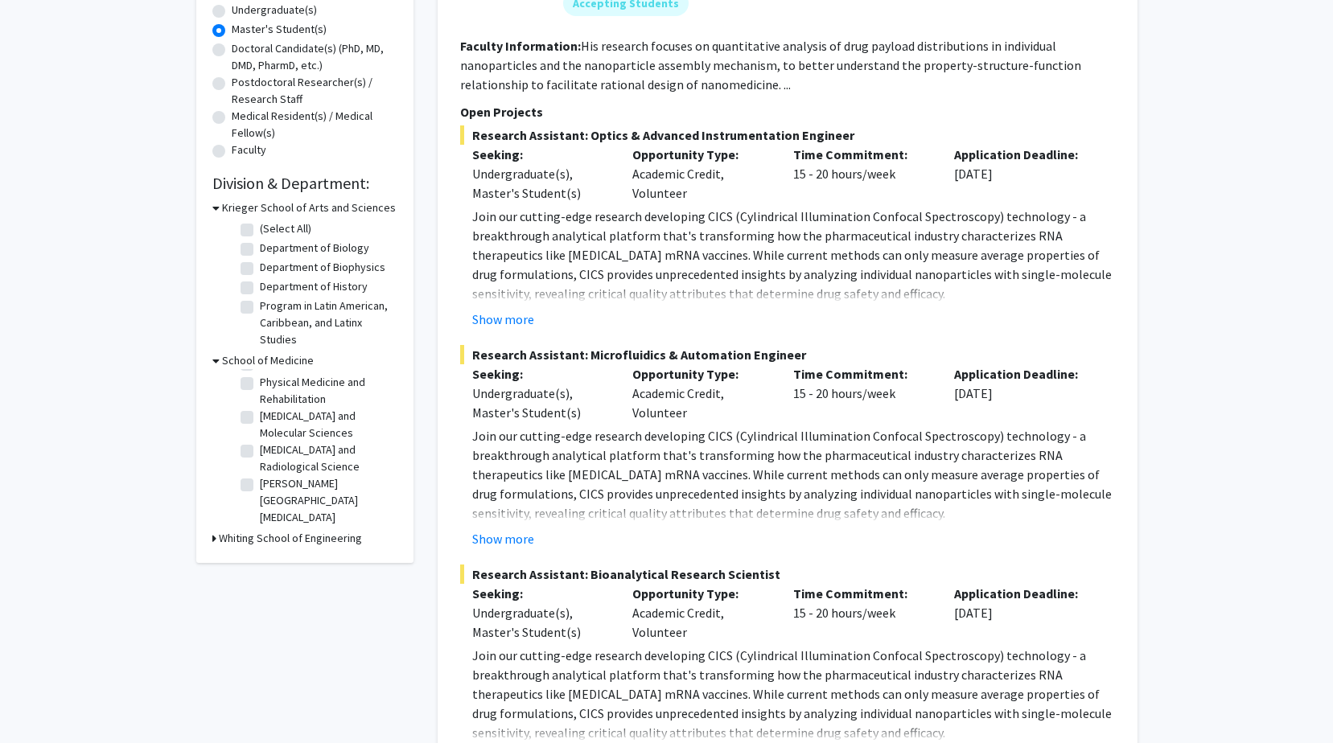
click at [217, 537] on div "Whiting School of Engineering" at bounding box center [304, 538] width 185 height 17
click at [260, 267] on label "Department of Biophysics" at bounding box center [323, 267] width 126 height 17
click at [260, 267] on input "Department of Biophysics" at bounding box center [265, 264] width 10 height 10
checkbox input "true"
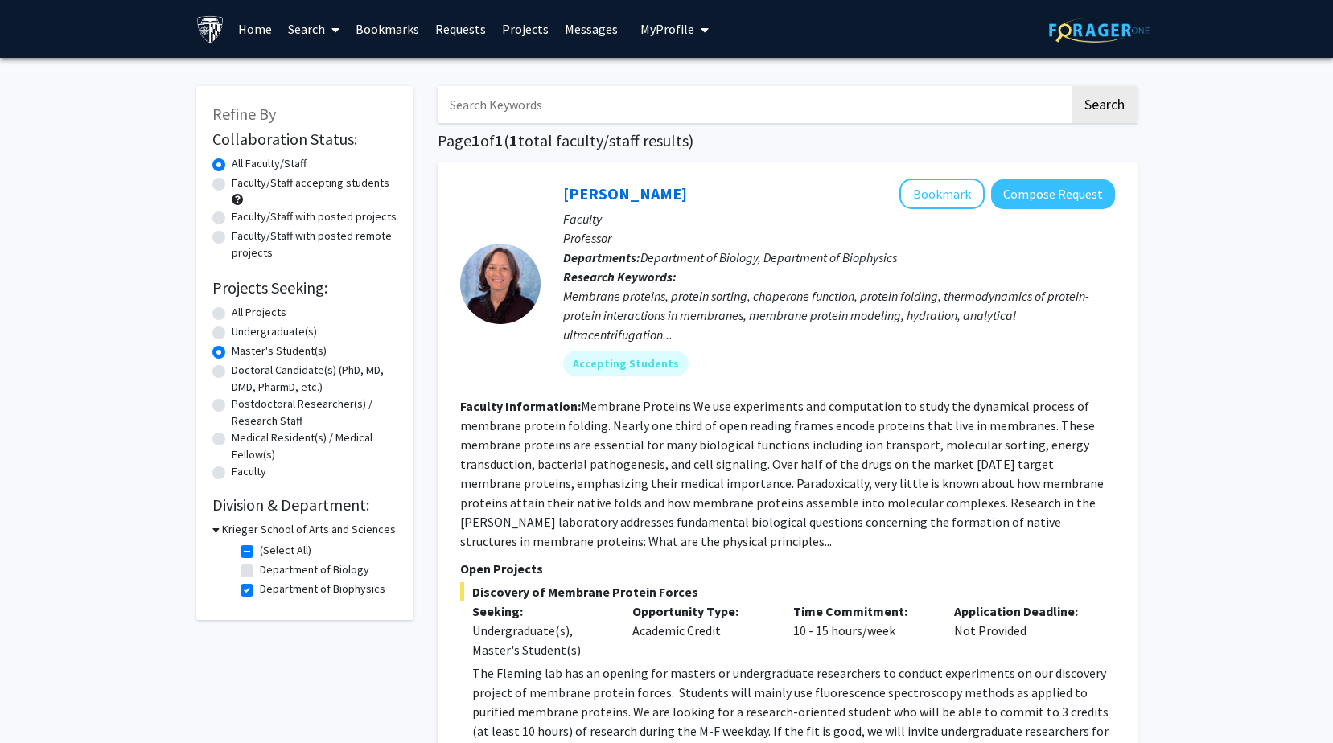
scroll to position [161, 0]
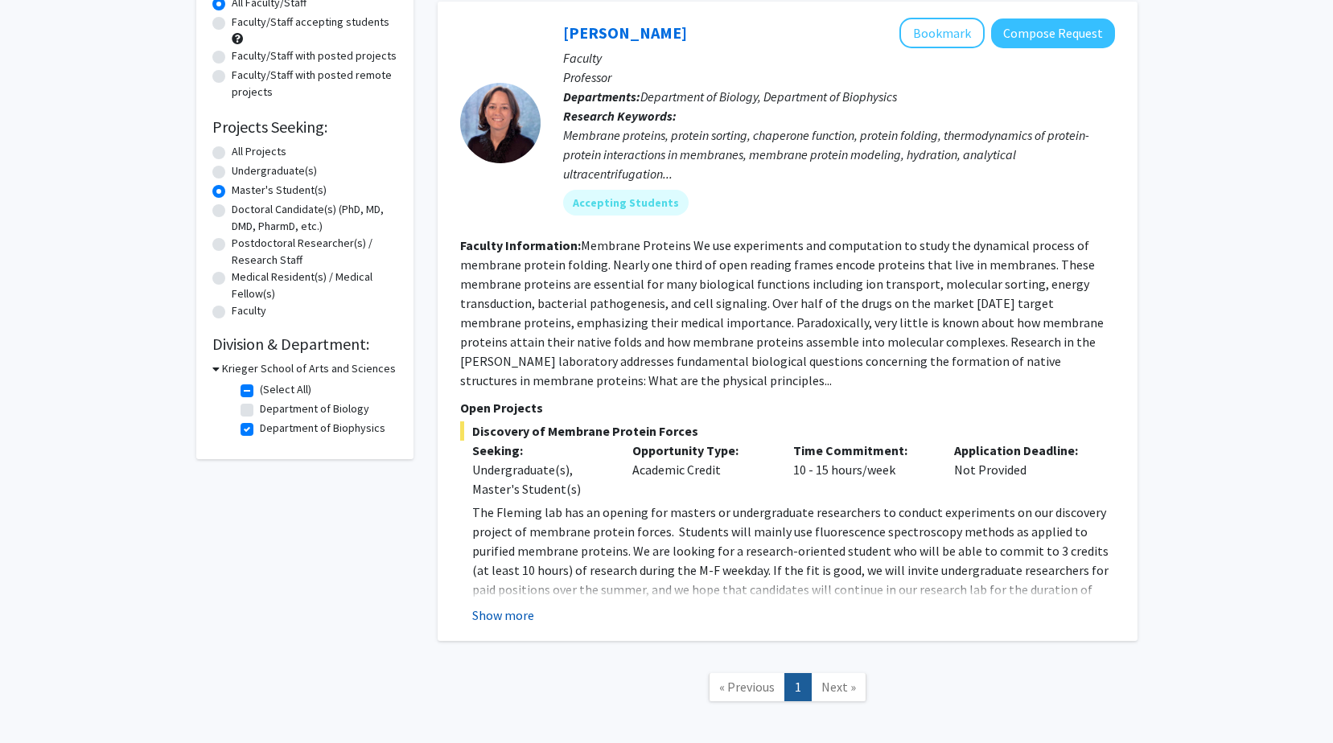
click at [506, 619] on button "Show more" at bounding box center [503, 615] width 62 height 19
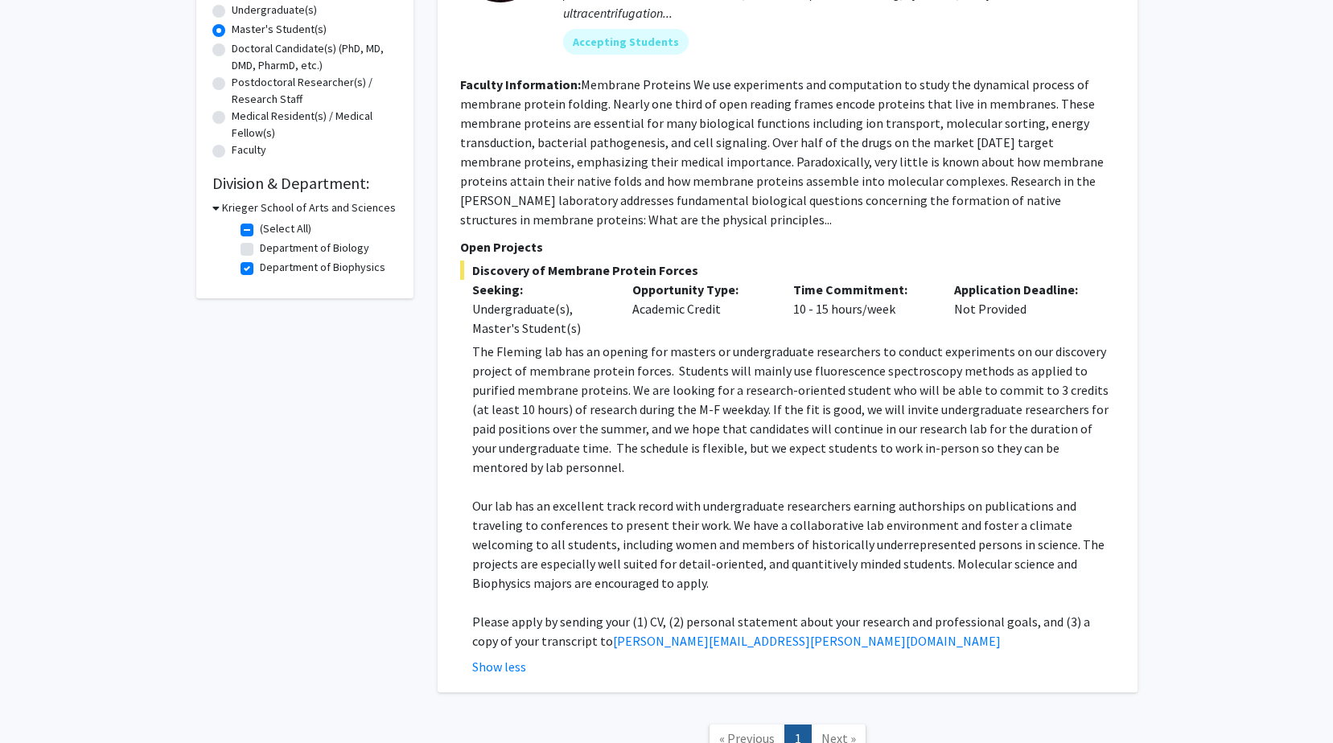
scroll to position [241, 0]
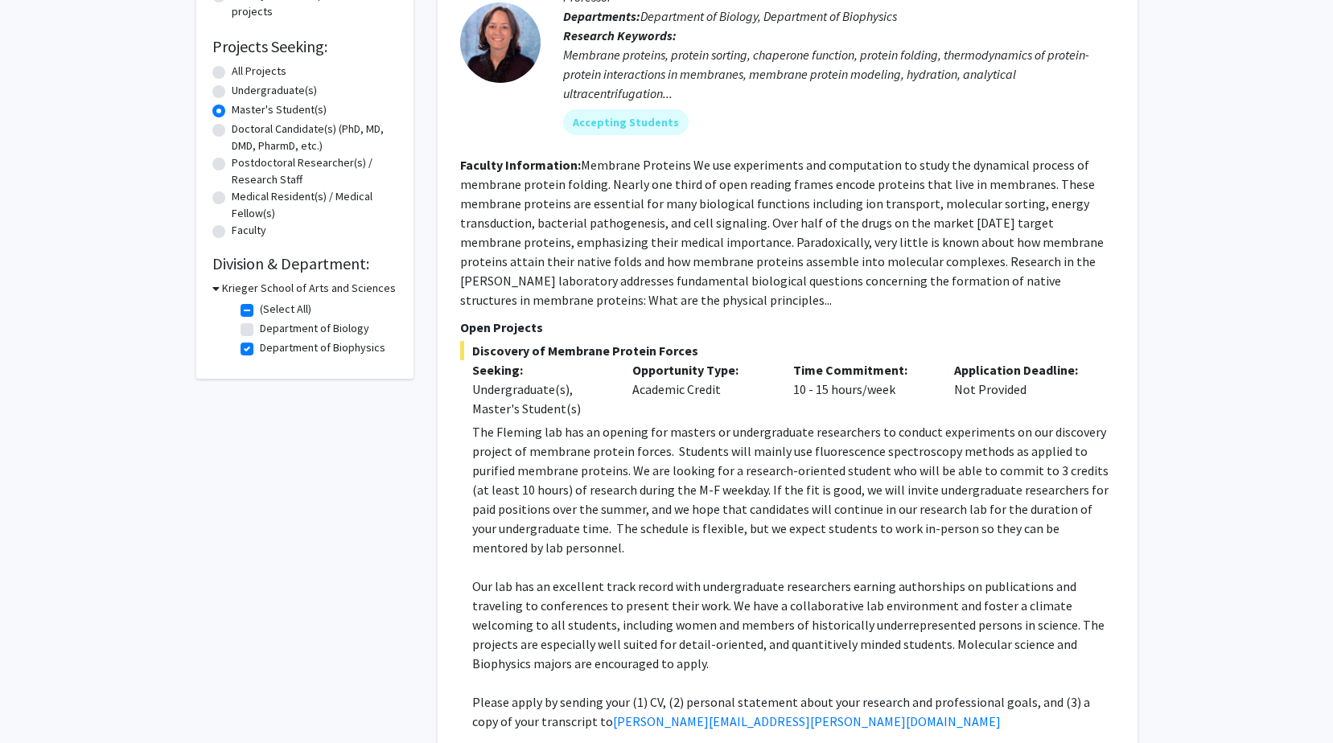
click at [222, 282] on h3 "Krieger School of Arts and Sciences" at bounding box center [309, 288] width 174 height 17
click at [221, 282] on h3 "Krieger School of Arts and Sciences" at bounding box center [306, 288] width 174 height 17
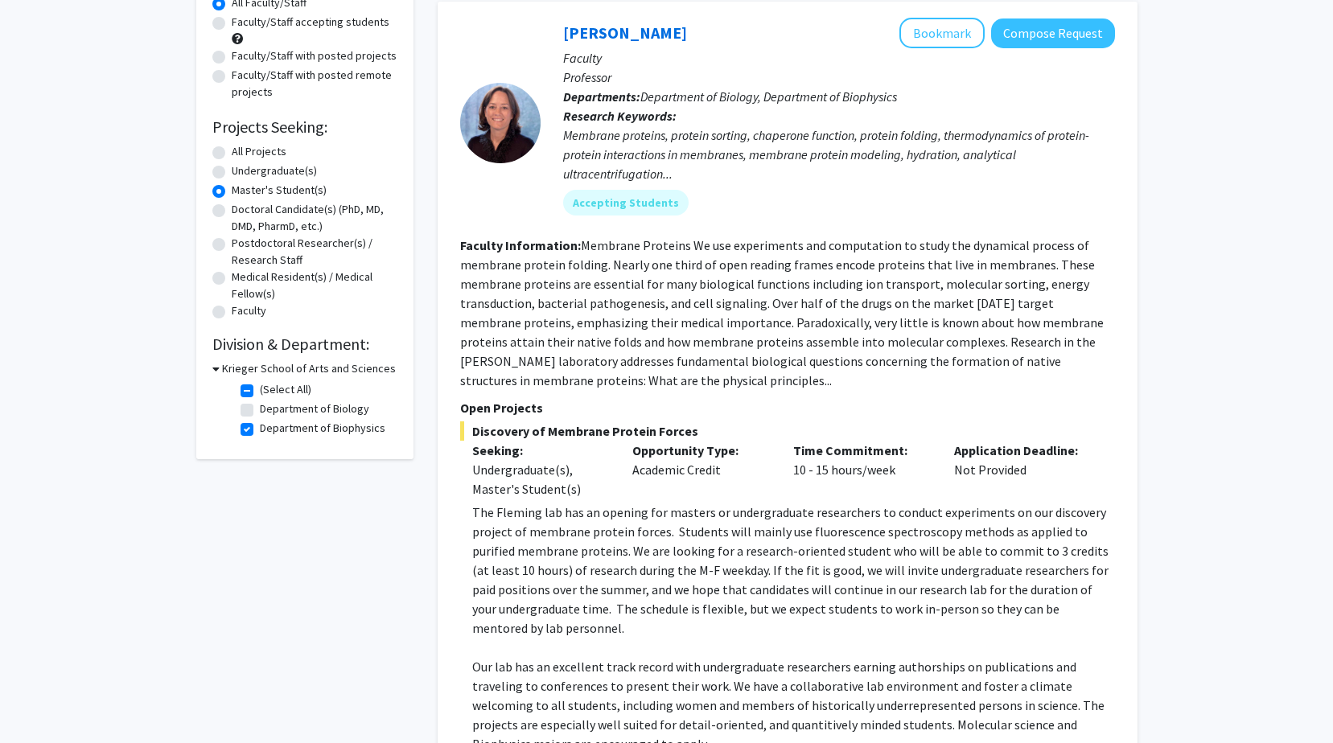
click at [260, 386] on label "(Select All)" at bounding box center [285, 389] width 51 height 17
click at [260, 386] on input "(Select All)" at bounding box center [265, 386] width 10 height 10
checkbox input "false"
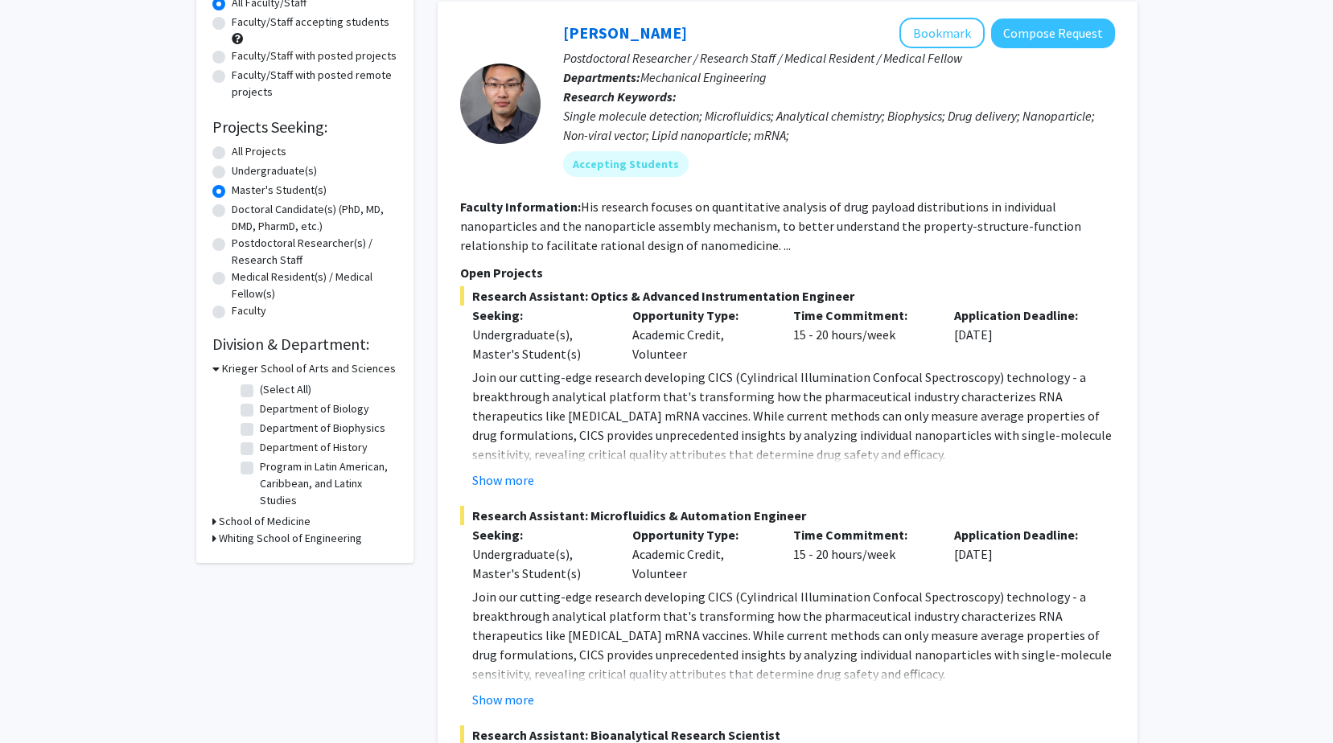
scroll to position [241, 0]
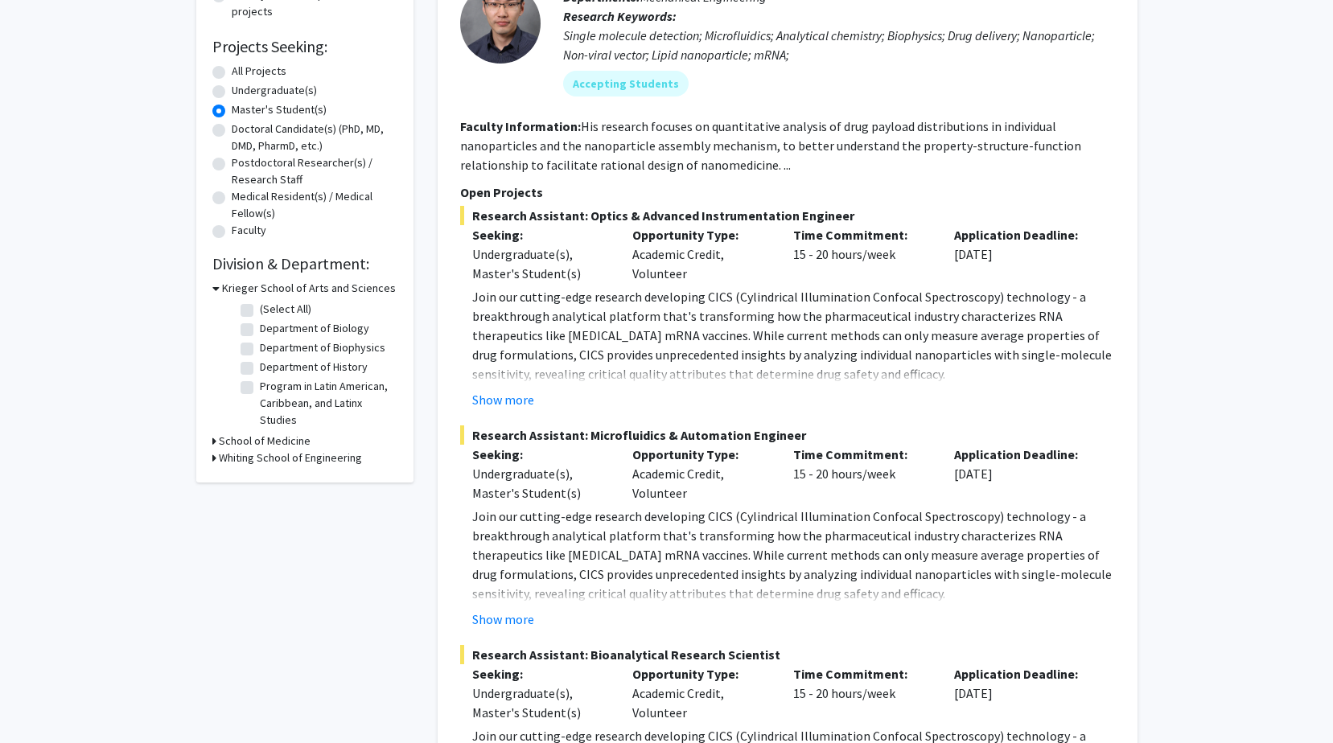
click at [213, 456] on icon at bounding box center [214, 458] width 4 height 17
click at [260, 598] on label "Mechanical Engineering" at bounding box center [316, 599] width 113 height 17
click at [260, 598] on input "Mechanical Engineering" at bounding box center [265, 596] width 10 height 10
checkbox input "true"
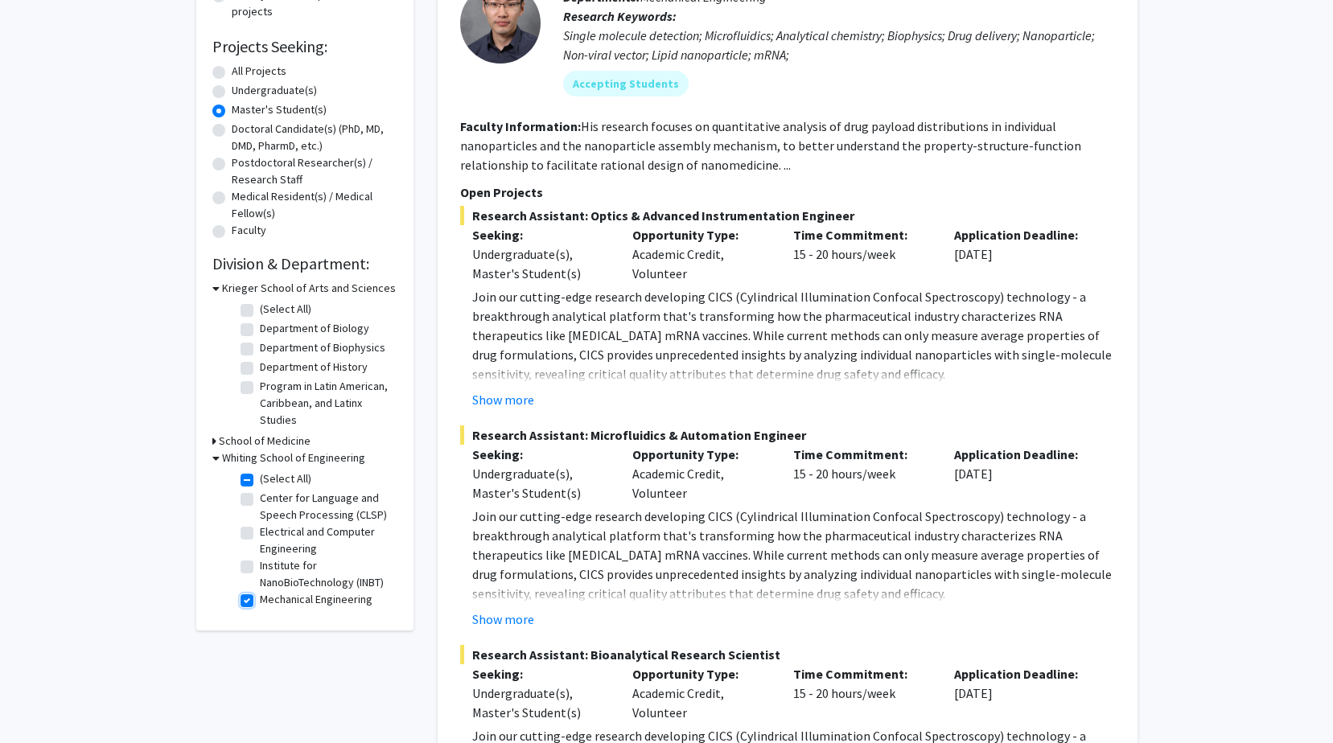
checkbox input "true"
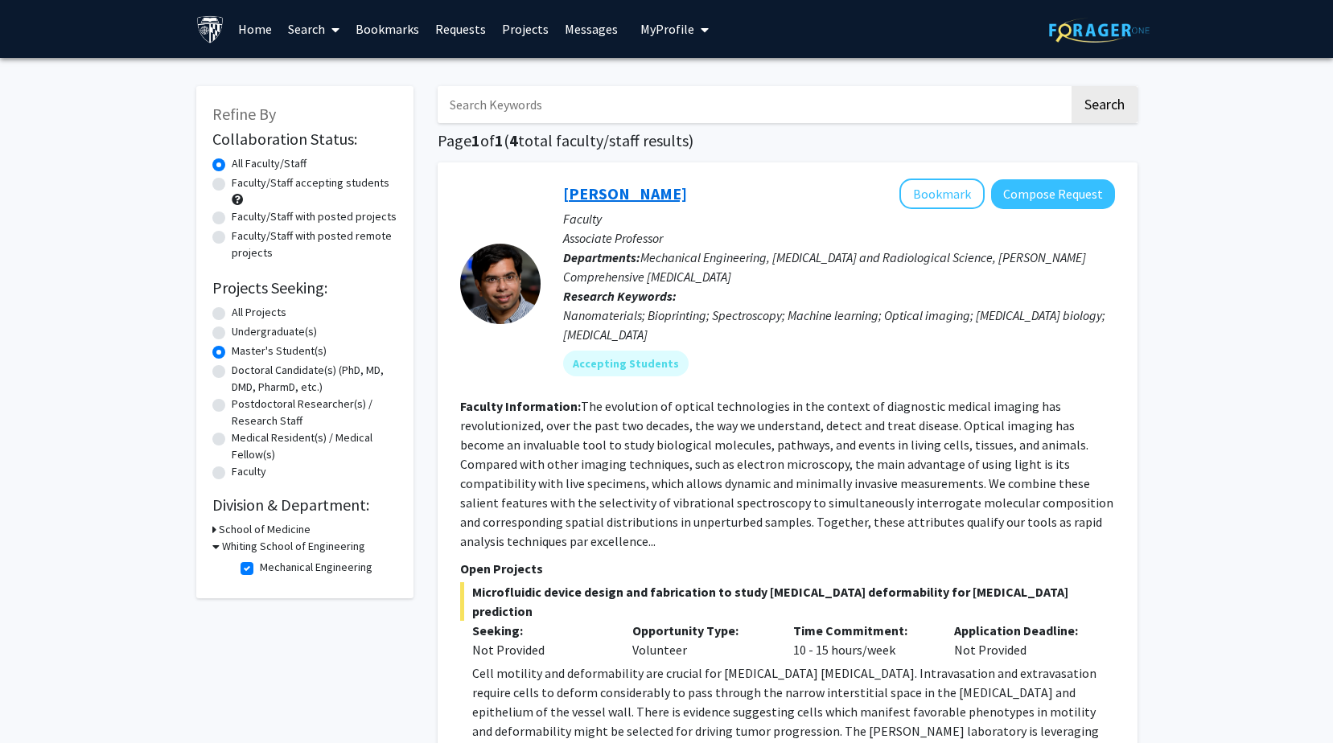
click at [645, 191] on link "[PERSON_NAME]" at bounding box center [625, 193] width 124 height 20
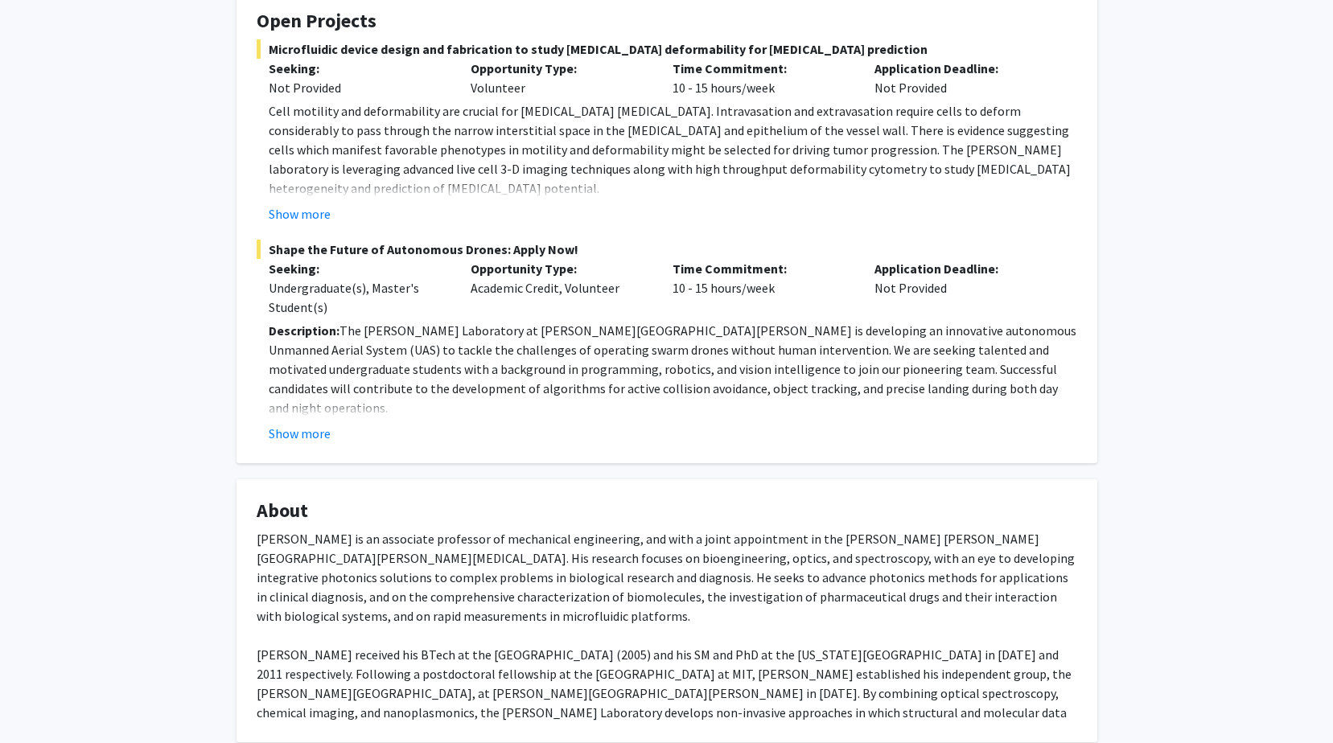
scroll to position [241, 0]
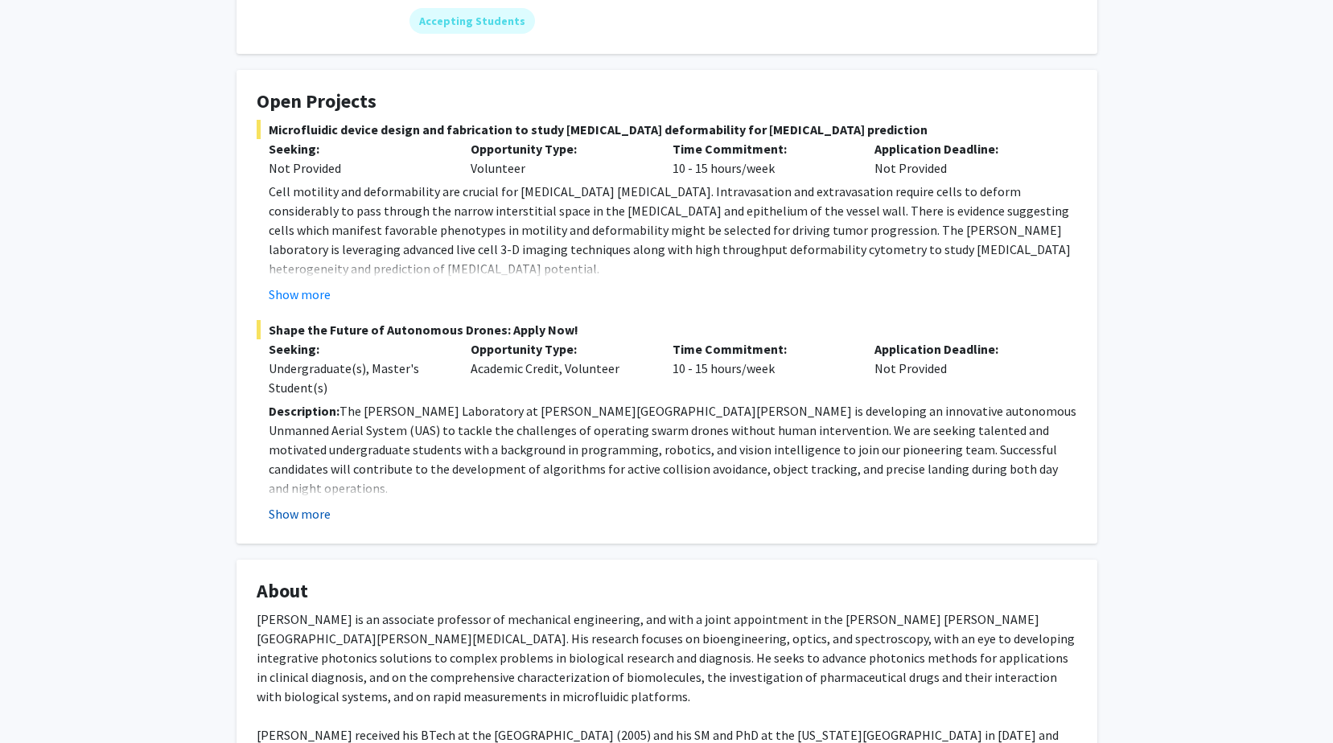
click at [303, 504] on button "Show more" at bounding box center [300, 513] width 62 height 19
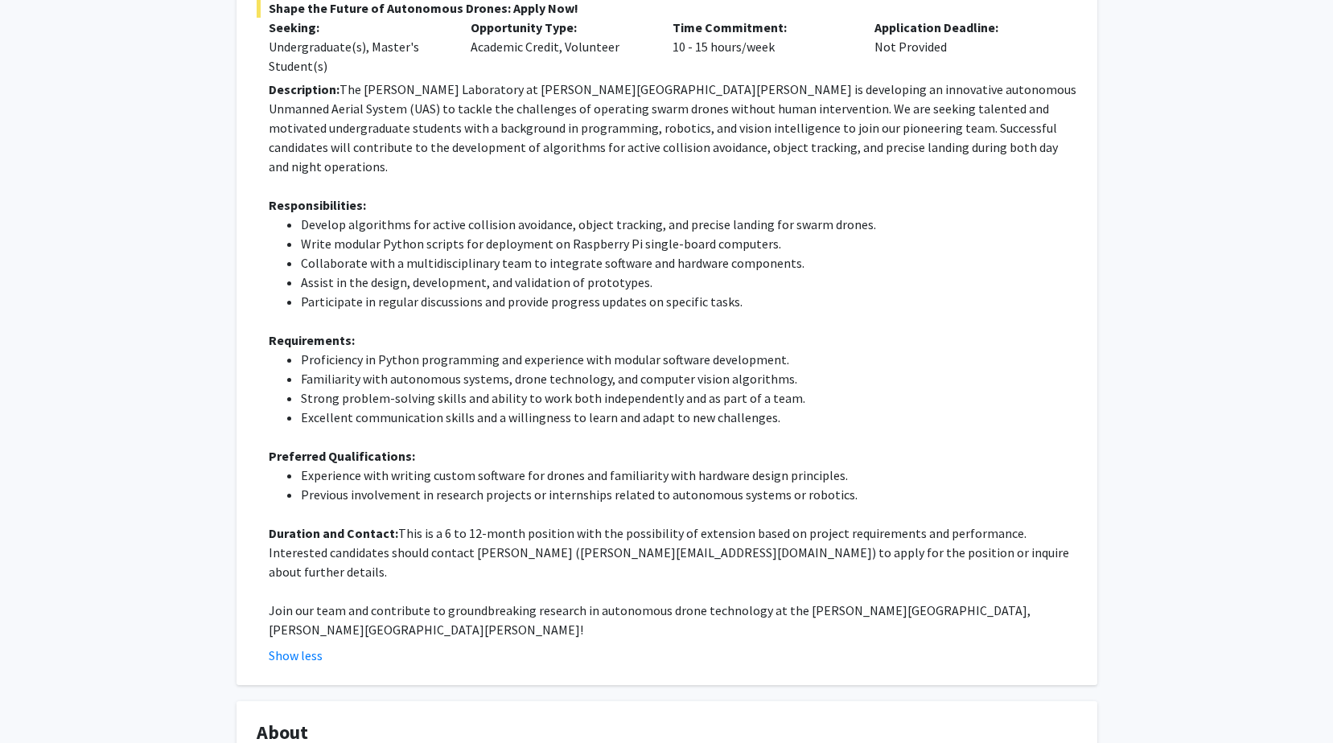
scroll to position [965, 0]
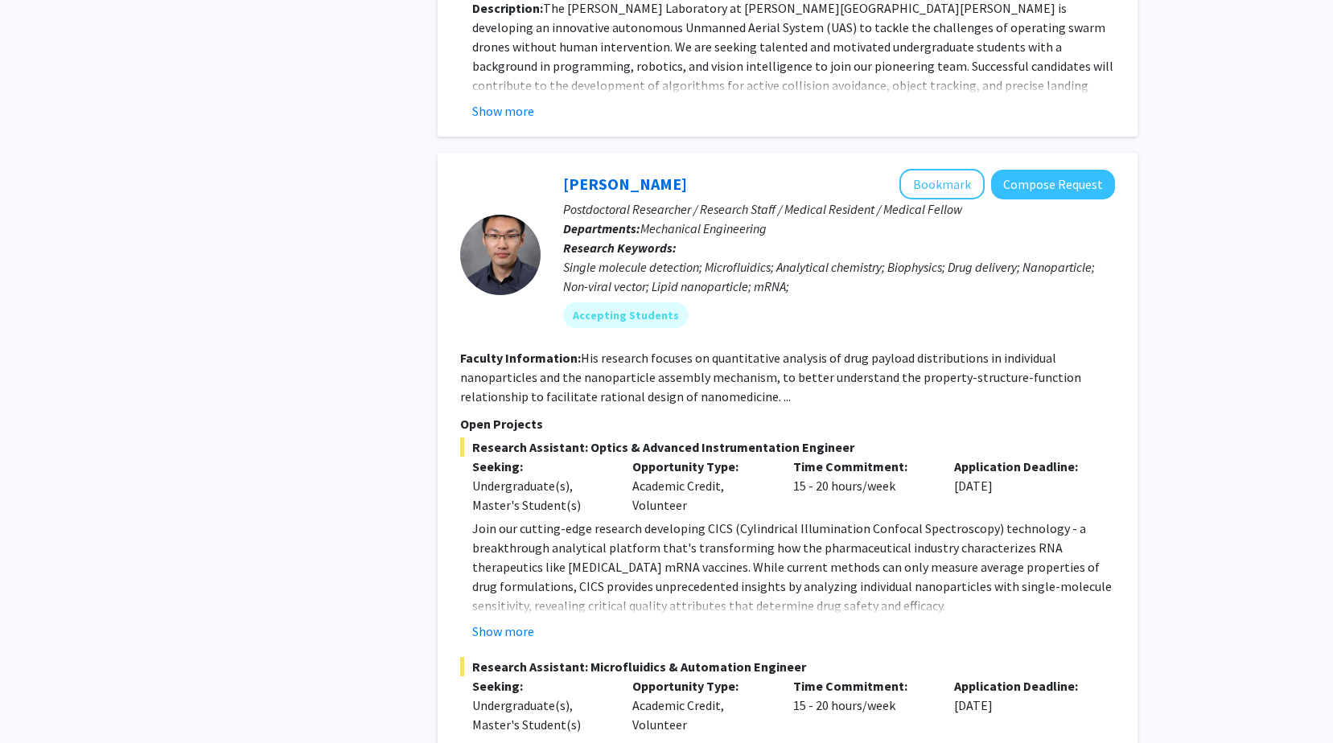
scroll to position [1046, 0]
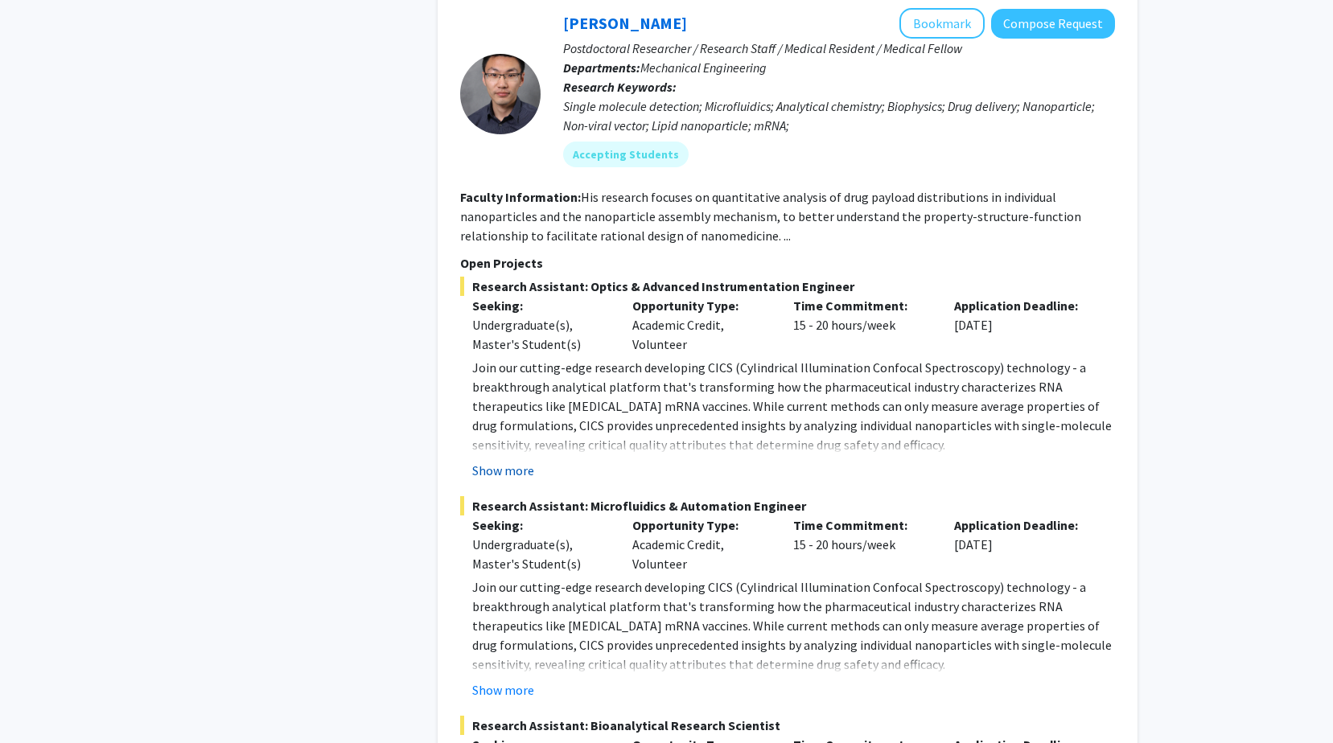
click at [510, 461] on button "Show more" at bounding box center [503, 470] width 62 height 19
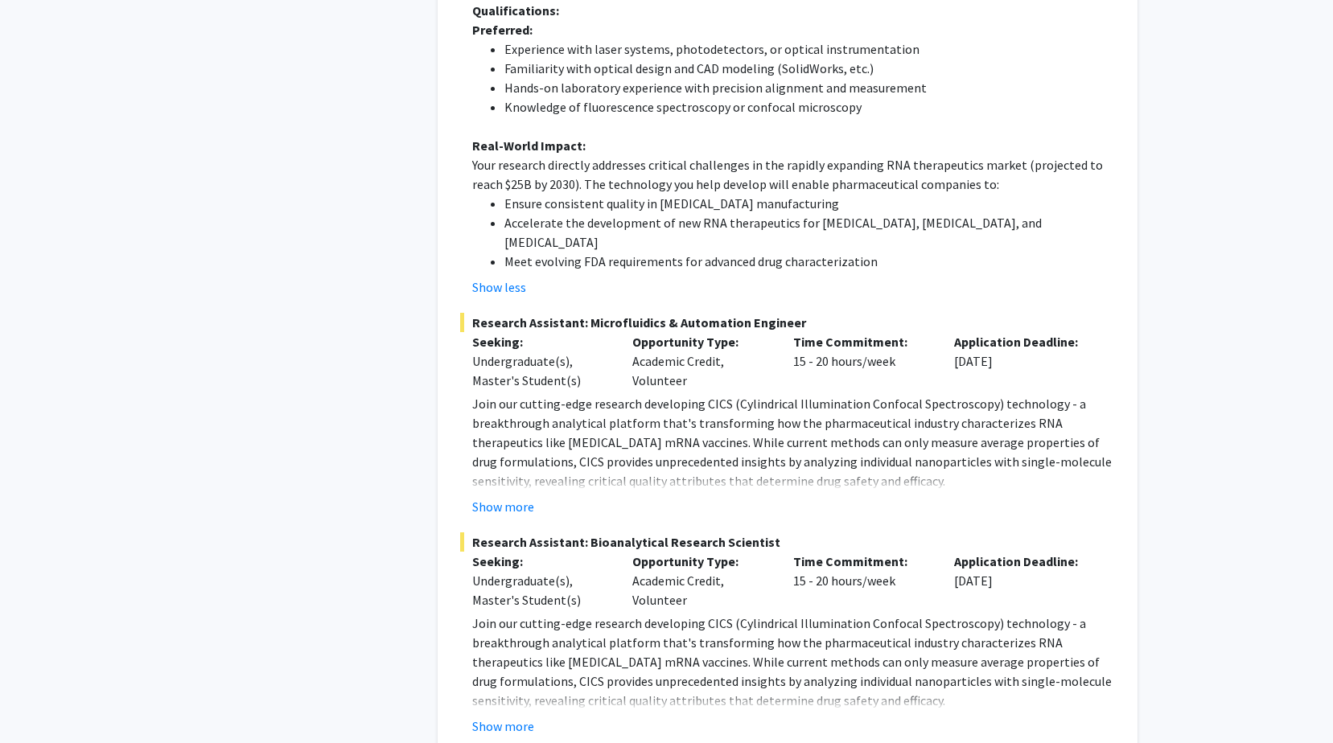
scroll to position [1851, 0]
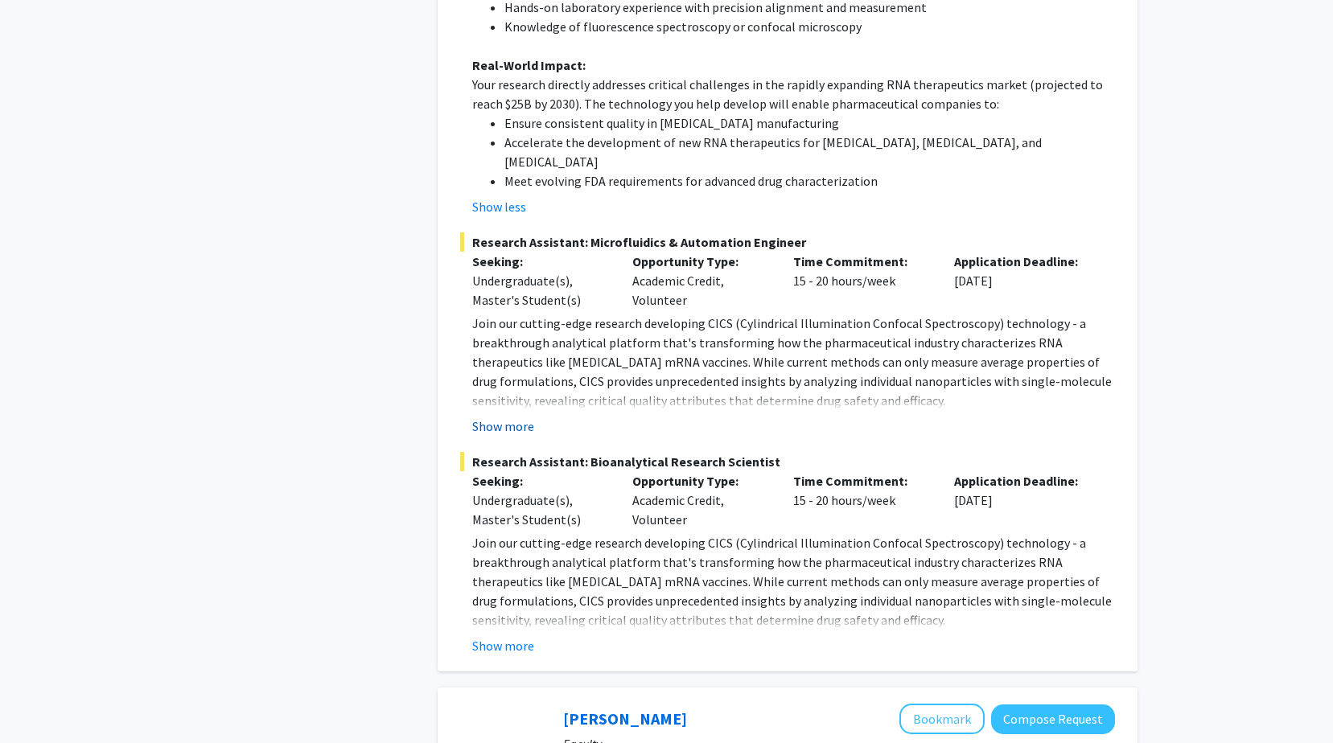
click at [508, 417] on button "Show more" at bounding box center [503, 426] width 62 height 19
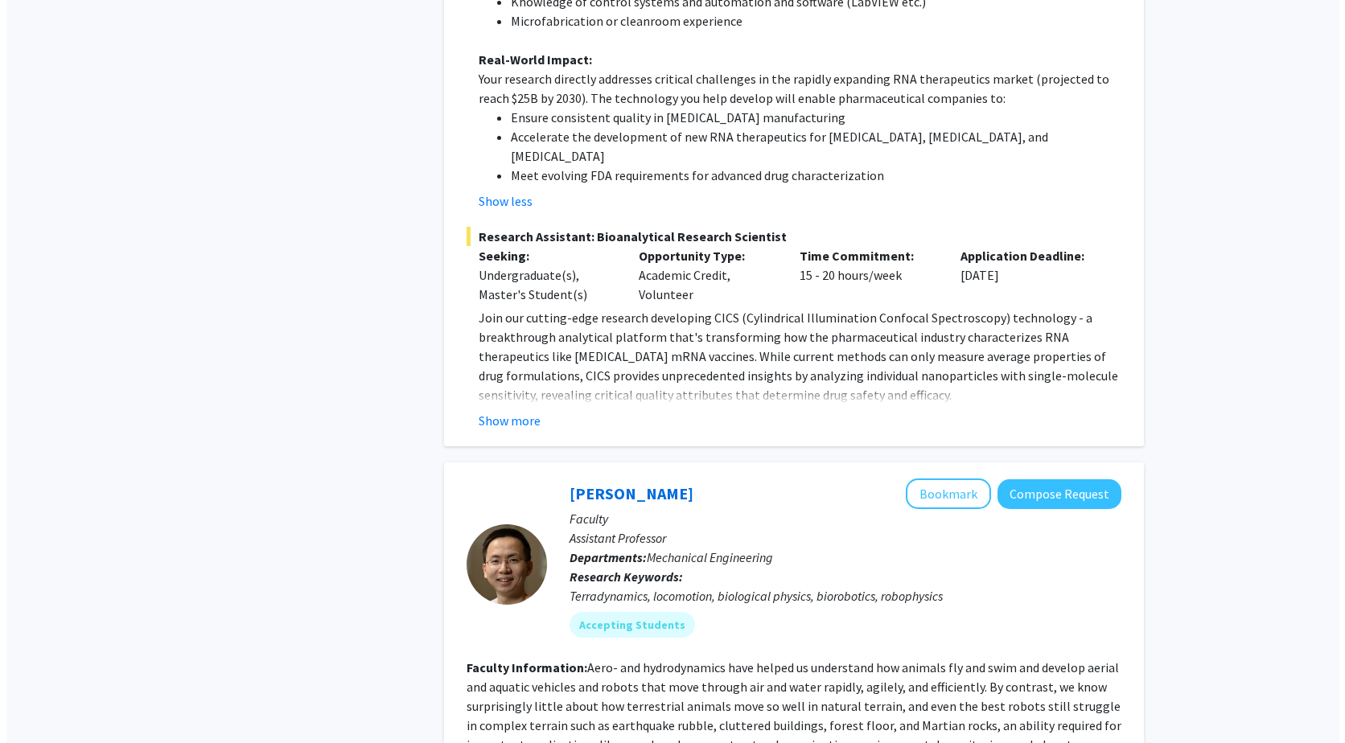
scroll to position [0, 0]
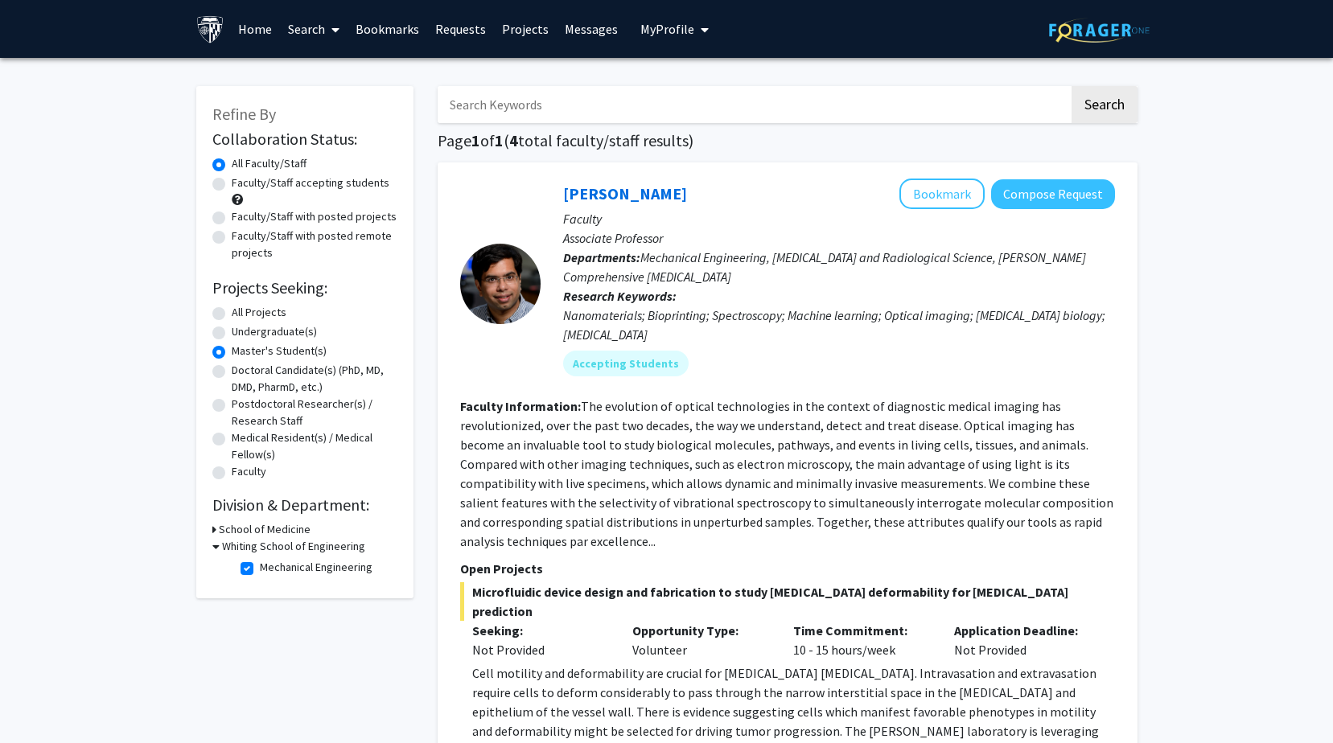
click at [232, 235] on label "Faculty/Staff with posted remote projects" at bounding box center [315, 245] width 166 height 34
click at [232, 235] on input "Faculty/Staff with posted remote projects" at bounding box center [237, 233] width 10 height 10
radio input "true"
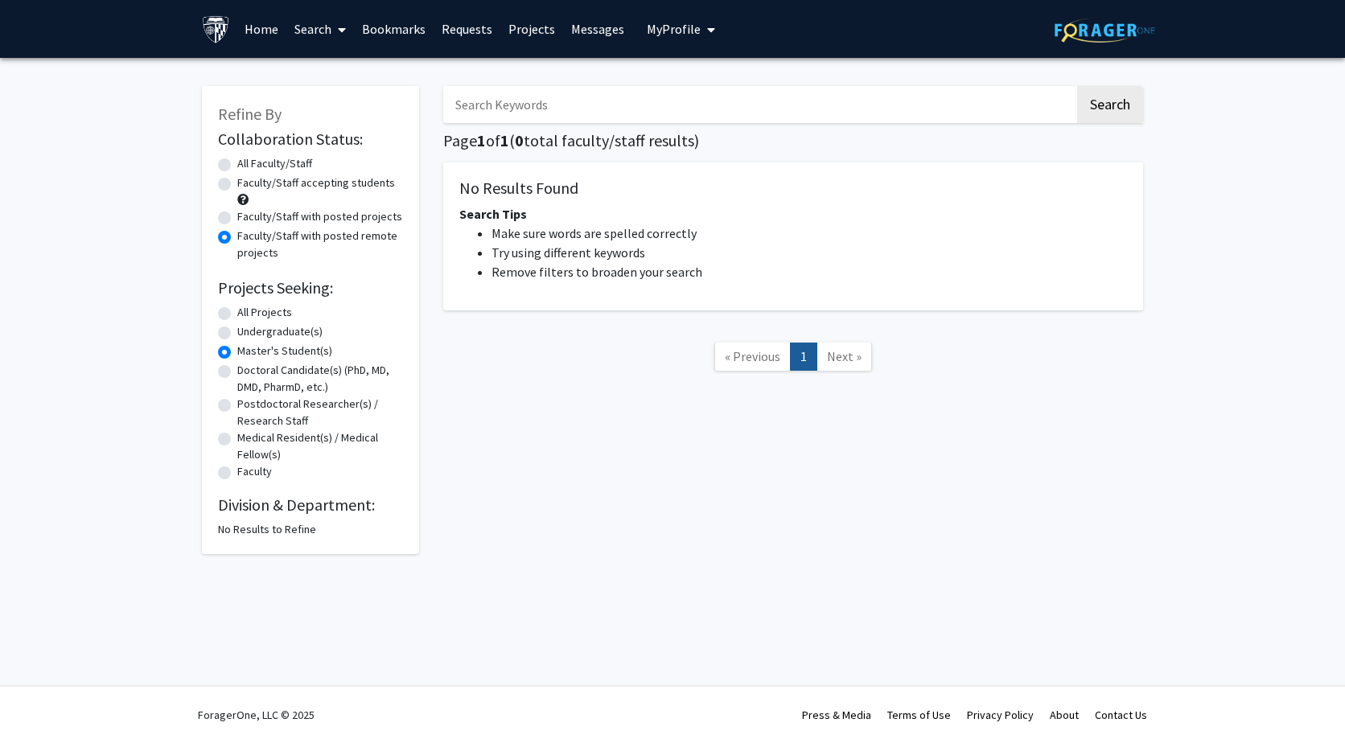
click at [237, 313] on label "All Projects" at bounding box center [264, 312] width 55 height 17
click at [237, 313] on input "All Projects" at bounding box center [242, 309] width 10 height 10
radio input "true"
click at [554, 352] on nav "« Previous 1 Next »" at bounding box center [793, 359] width 700 height 65
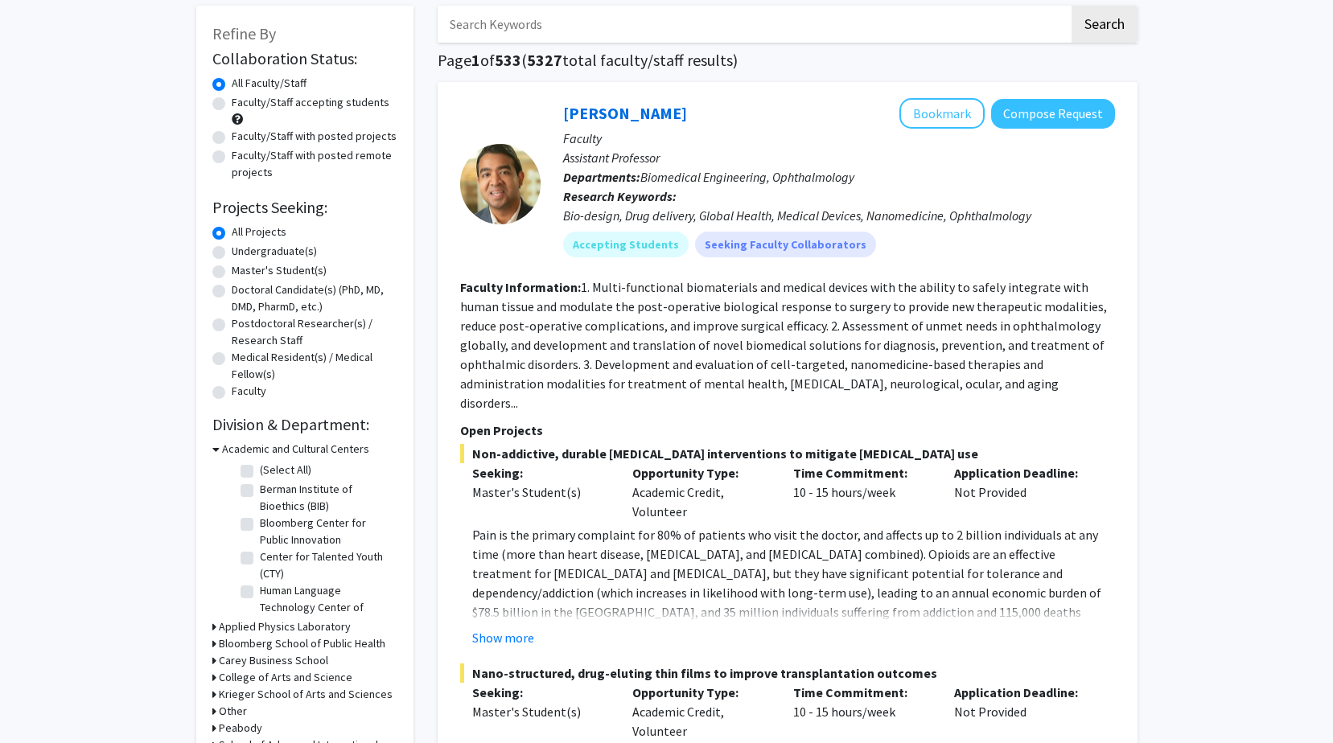
scroll to position [161, 0]
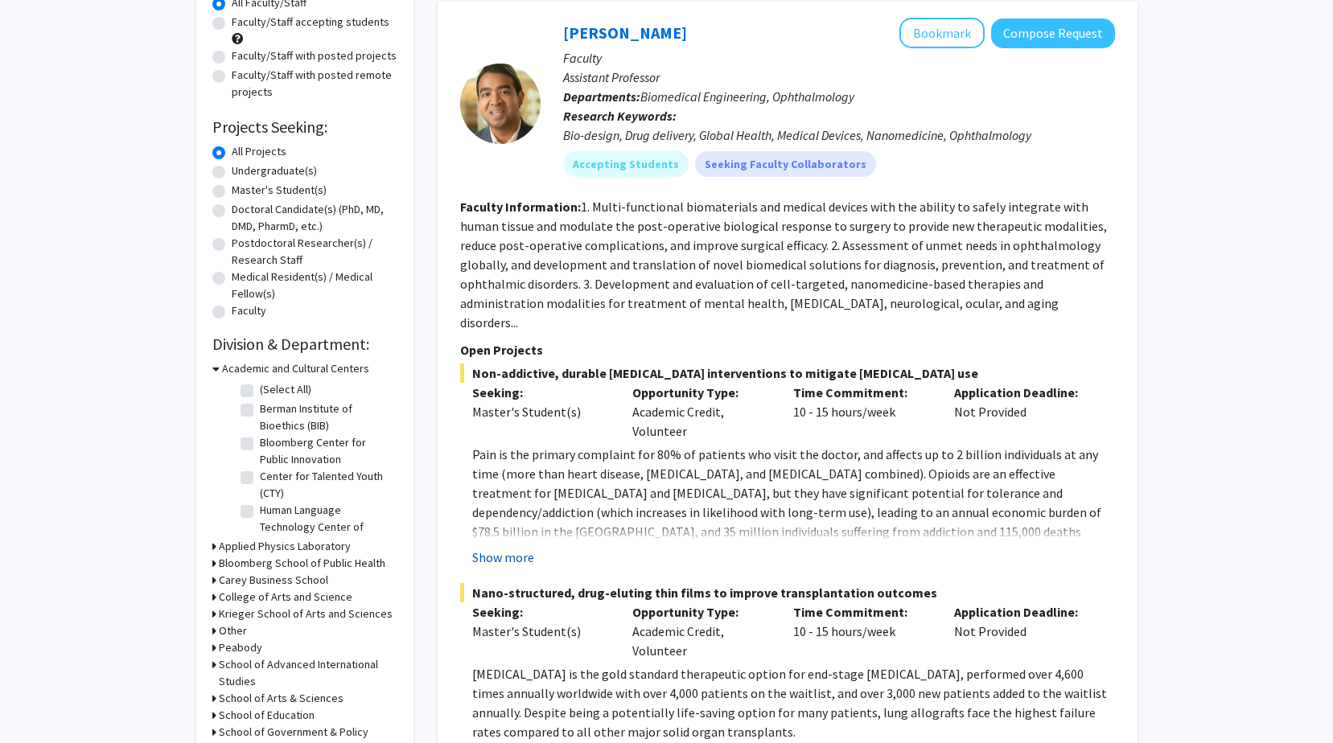
click at [519, 548] on button "Show more" at bounding box center [503, 557] width 62 height 19
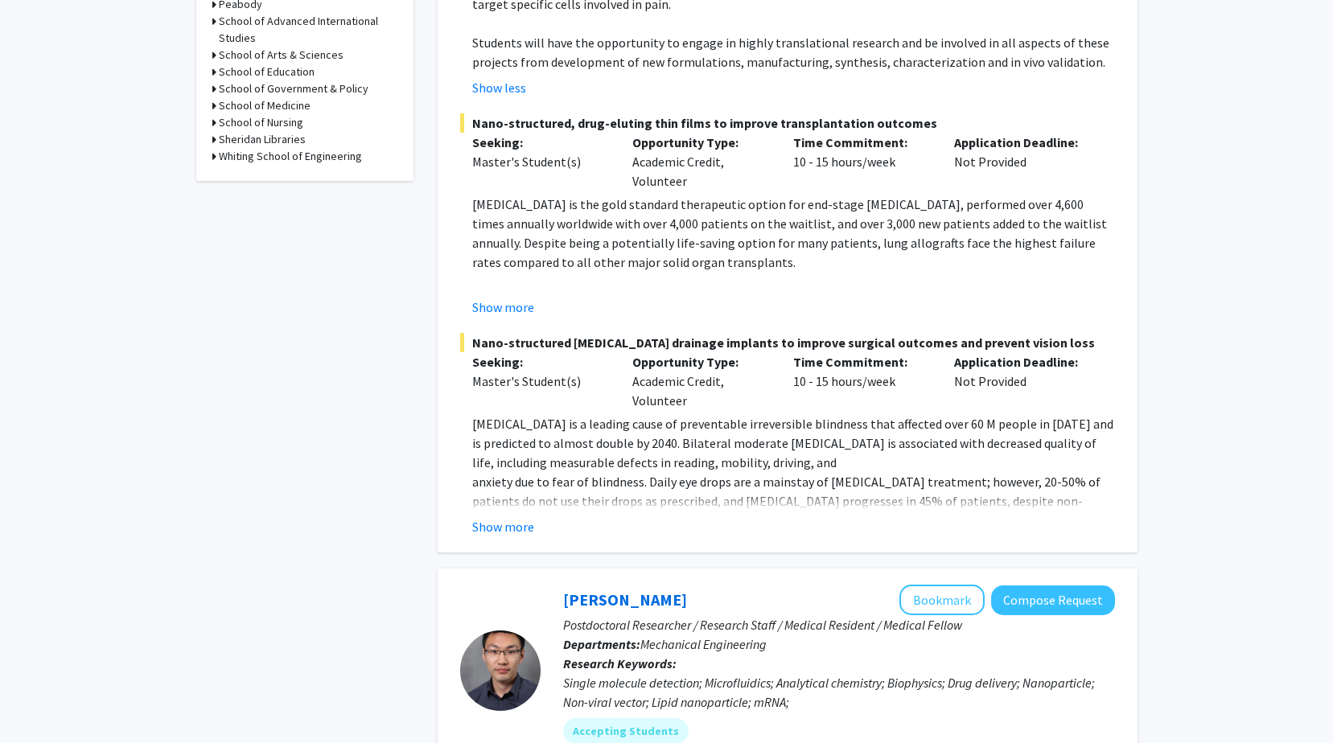
scroll to position [885, 0]
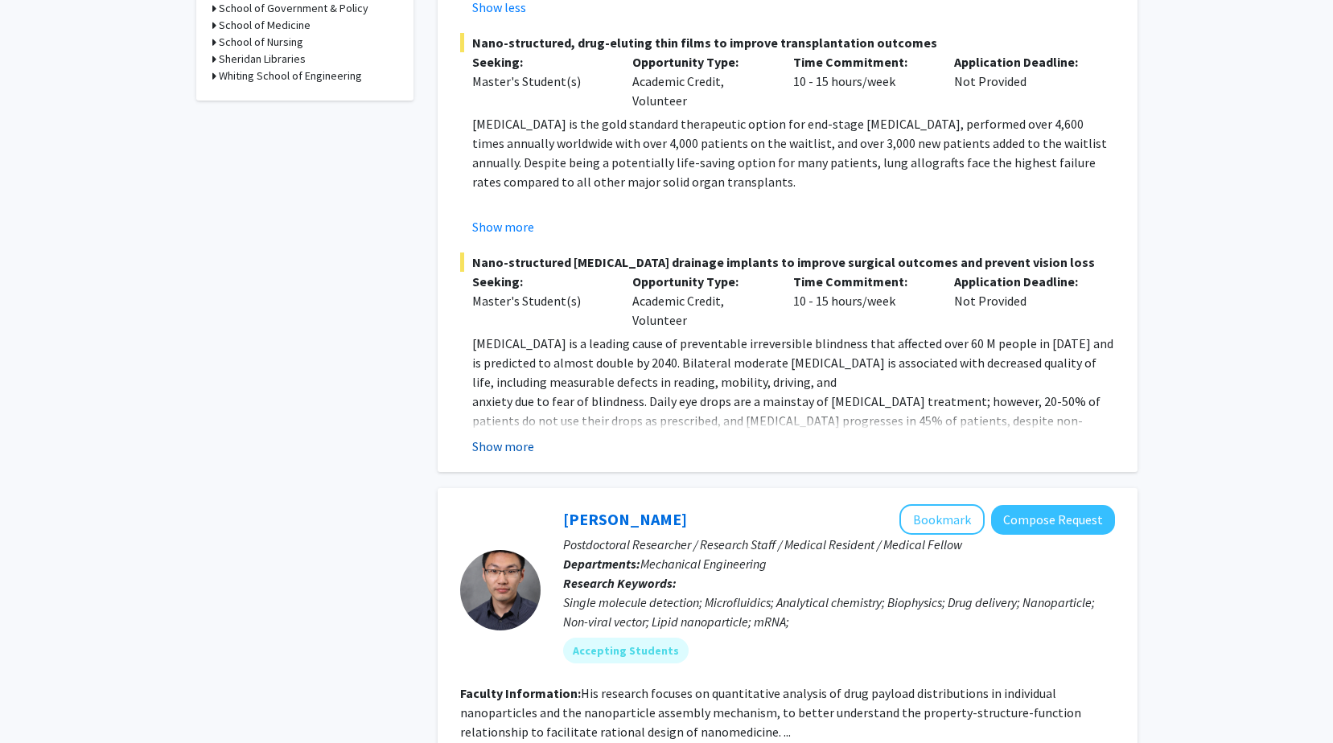
click at [513, 437] on button "Show more" at bounding box center [503, 446] width 62 height 19
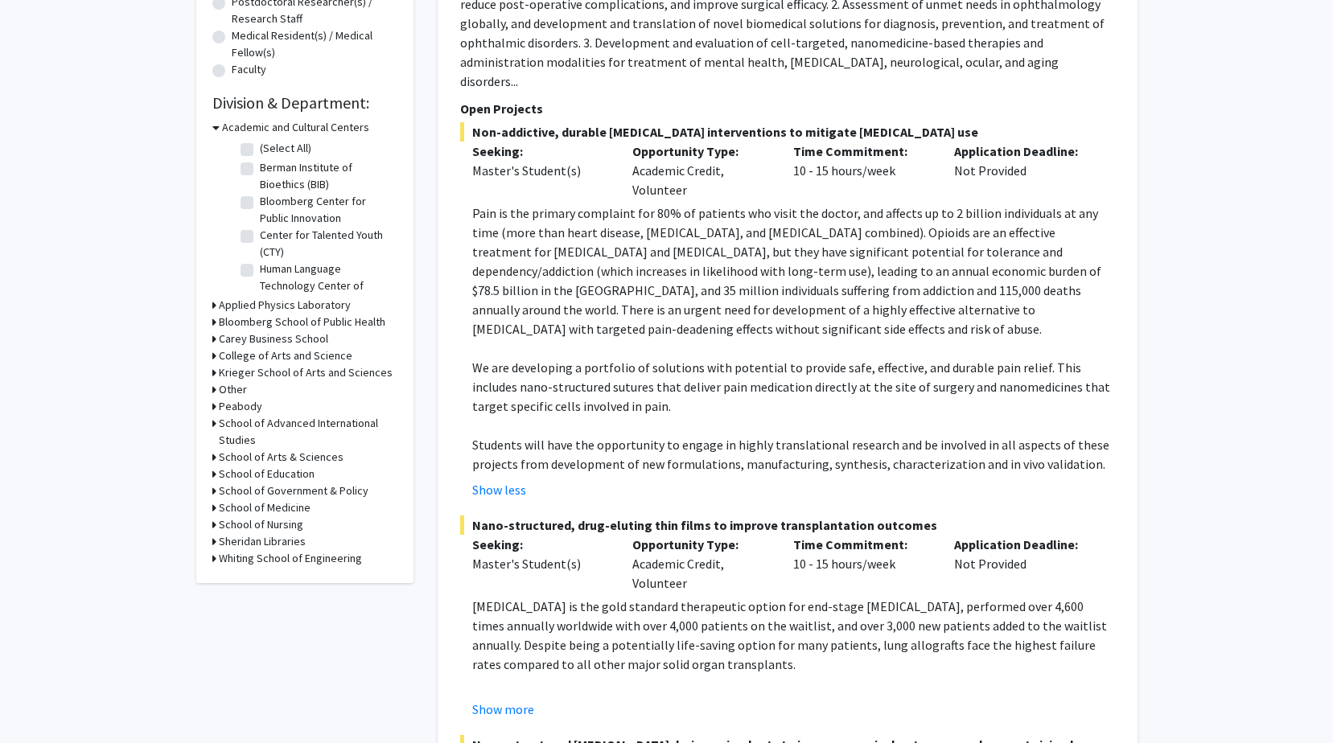
scroll to position [0, 0]
